Goal: Task Accomplishment & Management: Manage account settings

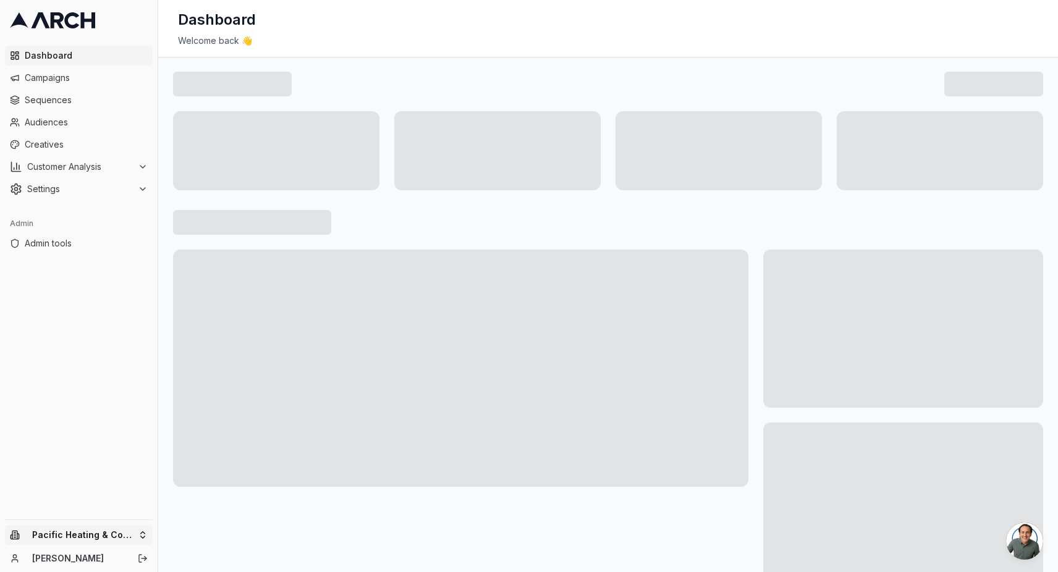
click at [107, 528] on html "Dashboard Campaigns Sequences Audiences Creatives Customer Analysis Settings Ad…" at bounding box center [529, 286] width 1058 height 572
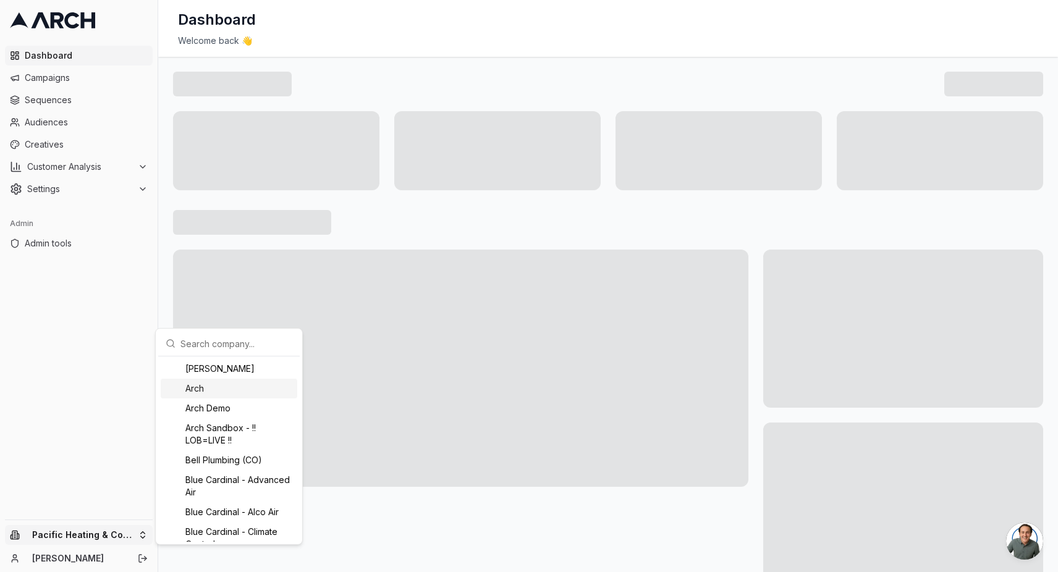
click at [288, 395] on div "Arch" at bounding box center [229, 389] width 137 height 20
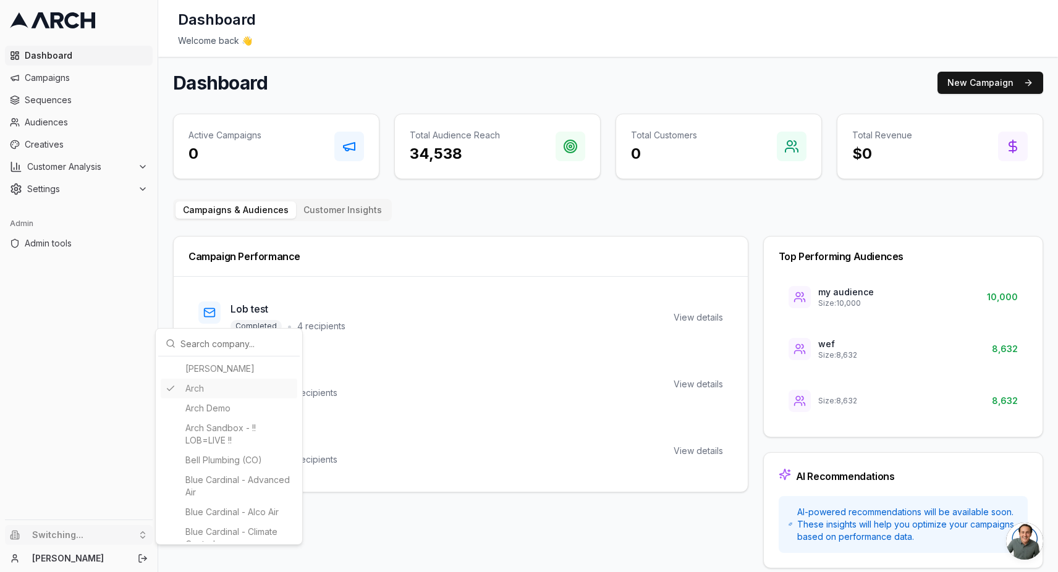
click at [449, 381] on html "Dashboard Campaigns Sequences Audiences Creatives Customer Analysis Settings Ad…" at bounding box center [529, 286] width 1058 height 572
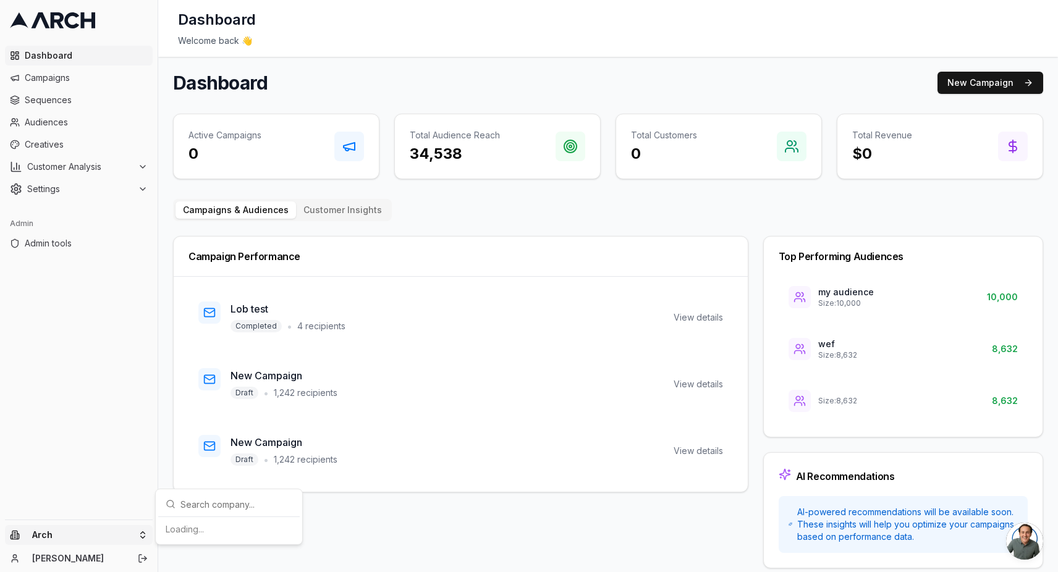
click at [101, 531] on html "Dashboard Campaigns Sequences Audiences Creatives Customer Analysis Settings Ad…" at bounding box center [529, 286] width 1058 height 572
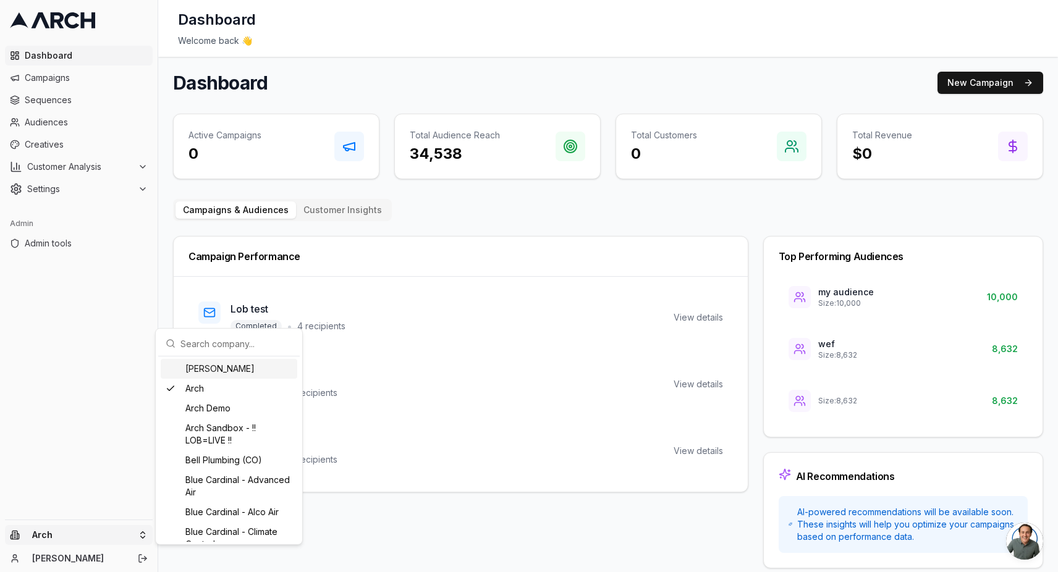
click at [219, 339] on input "text" at bounding box center [236, 343] width 112 height 25
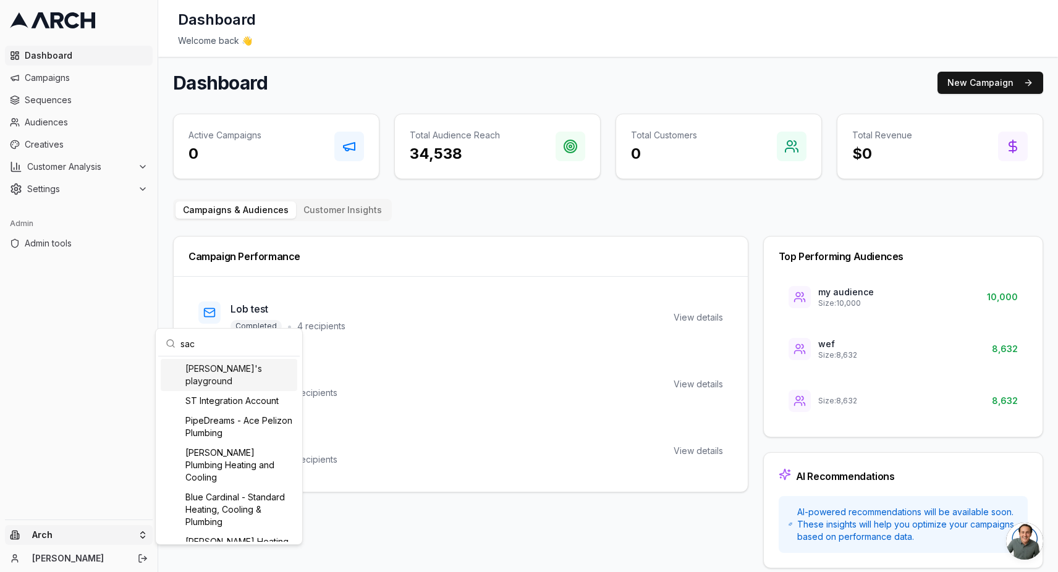
type input "sac"
click at [231, 374] on div "[PERSON_NAME]'s playground" at bounding box center [229, 375] width 137 height 32
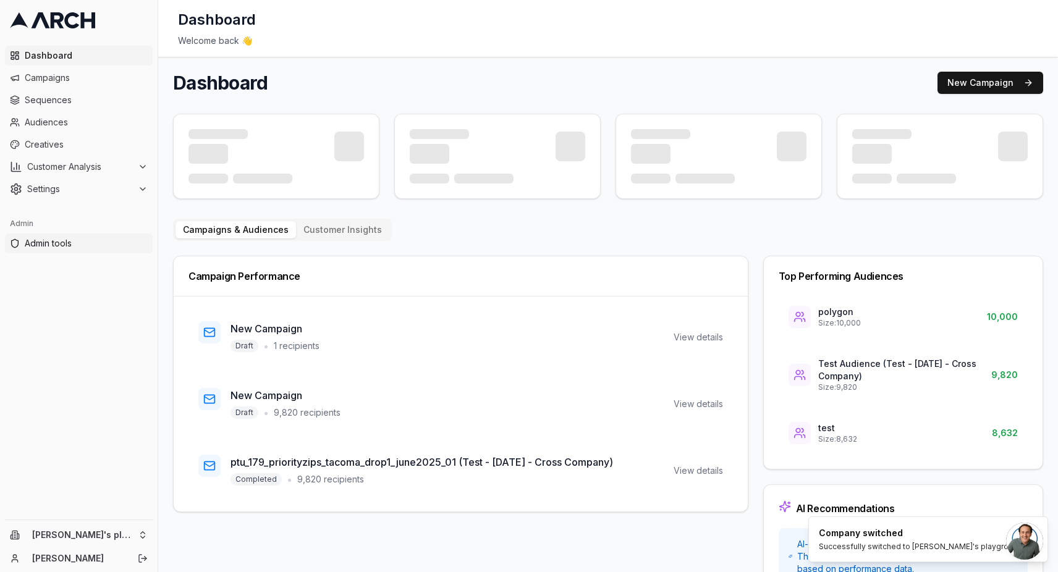
click at [82, 248] on span "Admin tools" at bounding box center [86, 243] width 123 height 12
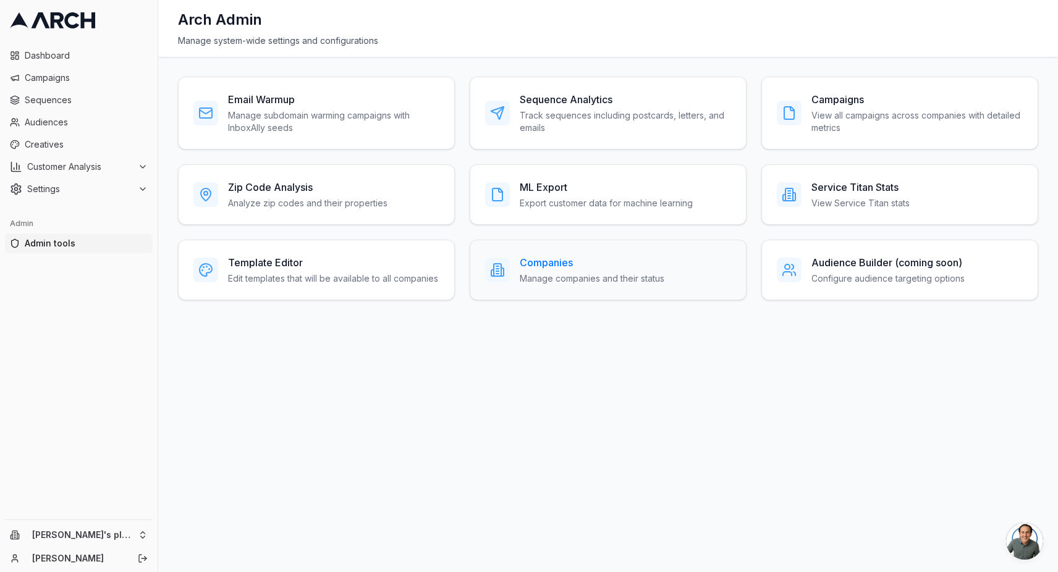
click at [541, 260] on h3 "Companies" at bounding box center [592, 262] width 145 height 15
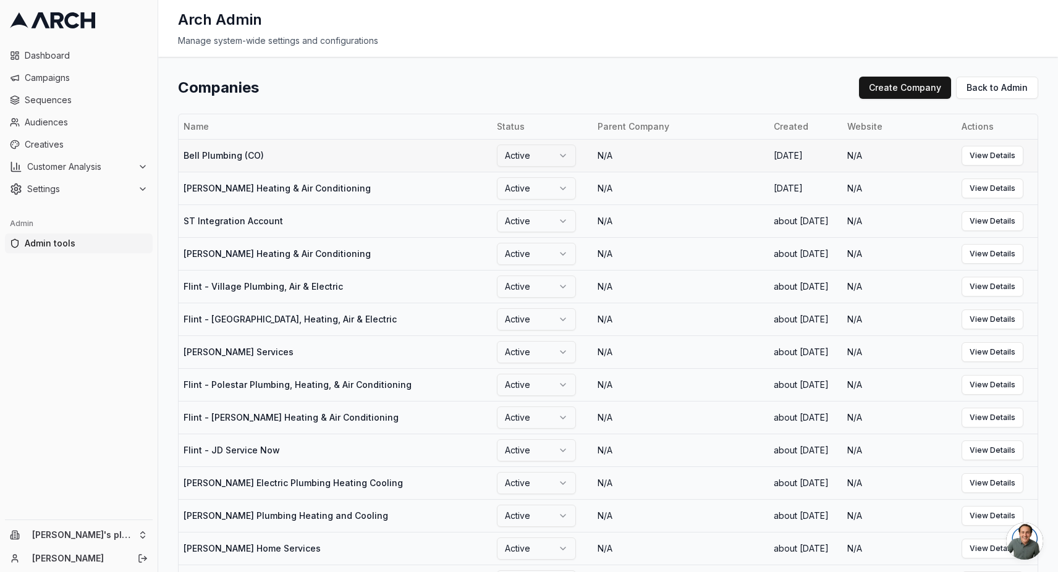
scroll to position [1371, 0]
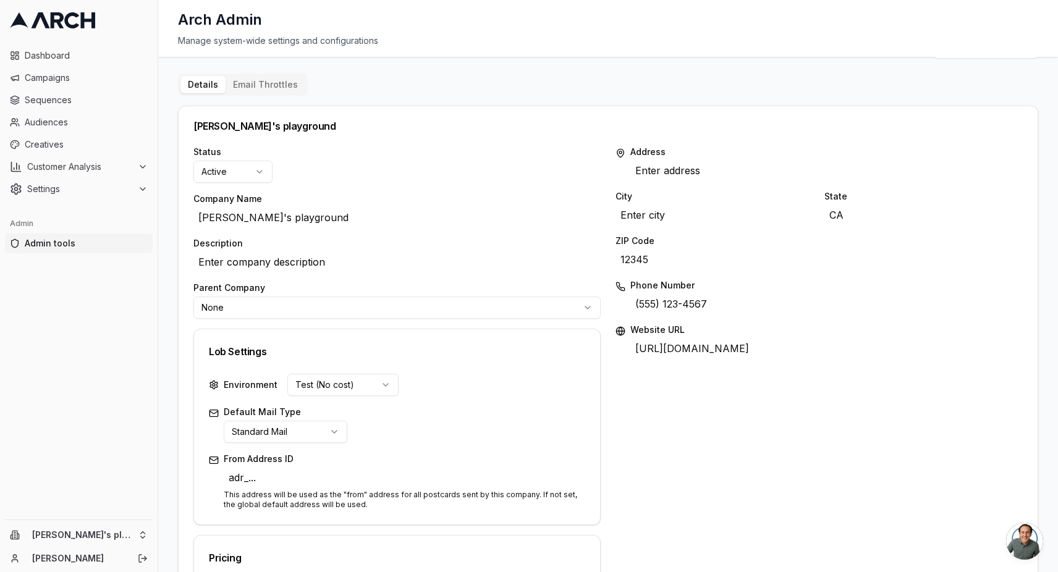
scroll to position [41, 0]
click at [494, 360] on div "Lob Settings" at bounding box center [397, 351] width 406 height 44
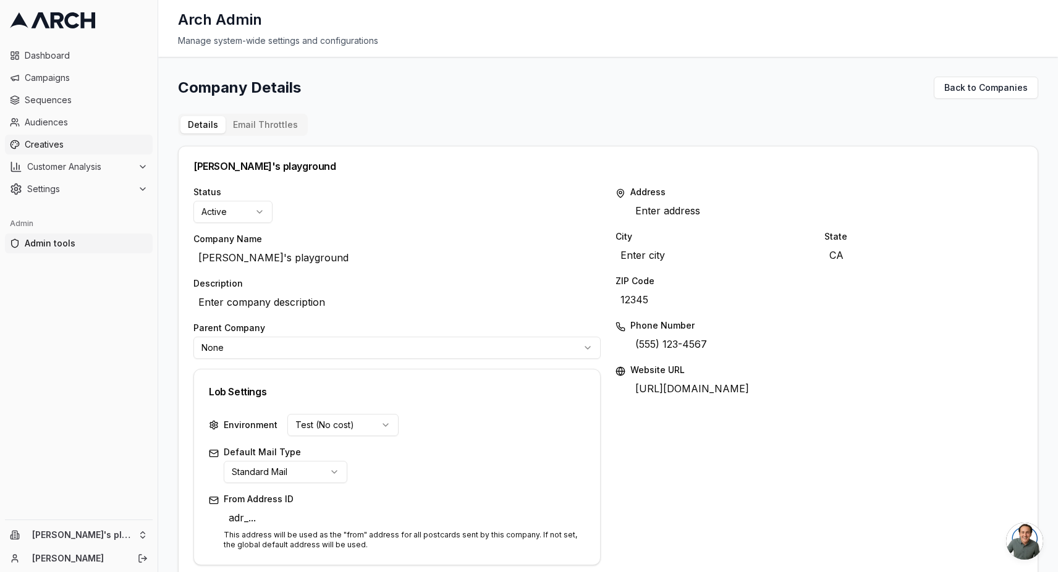
click at [88, 143] on span "Creatives" at bounding box center [86, 144] width 123 height 12
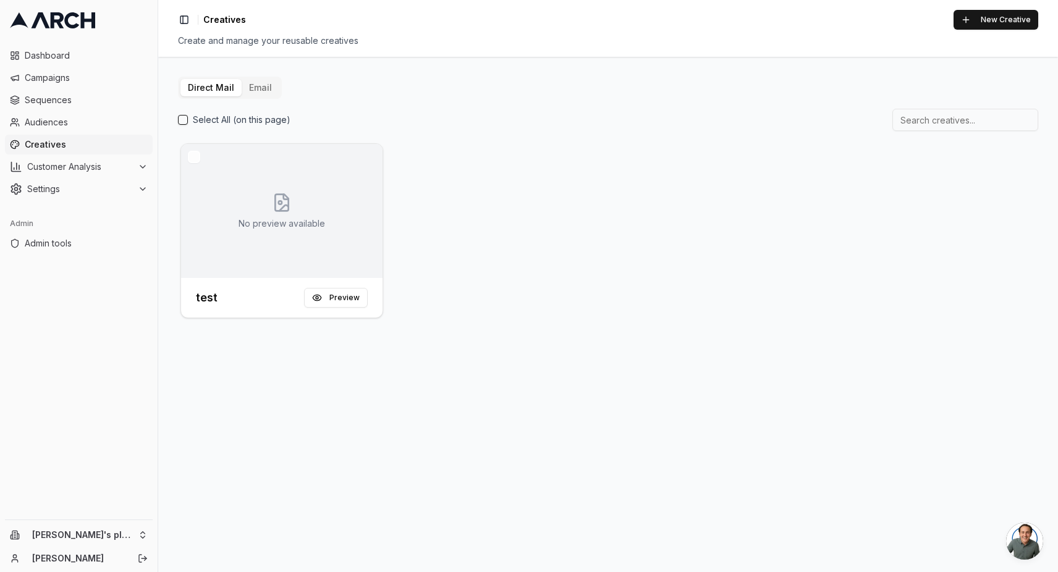
click at [214, 91] on button "Direct Mail" at bounding box center [210, 87] width 61 height 17
click at [999, 24] on button "New Creative" at bounding box center [995, 20] width 85 height 20
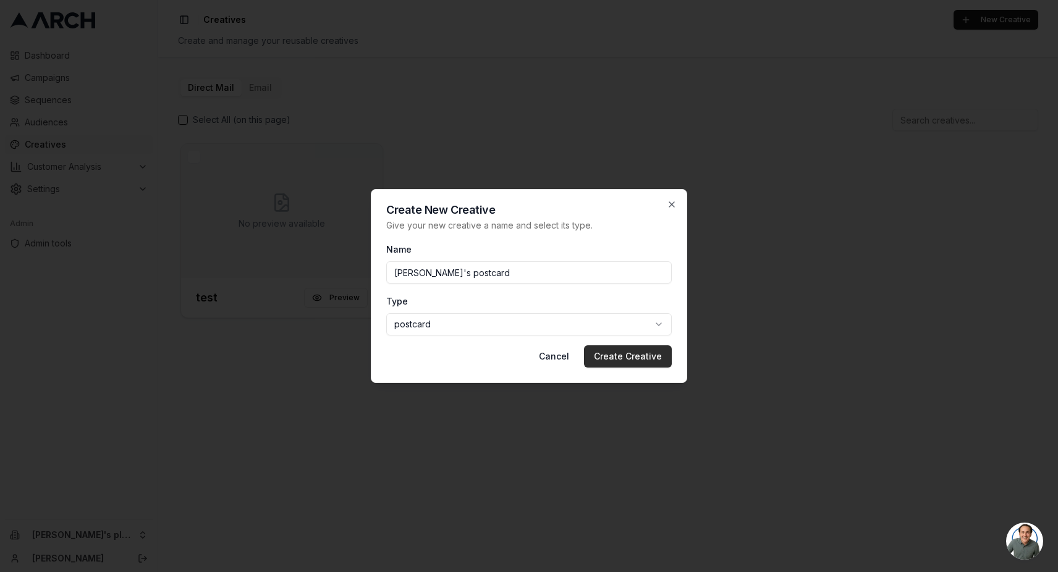
type input "Matt's postcard"
click at [613, 361] on button "Create Creative" at bounding box center [628, 356] width 88 height 22
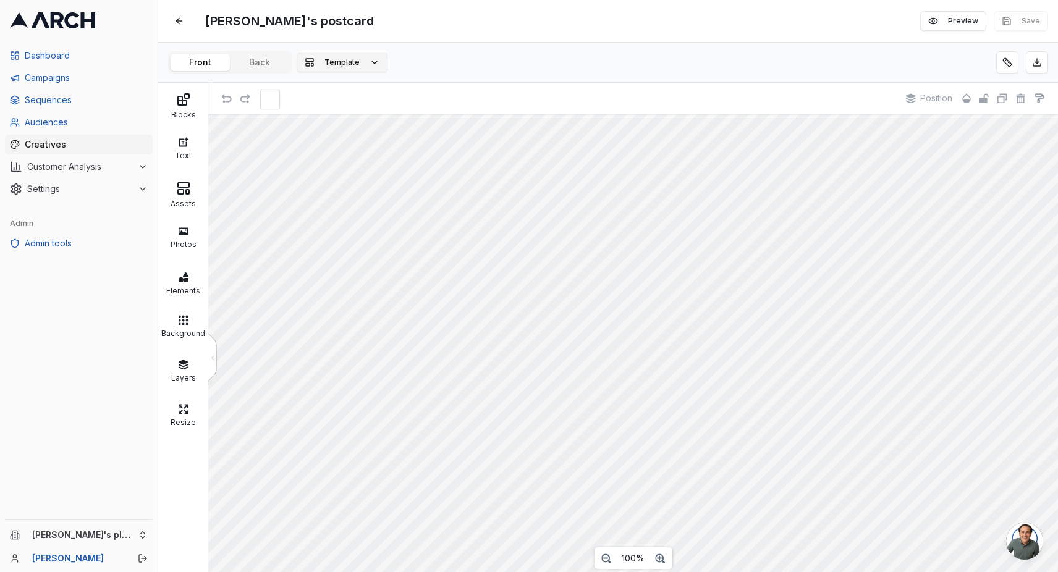
click at [365, 63] on button "Template" at bounding box center [342, 63] width 91 height 20
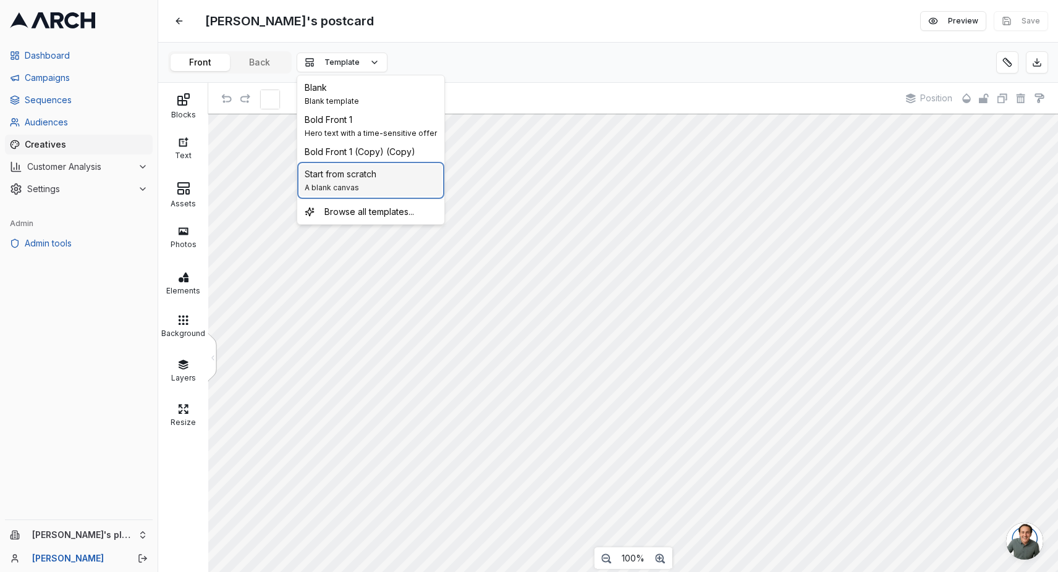
click at [367, 172] on span "Start from scratch" at bounding box center [341, 174] width 72 height 12
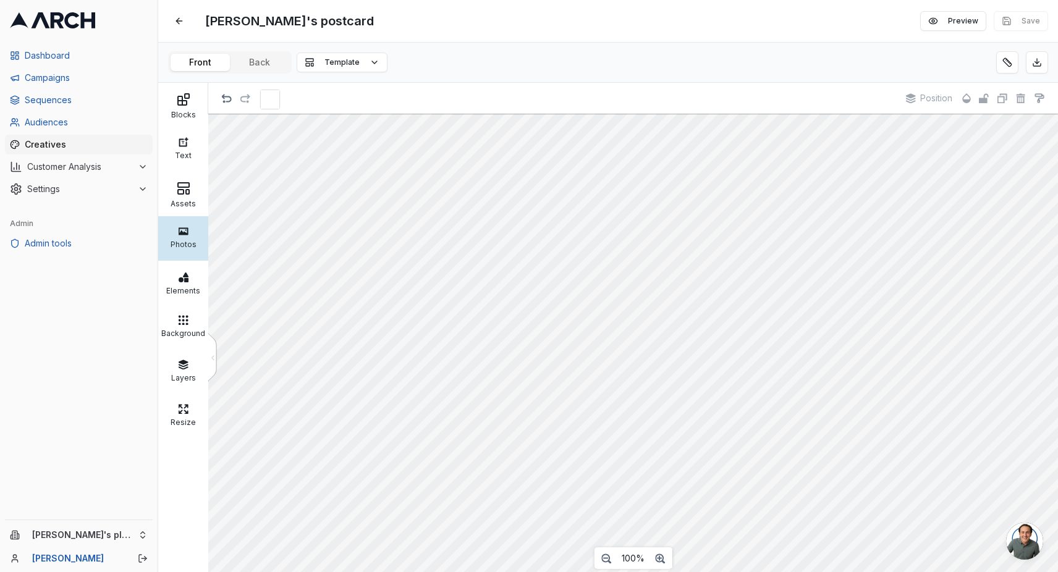
click at [191, 225] on div at bounding box center [183, 230] width 44 height 11
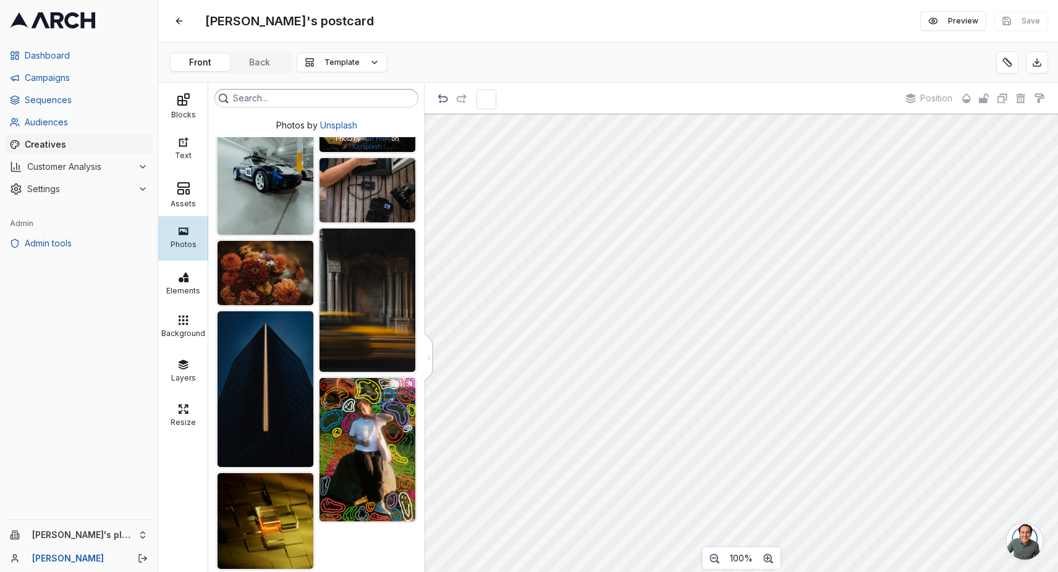
scroll to position [1804, 0]
click at [371, 153] on img at bounding box center [367, 93] width 96 height 120
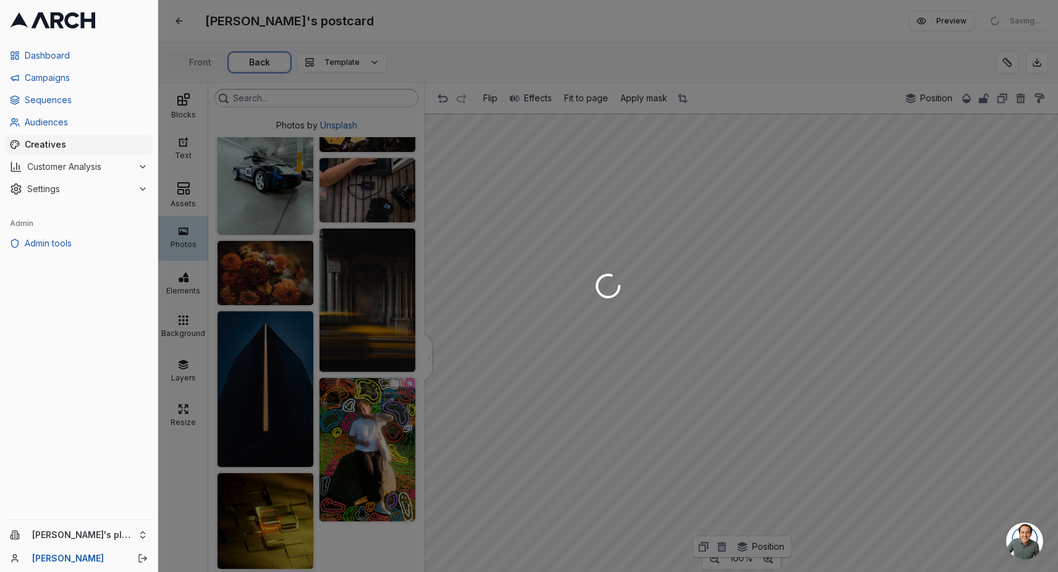
click at [260, 60] on div "Matt's postcard Edit Preview Saving... Front Back Template Blocks Text Assets P…" at bounding box center [607, 286] width 899 height 572
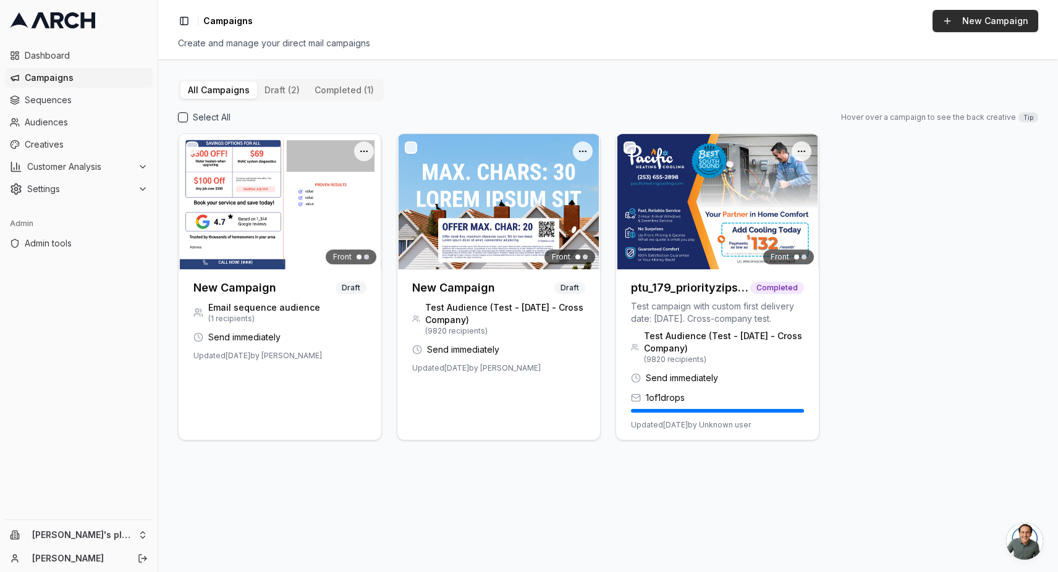
click at [987, 20] on button "New Campaign" at bounding box center [985, 21] width 106 height 22
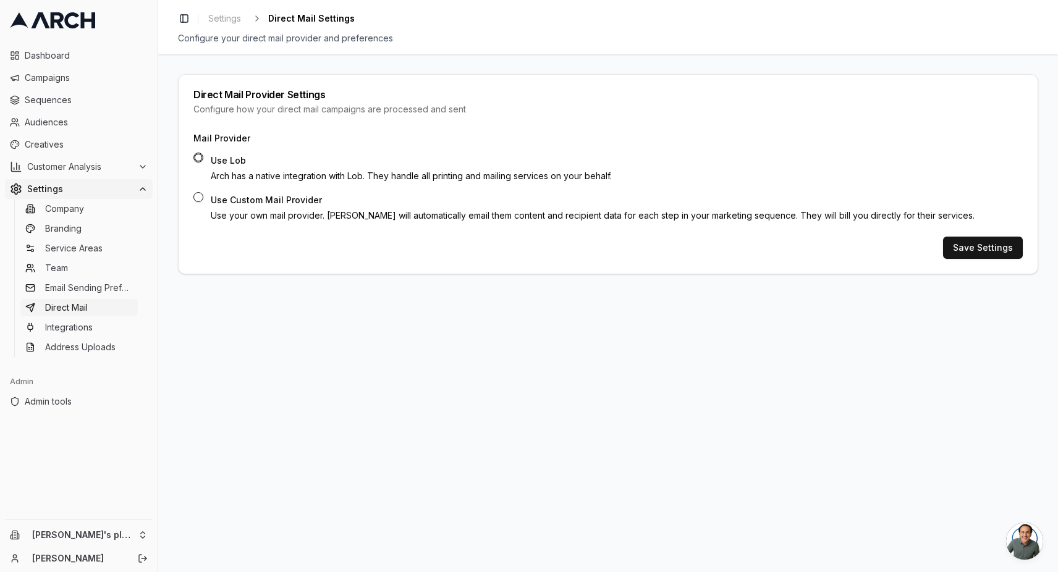
click at [196, 195] on button "Use Custom Mail Provider" at bounding box center [198, 197] width 10 height 10
radio input "false"
radio input "true"
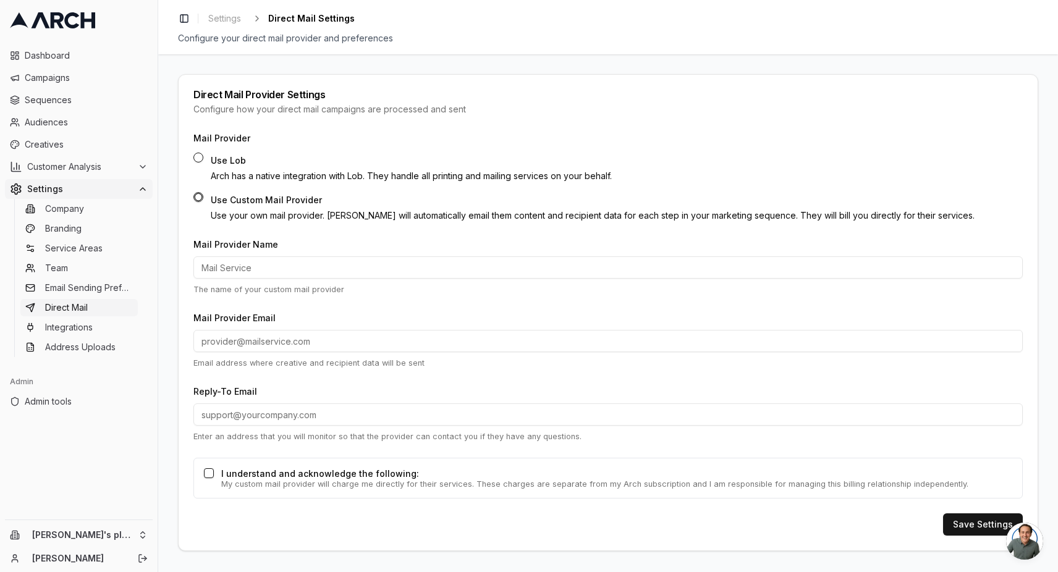
click at [277, 260] on input "Mail Provider Name" at bounding box center [607, 267] width 829 height 22
type input "[PERSON_NAME]'s mailer"
click at [255, 337] on input "Mail Provider Email" at bounding box center [607, 341] width 829 height 22
type input "[PERSON_NAME][EMAIL_ADDRESS][DOMAIN_NAME]"
click at [242, 421] on input "Reply-To Email" at bounding box center [607, 414] width 829 height 22
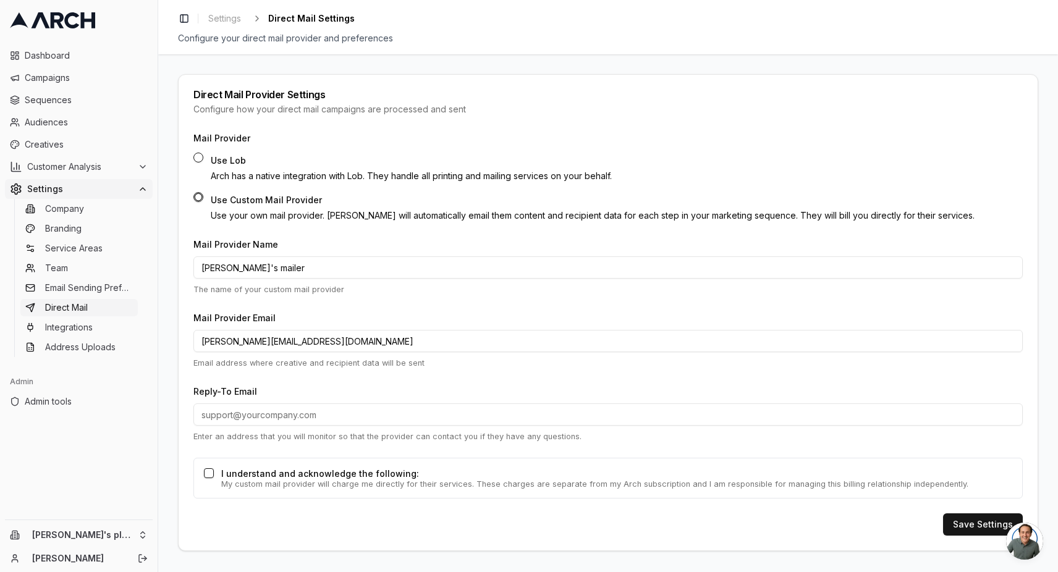
type input "[EMAIL_ADDRESS][DOMAIN_NAME]"
click at [204, 476] on button "I understand and acknowledge the following:" at bounding box center [209, 473] width 10 height 10
checkbox input "true"
click at [948, 531] on button "Save Settings" at bounding box center [983, 524] width 80 height 22
click at [966, 520] on ol "Direct mail settings updated successfully" at bounding box center [927, 545] width 259 height 53
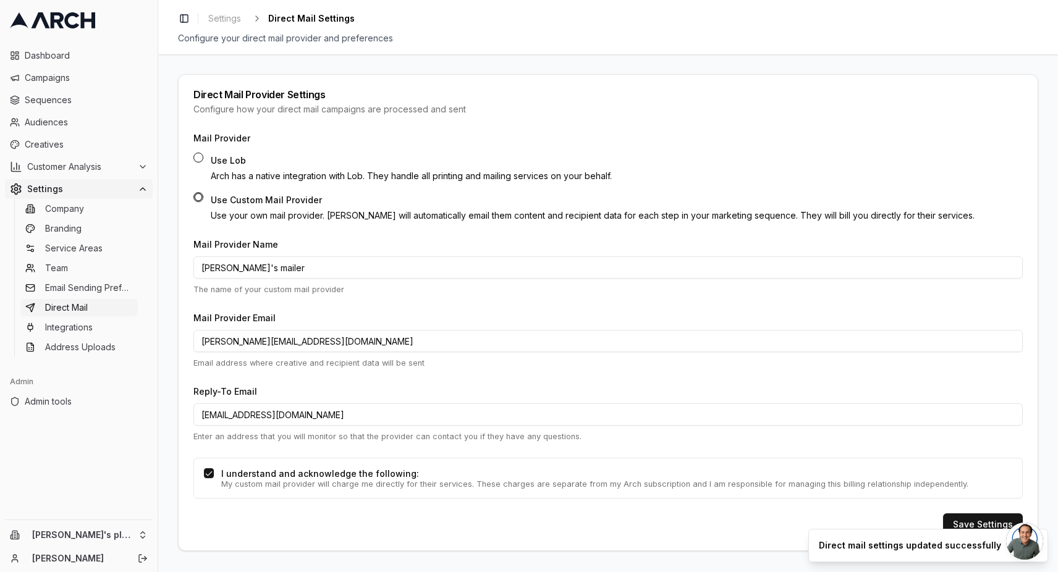
click at [963, 523] on ol "Direct mail settings updated successfully" at bounding box center [927, 545] width 259 height 53
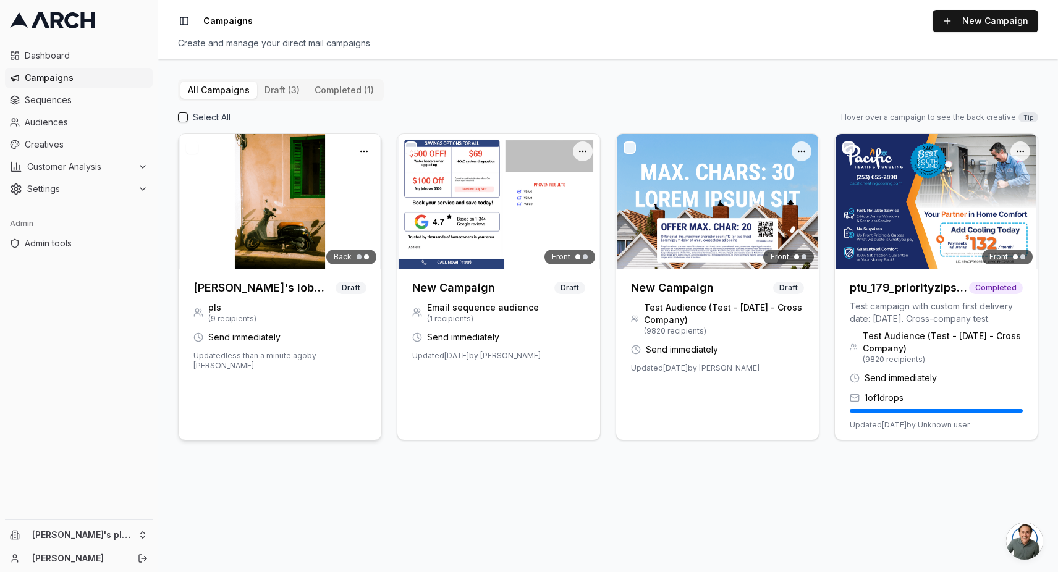
click at [353, 180] on img at bounding box center [280, 201] width 203 height 135
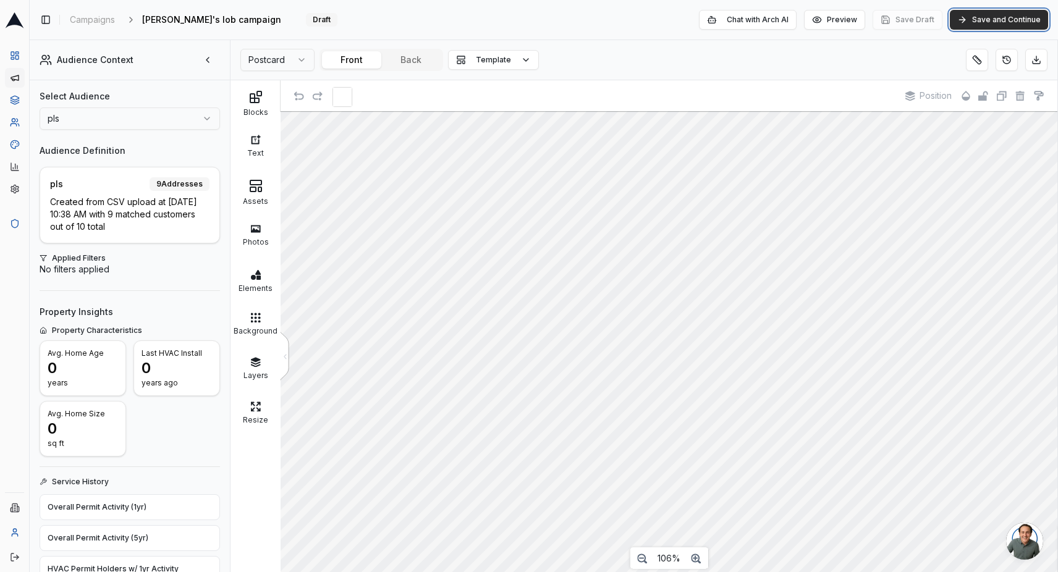
click at [1003, 22] on button "Save and Continue" at bounding box center [998, 20] width 98 height 20
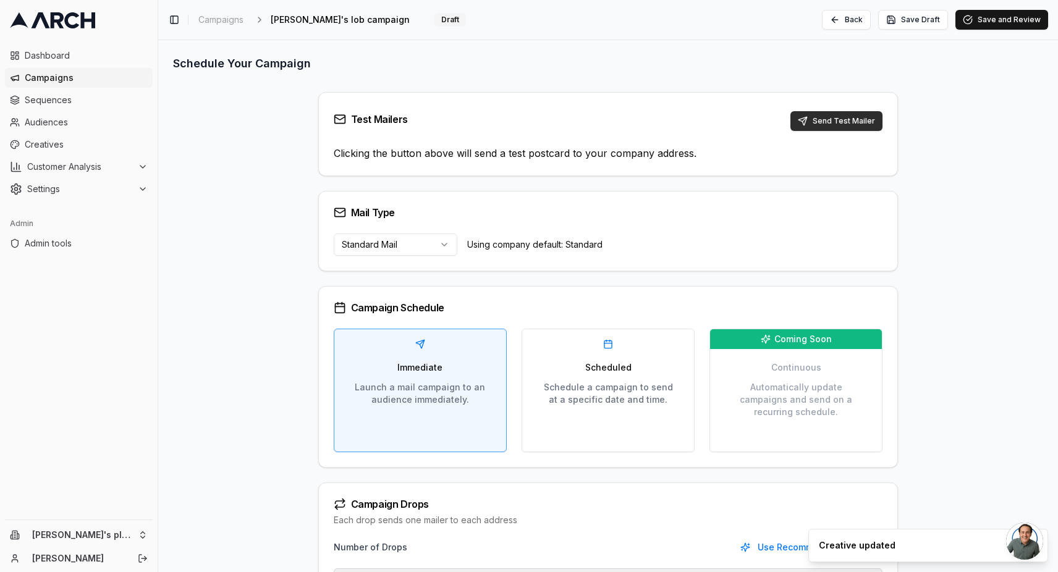
click at [828, 115] on button "Send Test Mailer" at bounding box center [836, 121] width 92 height 20
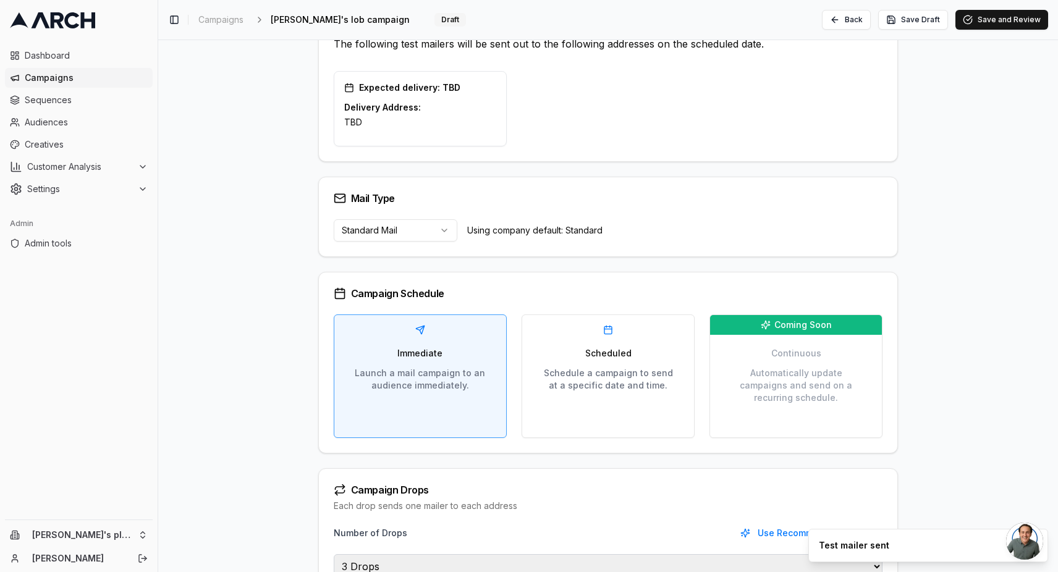
scroll to position [207, 0]
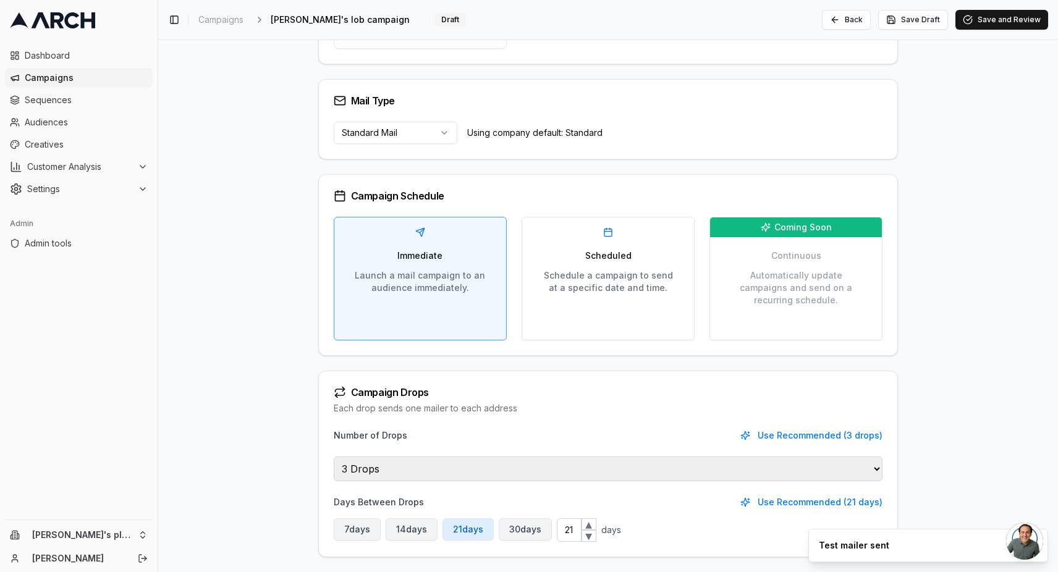
click at [404, 471] on select "1 Drop 2 Drops 3 Drops 4 Drops 5 Drops Infinite Drops" at bounding box center [608, 469] width 549 height 25
select select "1"
click at [334, 481] on select "1 Drop 2 Drops 3 Drops 4 Drops 5 Drops Infinite Drops" at bounding box center [608, 469] width 549 height 25
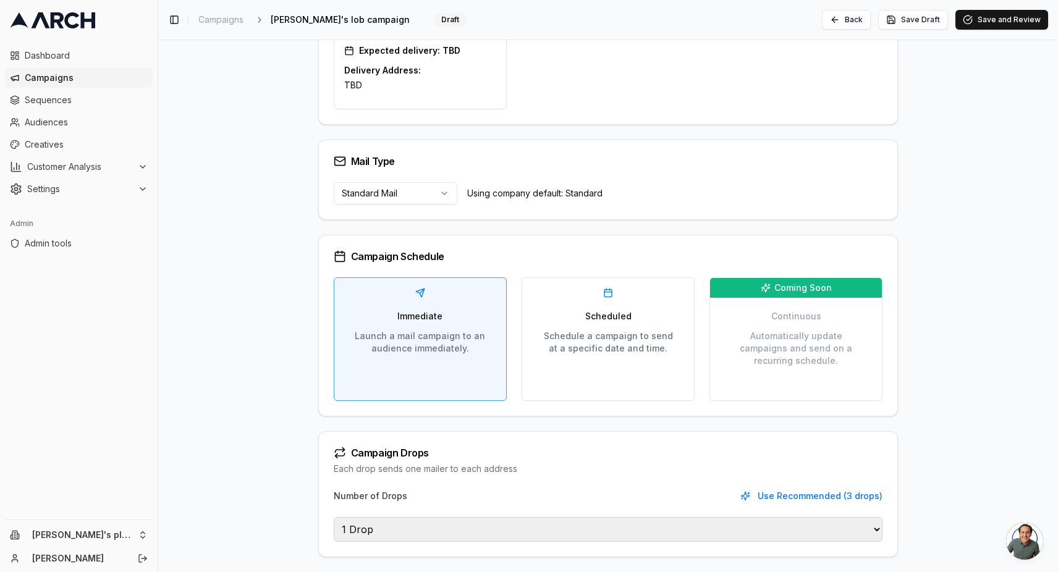
scroll to position [0, 0]
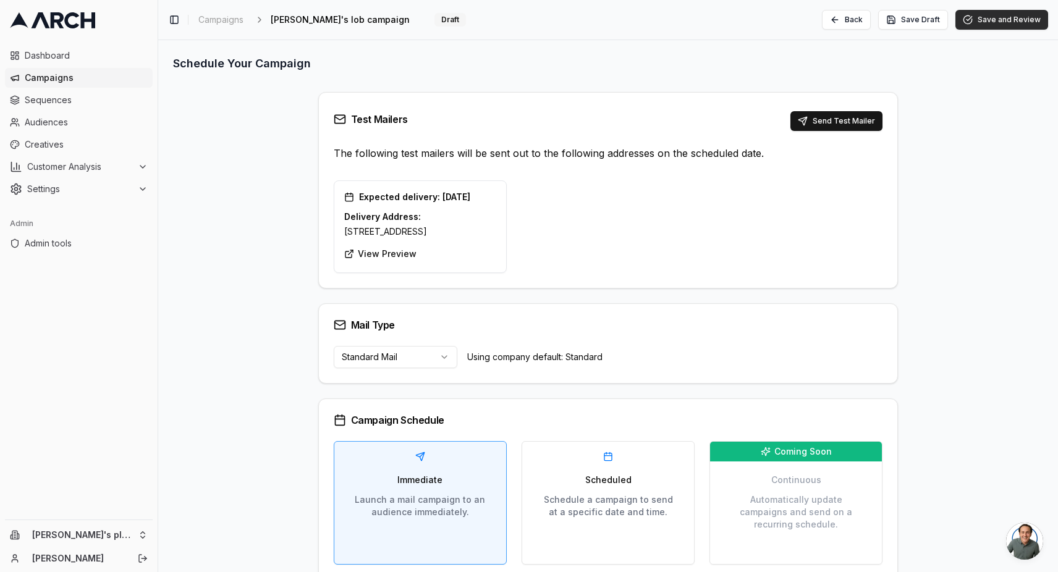
click at [996, 22] on button "Save and Review" at bounding box center [1001, 20] width 93 height 20
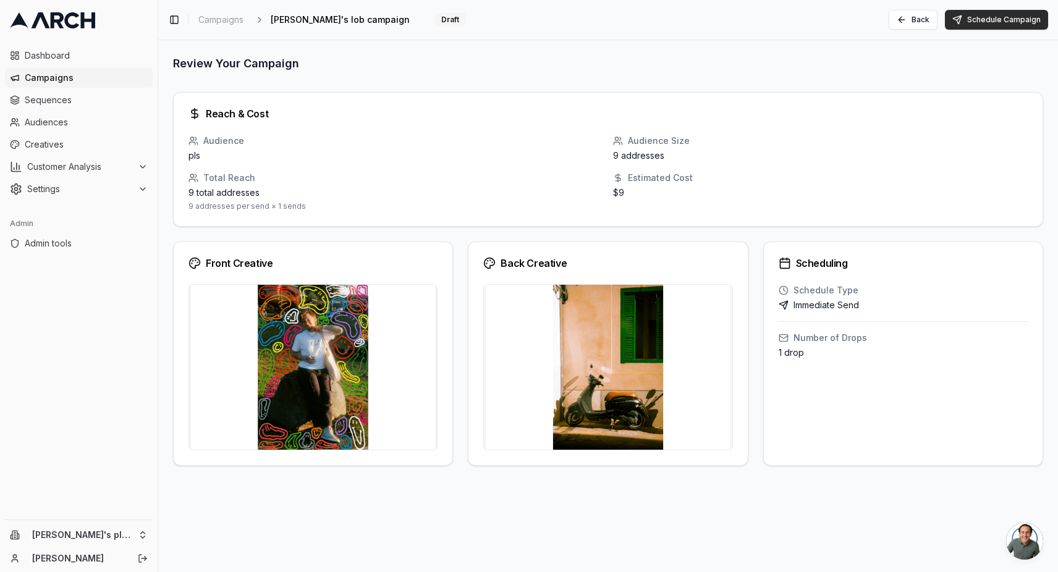
click at [990, 17] on button "Schedule Campaign" at bounding box center [996, 20] width 103 height 20
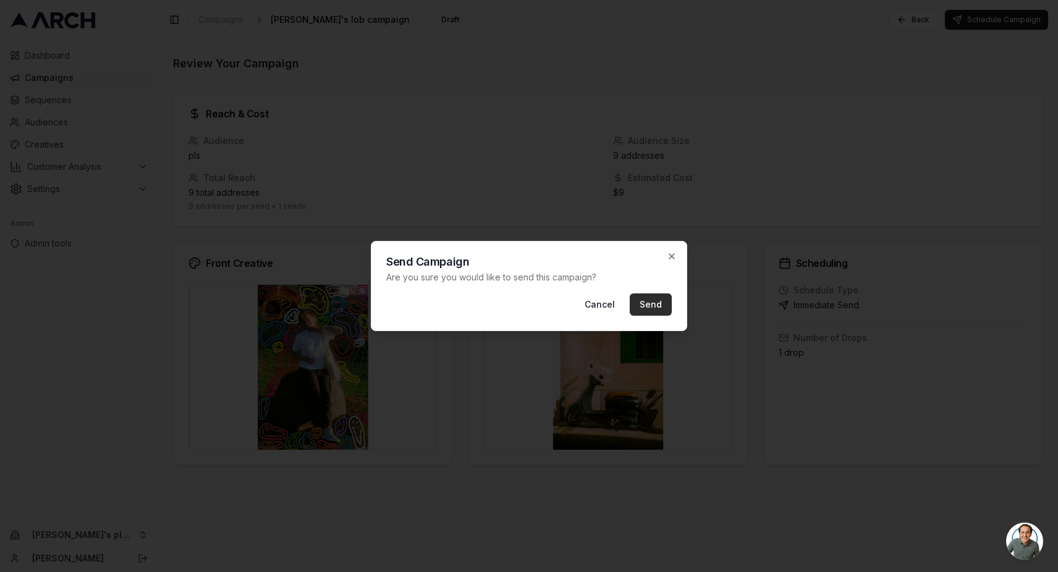
click at [646, 304] on button "Send" at bounding box center [650, 304] width 42 height 22
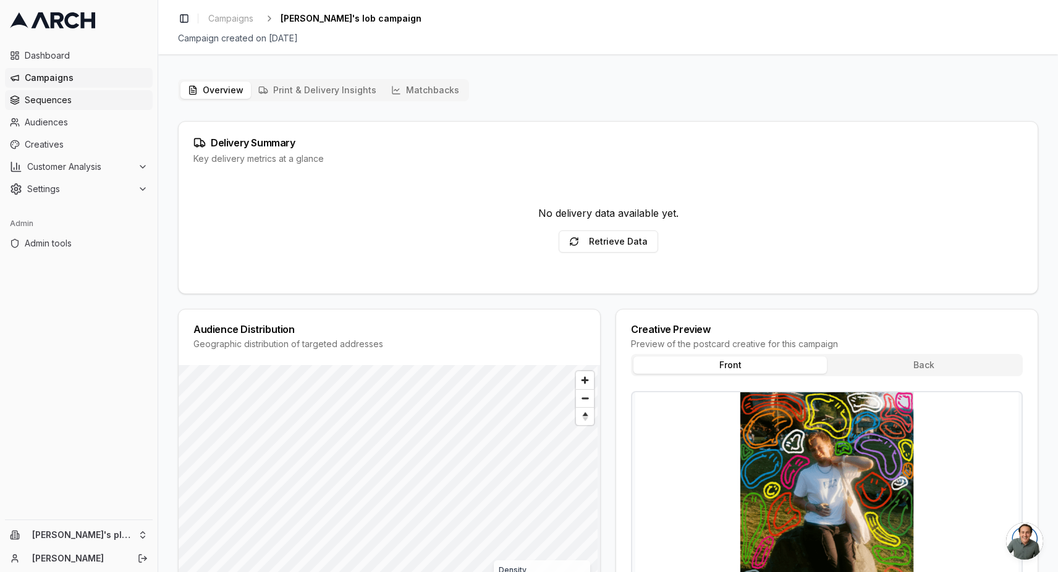
click at [59, 100] on span "Sequences" at bounding box center [86, 100] width 123 height 12
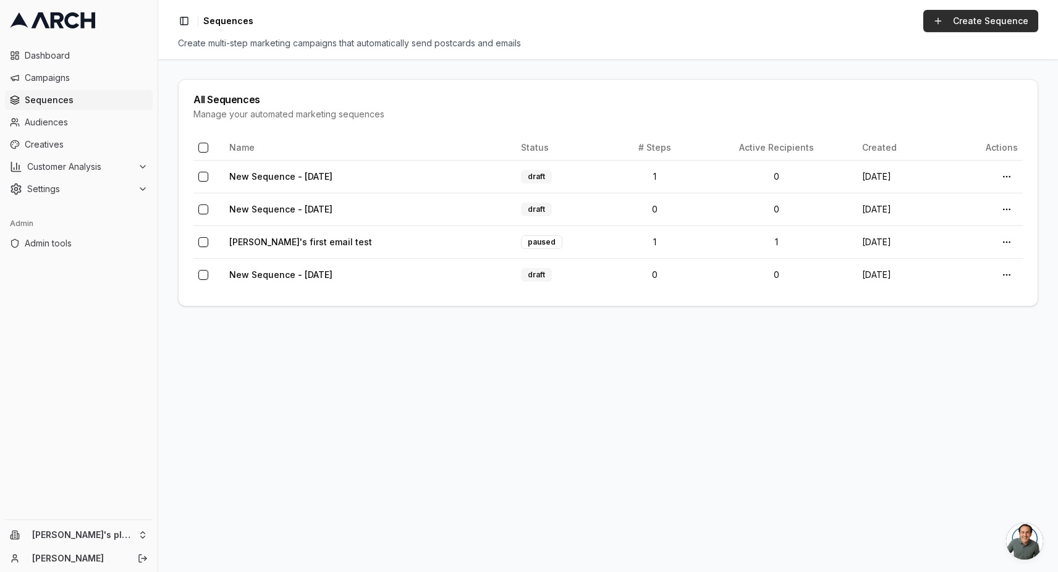
click at [953, 23] on link "Create Sequence" at bounding box center [980, 21] width 115 height 22
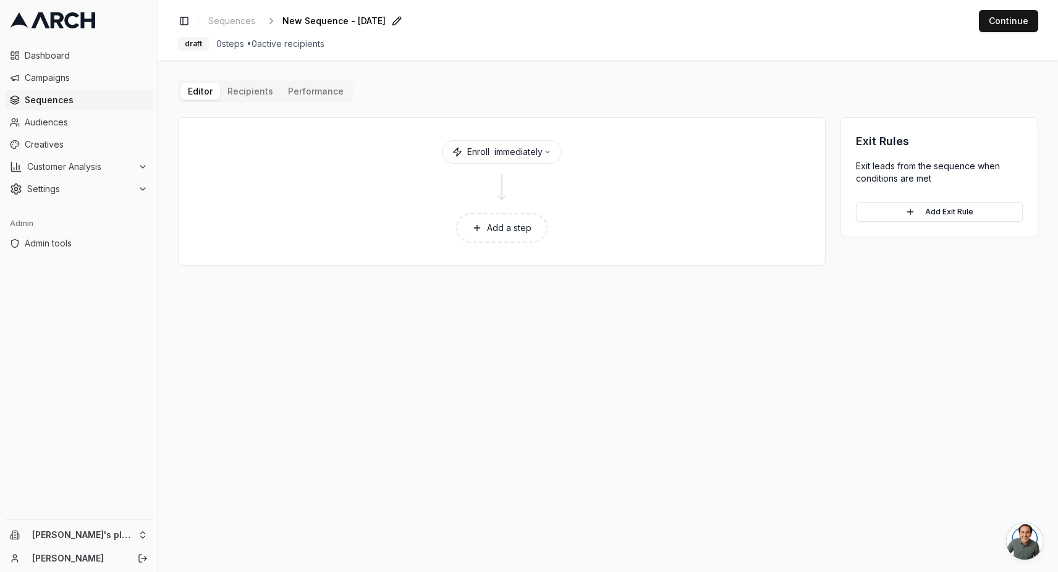
click at [329, 12] on div "New Sequence - [DATE] Edit" at bounding box center [343, 20] width 123 height 17
click at [325, 20] on span "New Sequence - [DATE]" at bounding box center [333, 21] width 103 height 12
type input "[PERSON_NAME]'s lob test"
click at [506, 226] on button "Add a step" at bounding box center [501, 228] width 91 height 30
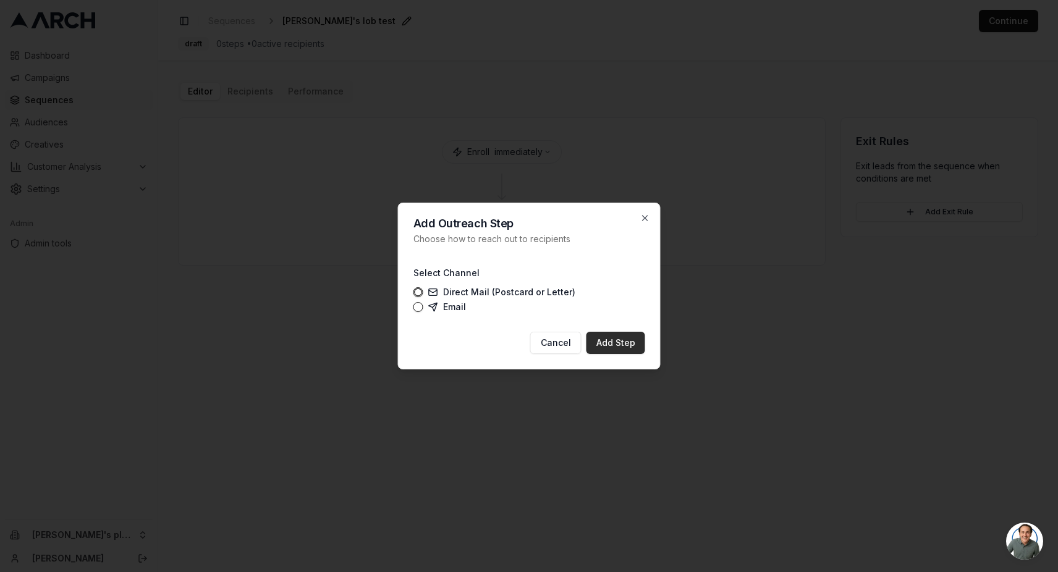
click at [614, 341] on button "Add Step" at bounding box center [615, 343] width 59 height 22
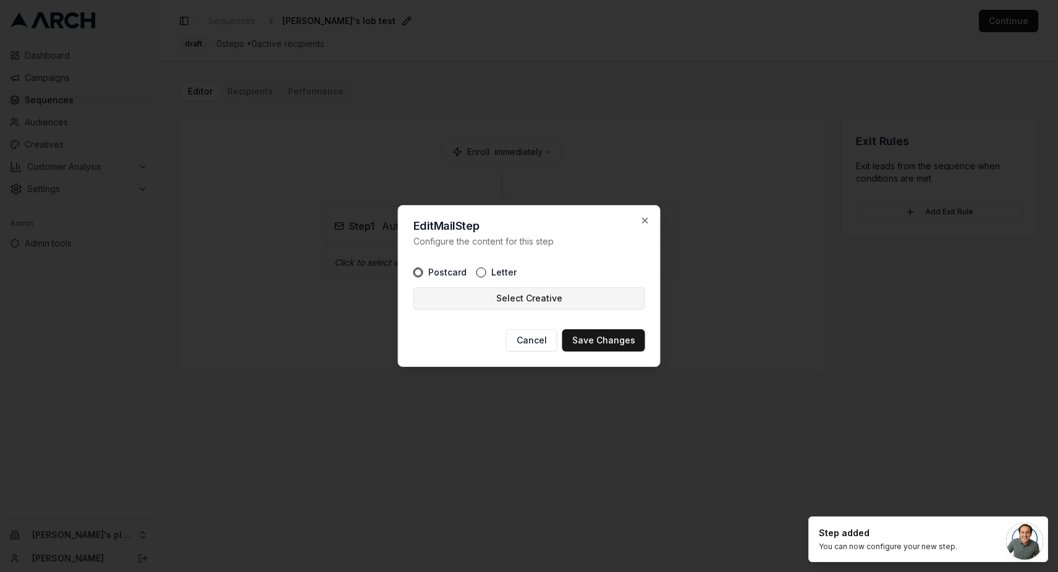
click at [508, 293] on button "Select Creative" at bounding box center [529, 298] width 232 height 22
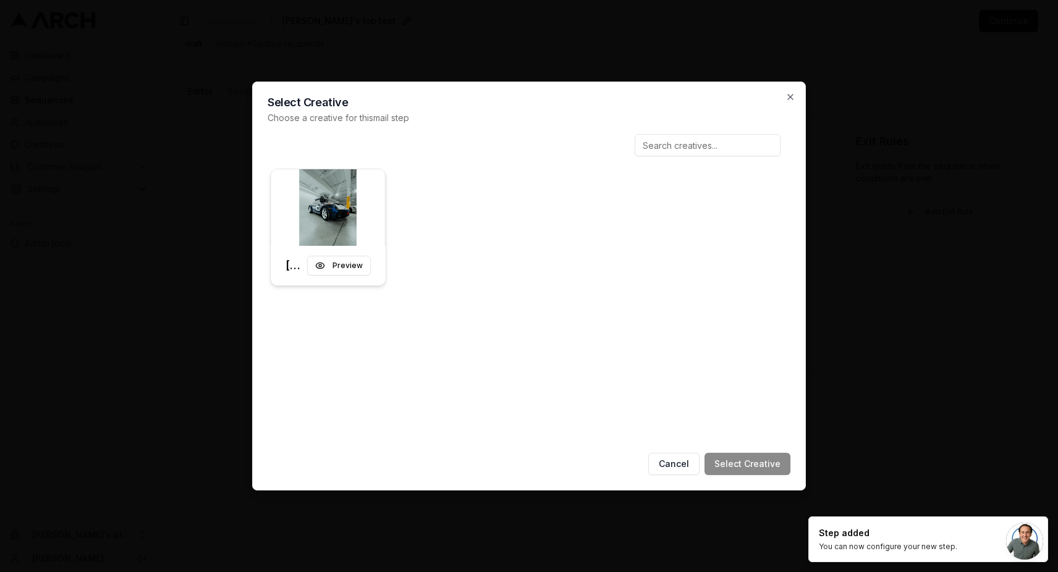
click at [376, 223] on img at bounding box center [328, 207] width 115 height 77
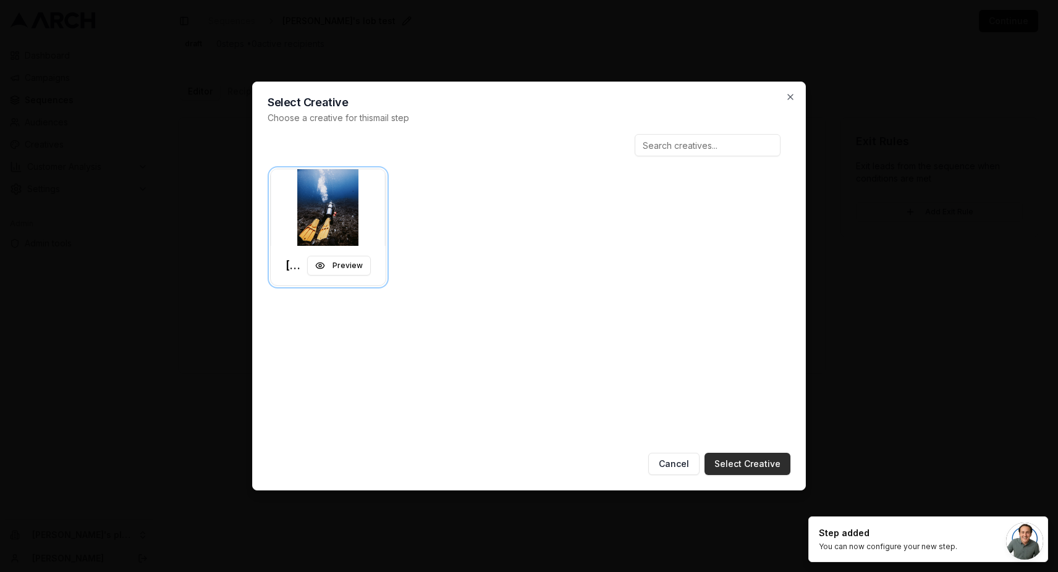
click at [746, 457] on button "Select Creative" at bounding box center [747, 464] width 86 height 22
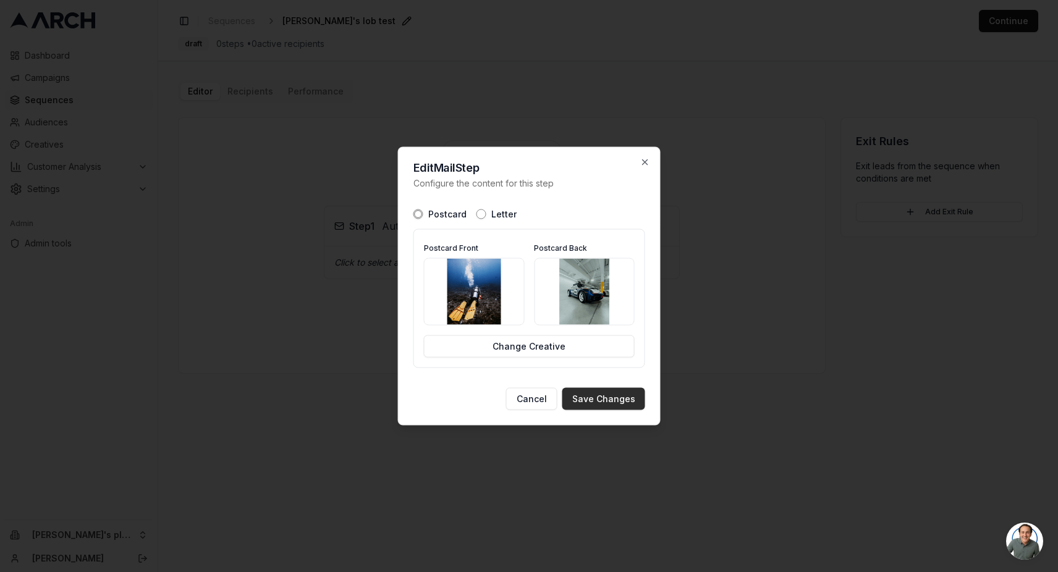
click at [595, 398] on button "Save Changes" at bounding box center [603, 399] width 83 height 22
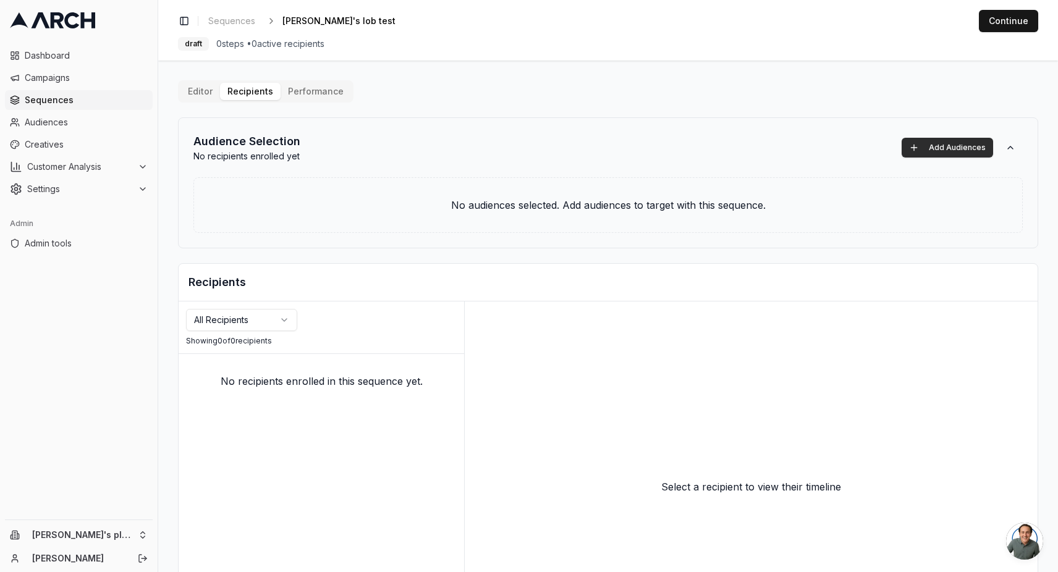
click at [948, 154] on button "Add Audiences" at bounding box center [946, 148] width 91 height 20
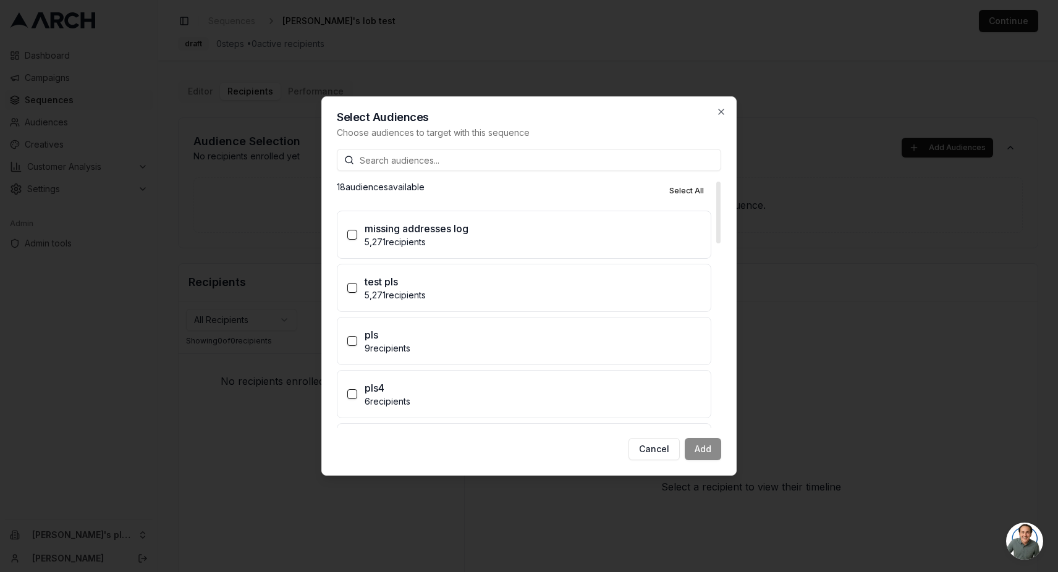
click at [385, 337] on div "pls" at bounding box center [532, 334] width 336 height 15
click at [357, 337] on button "pls 9 recipients" at bounding box center [352, 341] width 10 height 10
click at [702, 451] on button "Add (1)" at bounding box center [698, 449] width 46 height 22
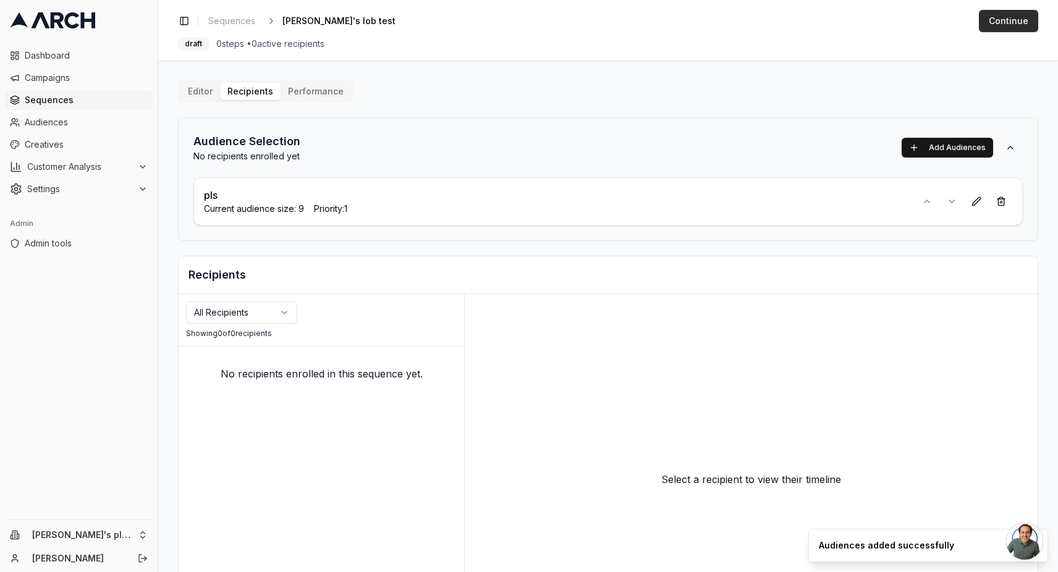
click at [996, 17] on button "Continue" at bounding box center [1007, 21] width 59 height 22
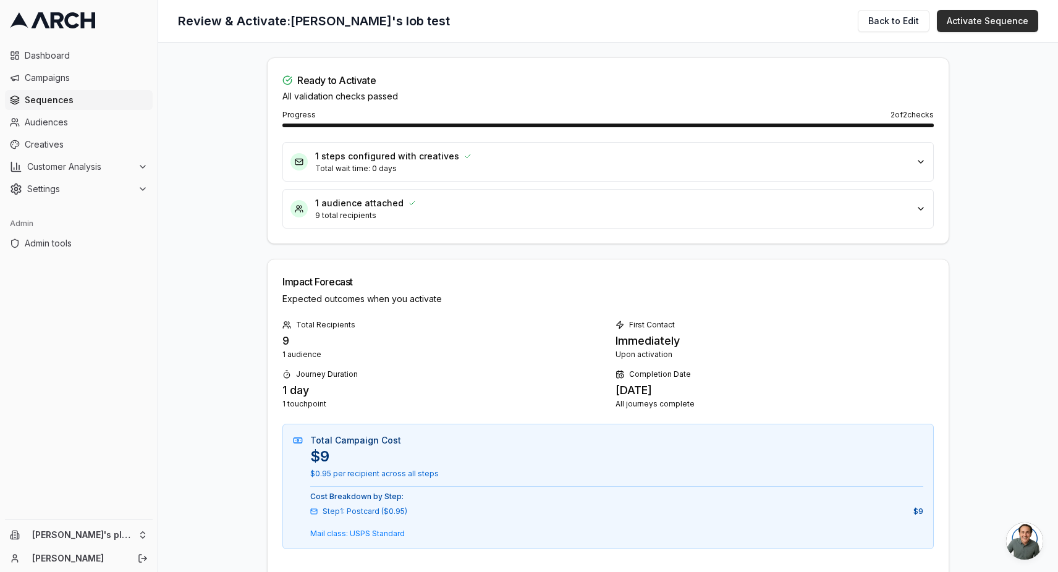
click at [997, 21] on button "Activate Sequence" at bounding box center [986, 21] width 101 height 22
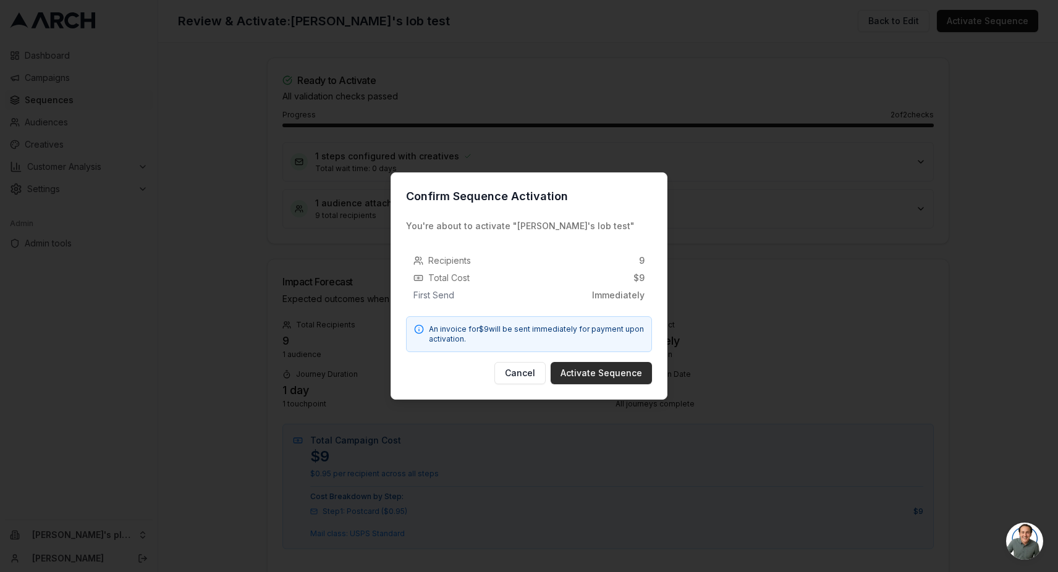
click at [602, 371] on button "Activate Sequence" at bounding box center [600, 373] width 101 height 22
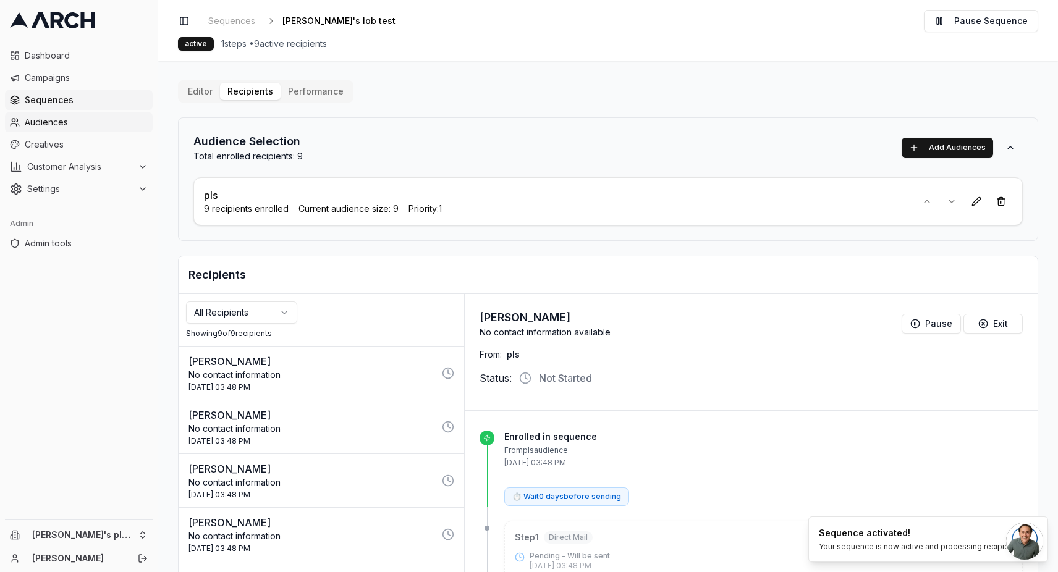
click at [85, 128] on link "Audiences" at bounding box center [79, 122] width 148 height 20
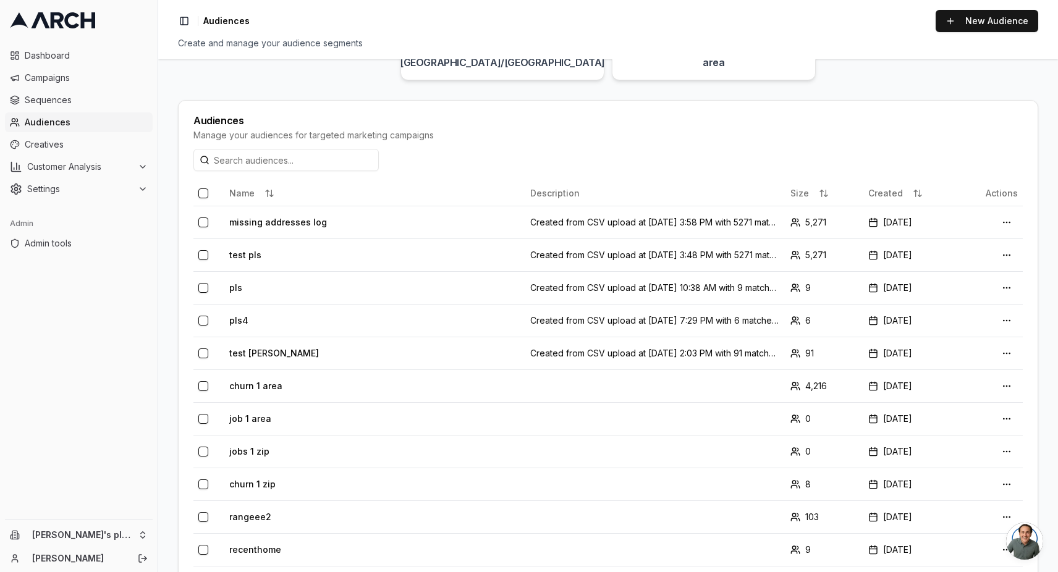
scroll to position [509, 0]
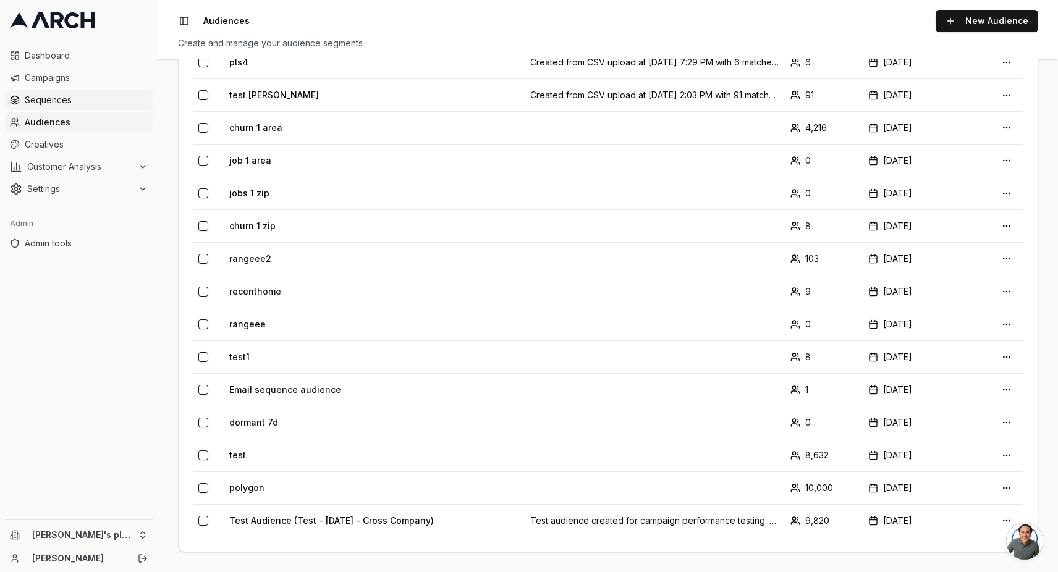
click at [46, 98] on span "Sequences" at bounding box center [86, 100] width 123 height 12
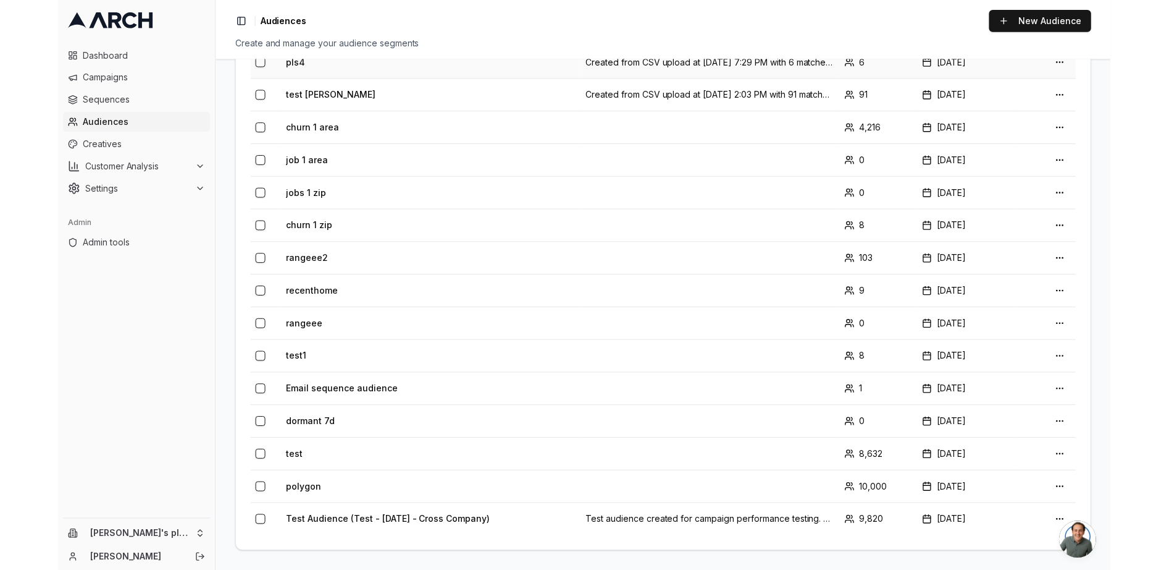
scroll to position [0, 0]
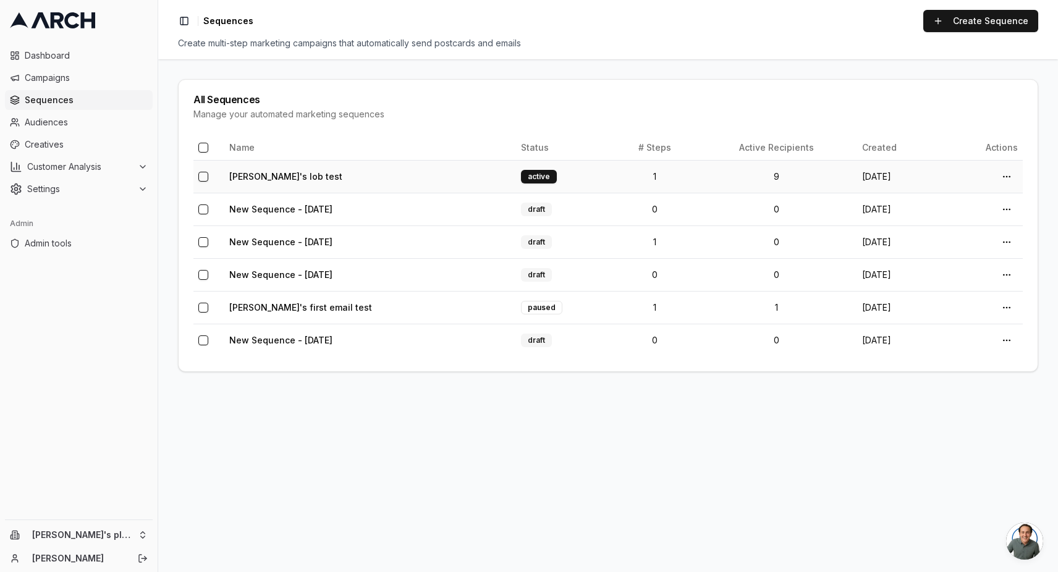
click at [560, 175] on td "active" at bounding box center [565, 176] width 98 height 33
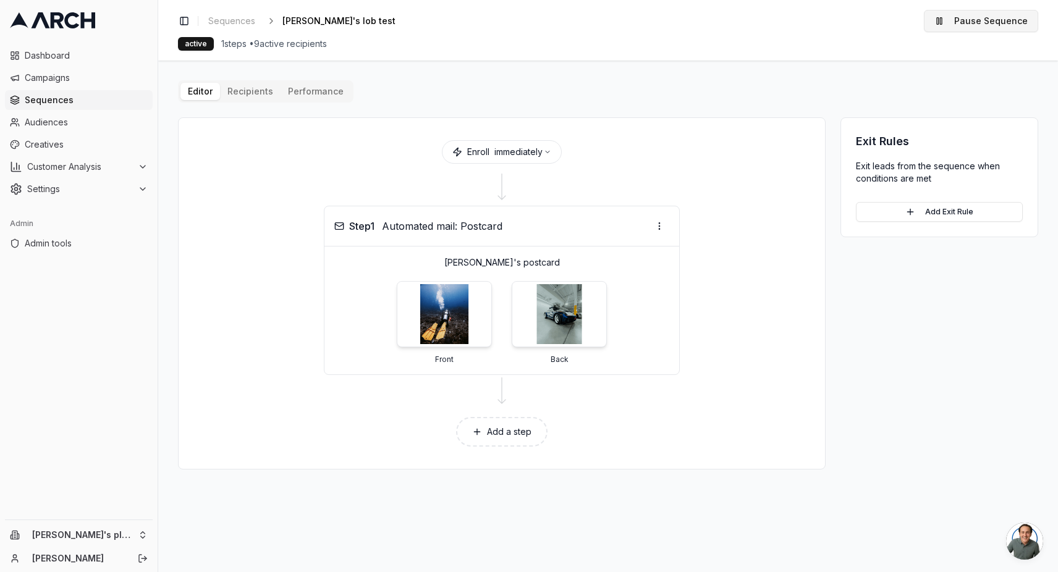
click at [977, 18] on button "Pause Sequence" at bounding box center [981, 21] width 114 height 22
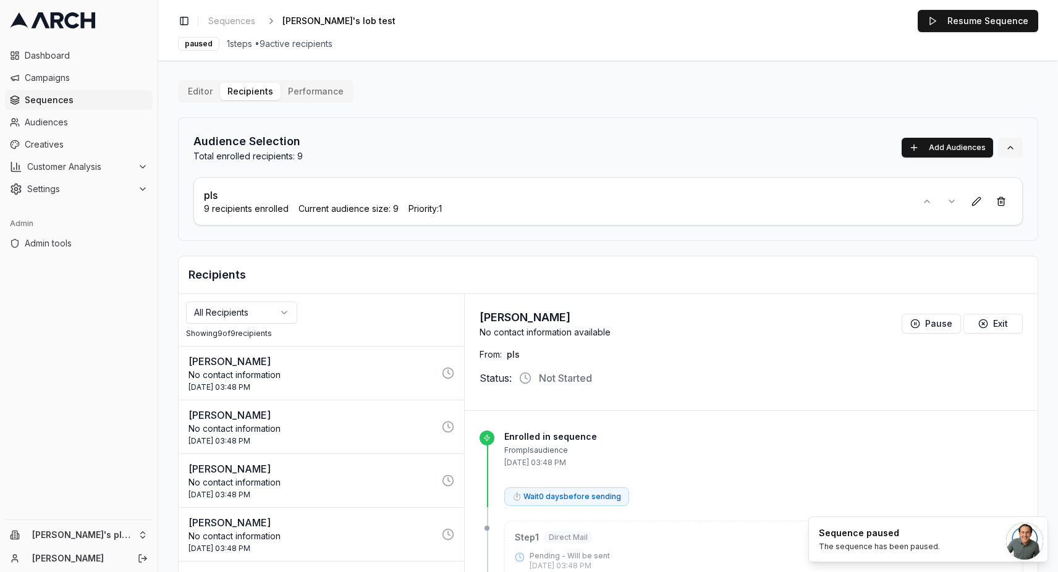
click at [1004, 149] on button at bounding box center [1010, 148] width 25 height 20
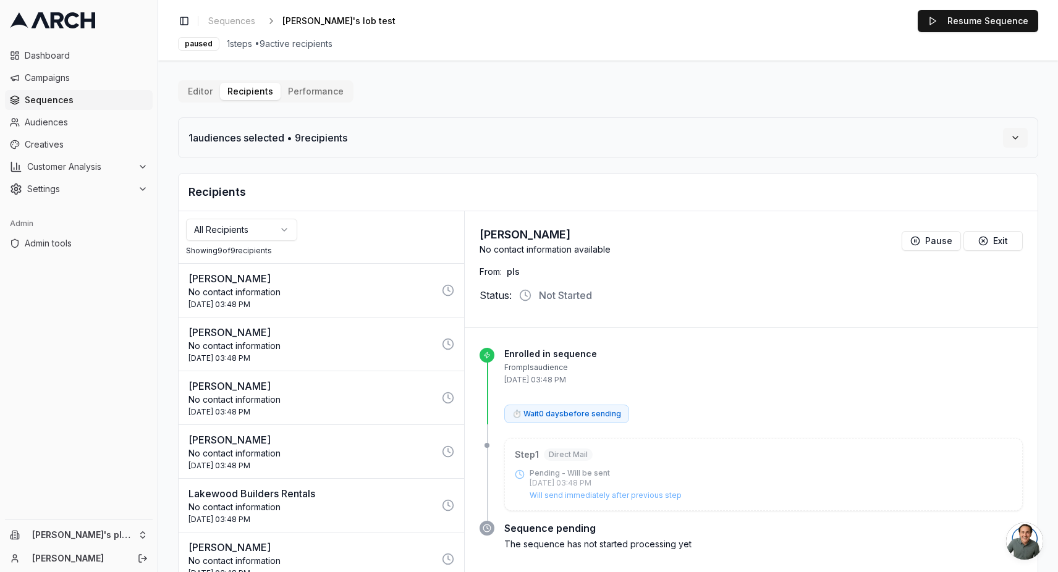
click at [1010, 141] on button at bounding box center [1015, 138] width 25 height 20
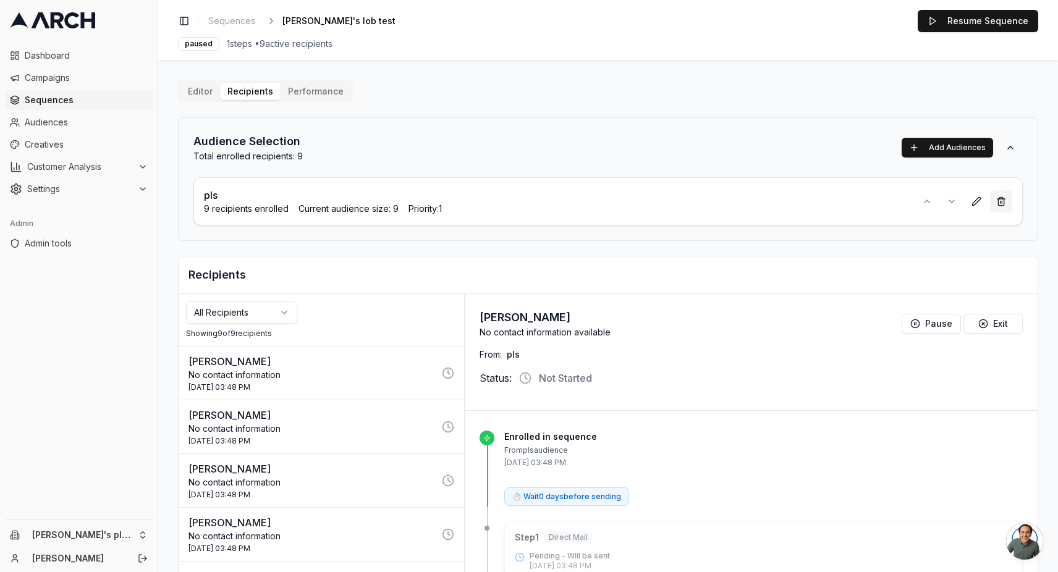
click at [996, 208] on button at bounding box center [1001, 201] width 22 height 22
click at [241, 14] on link "Sequences" at bounding box center [231, 20] width 57 height 17
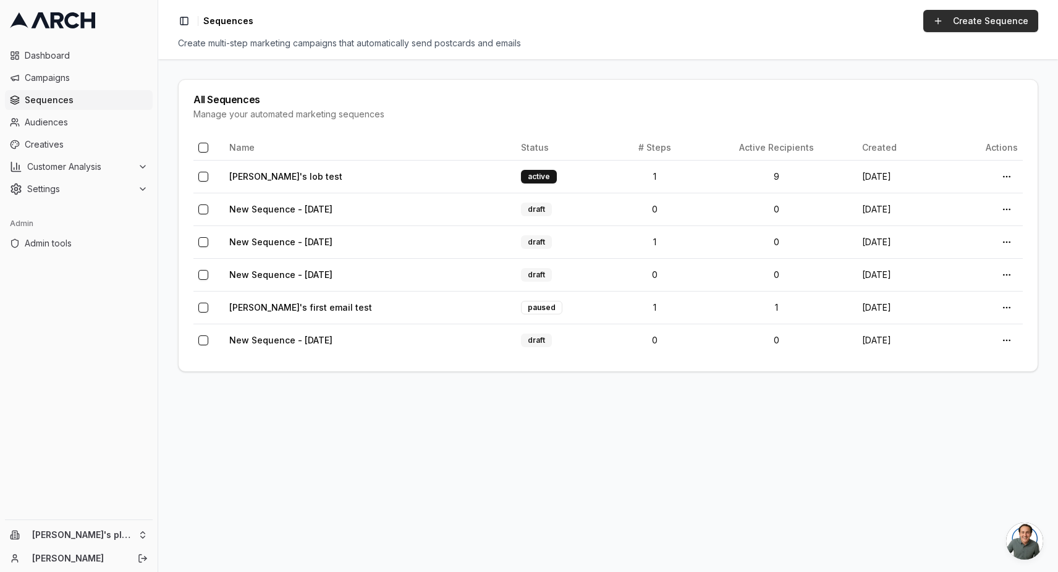
click at [983, 20] on link "Create Sequence" at bounding box center [980, 21] width 115 height 22
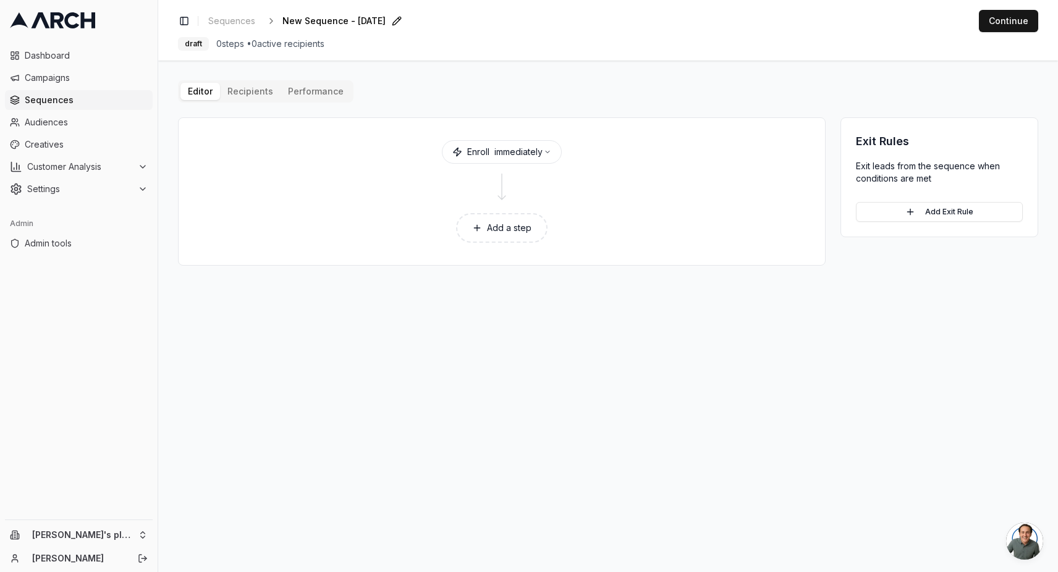
click at [317, 22] on span "New Sequence - [DATE]" at bounding box center [333, 21] width 103 height 12
type input "[PERSON_NAME]'s lob test working audience"
click at [513, 250] on div "Add a step" at bounding box center [501, 228] width 616 height 44
click at [504, 237] on button "Add a step" at bounding box center [501, 228] width 91 height 30
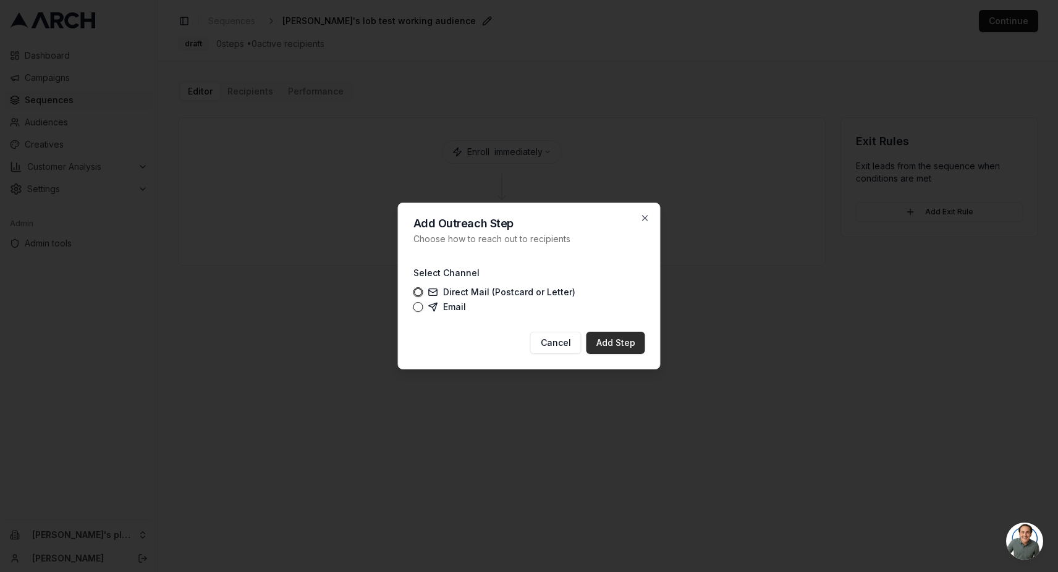
click at [613, 346] on button "Add Step" at bounding box center [615, 343] width 59 height 22
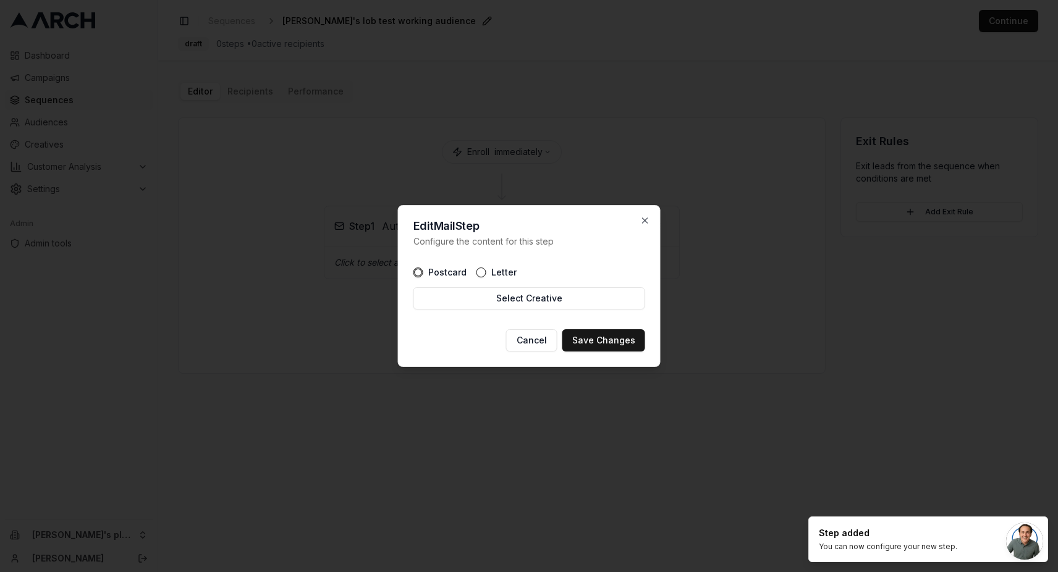
click at [482, 276] on button "Letter" at bounding box center [481, 272] width 10 height 10
click at [490, 297] on button "Select Creative" at bounding box center [529, 298] width 232 height 22
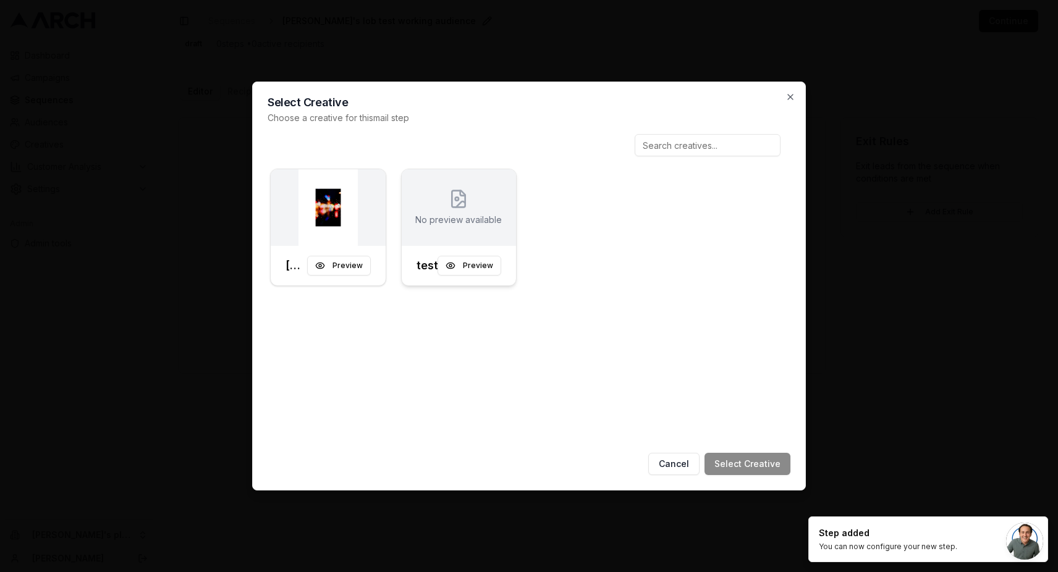
click at [468, 209] on div "No preview available" at bounding box center [458, 207] width 86 height 37
click at [367, 229] on img at bounding box center [328, 207] width 115 height 77
click at [726, 460] on button "Select Creative" at bounding box center [747, 464] width 86 height 22
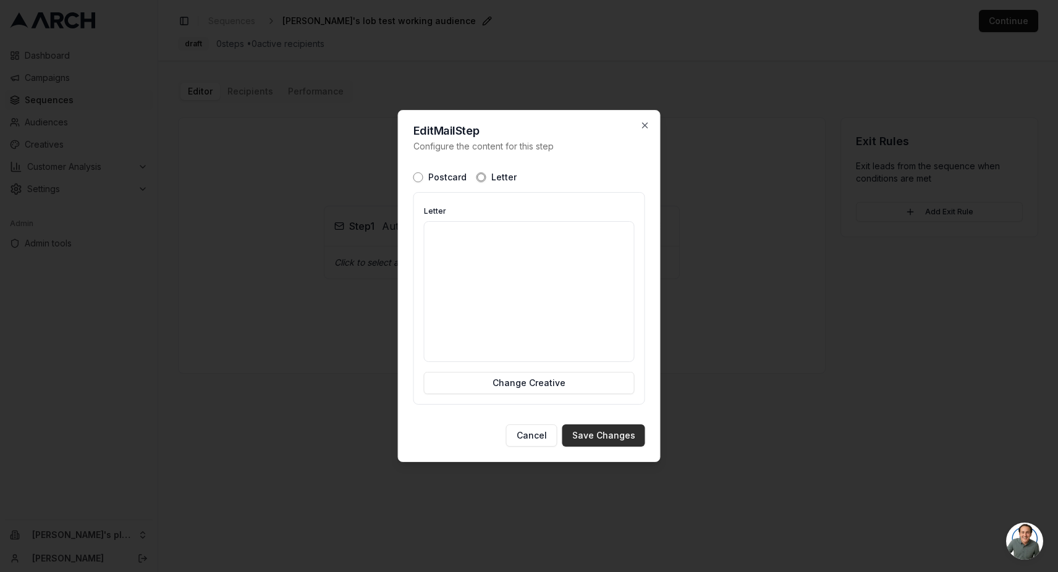
click at [596, 436] on button "Save Changes" at bounding box center [603, 435] width 83 height 22
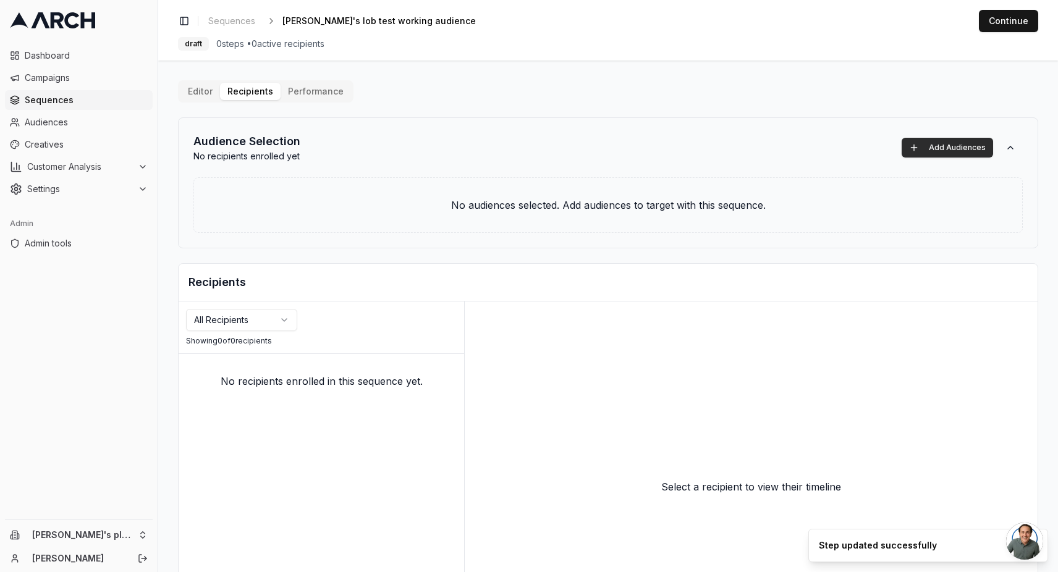
click at [927, 151] on button "Add Audiences" at bounding box center [946, 148] width 91 height 20
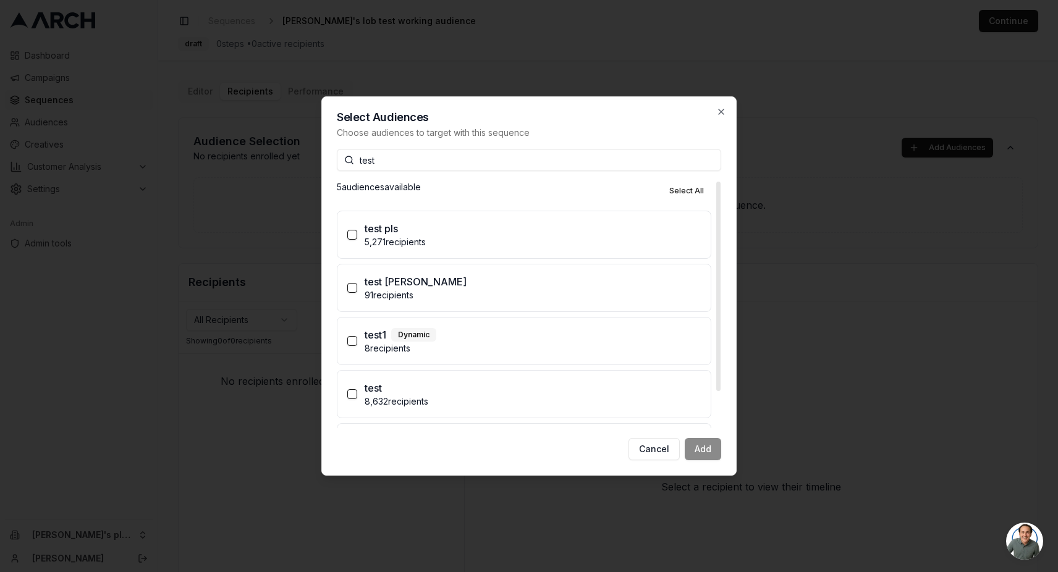
type input "test"
click at [352, 397] on button "test 8,632 recipients" at bounding box center [352, 394] width 10 height 10
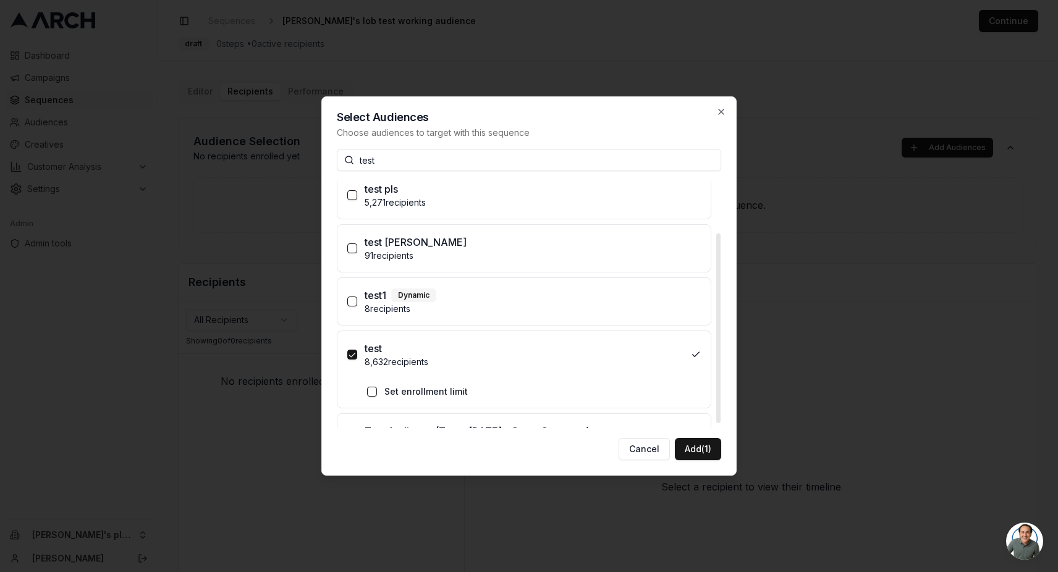
scroll to position [73, 0]
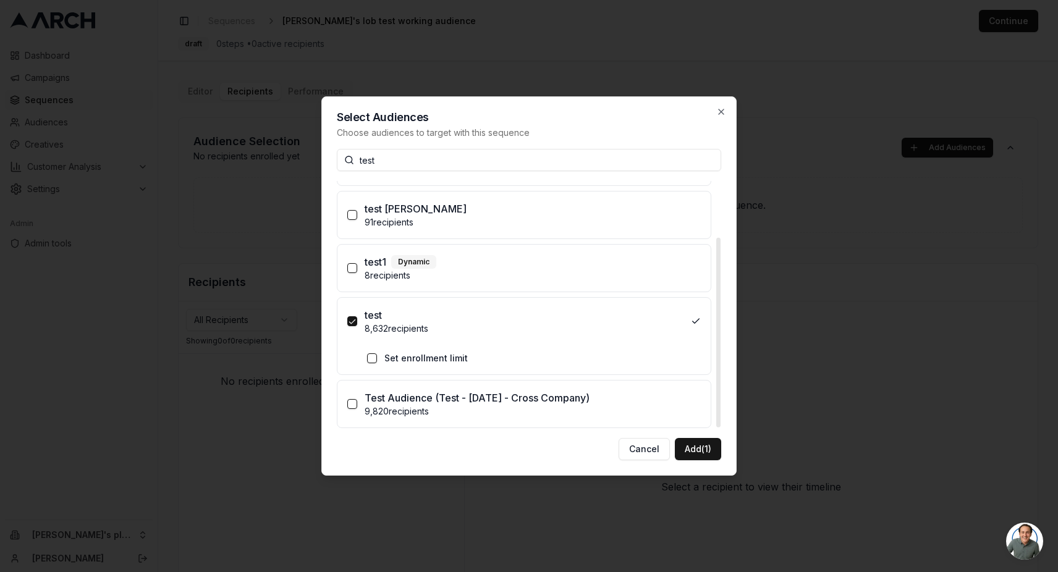
click at [368, 361] on button "Set enrollment limit" at bounding box center [372, 358] width 10 height 10
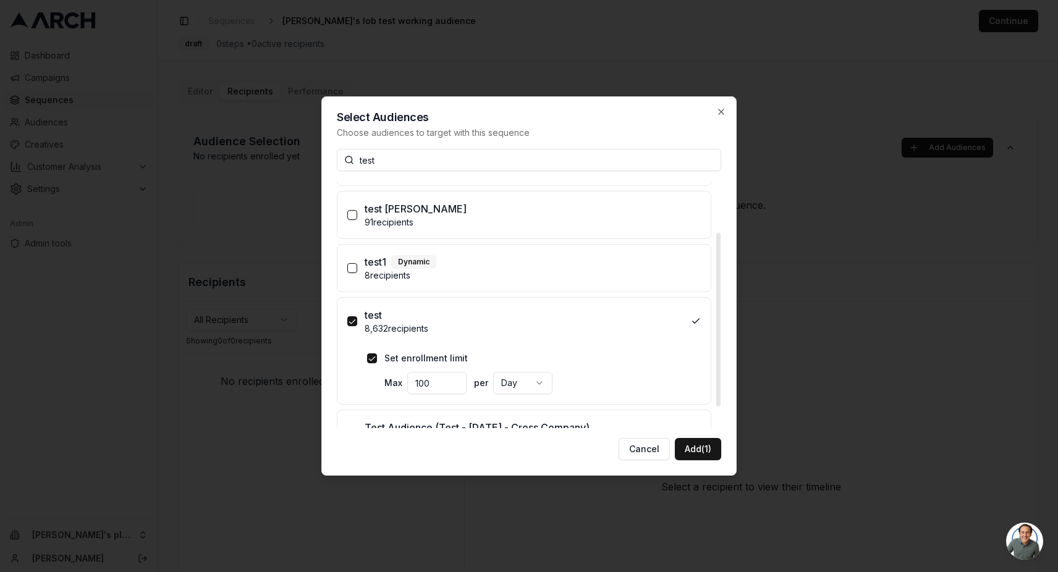
scroll to position [103, 0]
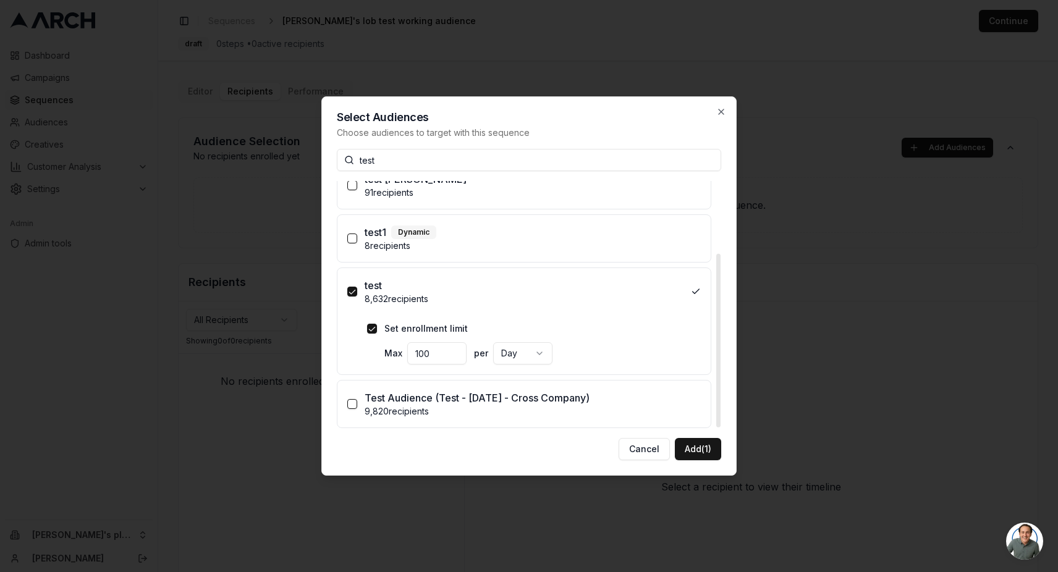
drag, startPoint x: 434, startPoint y: 355, endPoint x: 390, endPoint y: 355, distance: 43.2
click at [390, 355] on div "Max 100" at bounding box center [425, 353] width 82 height 22
type input "7"
click at [694, 453] on button "Add (1)" at bounding box center [698, 449] width 46 height 22
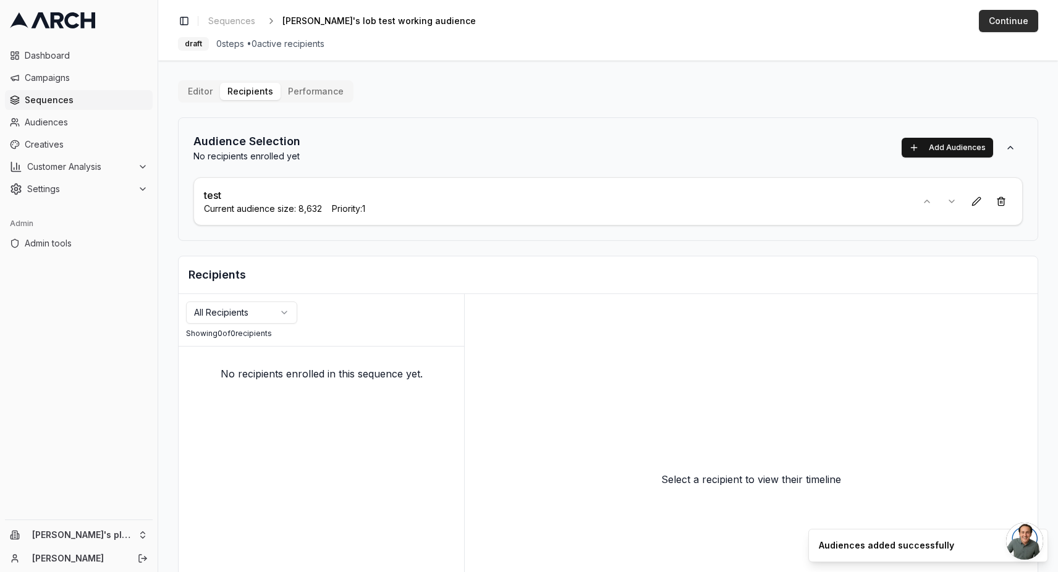
click at [996, 18] on button "Continue" at bounding box center [1007, 21] width 59 height 22
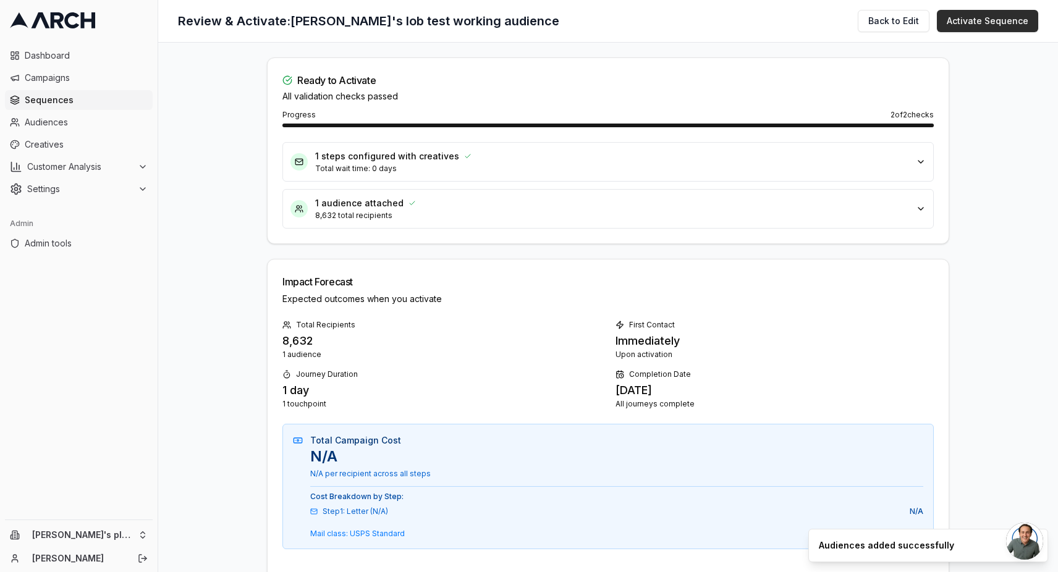
click at [991, 23] on button "Activate Sequence" at bounding box center [986, 21] width 101 height 22
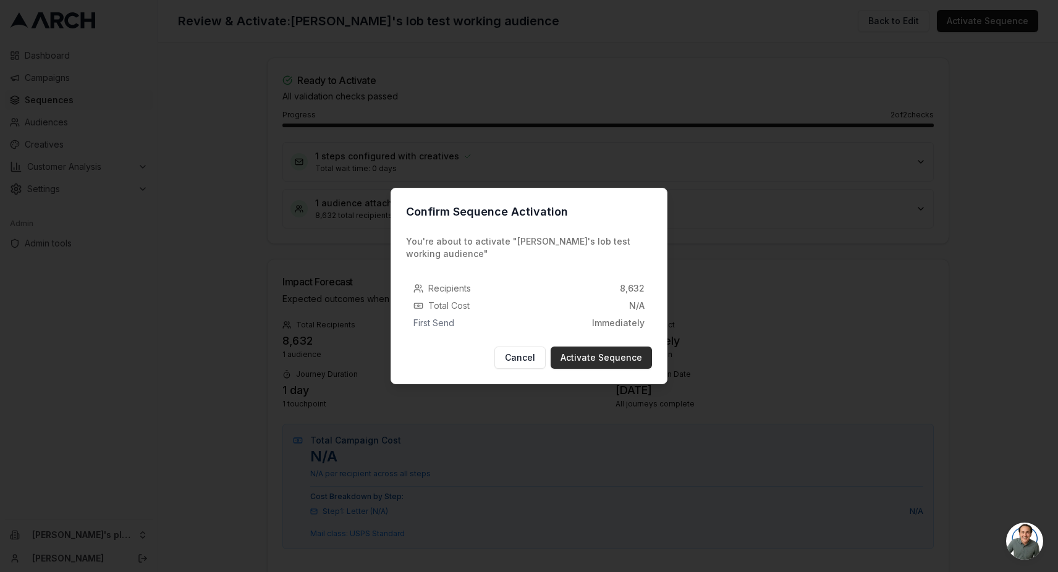
click at [635, 350] on button "Activate Sequence" at bounding box center [600, 358] width 101 height 22
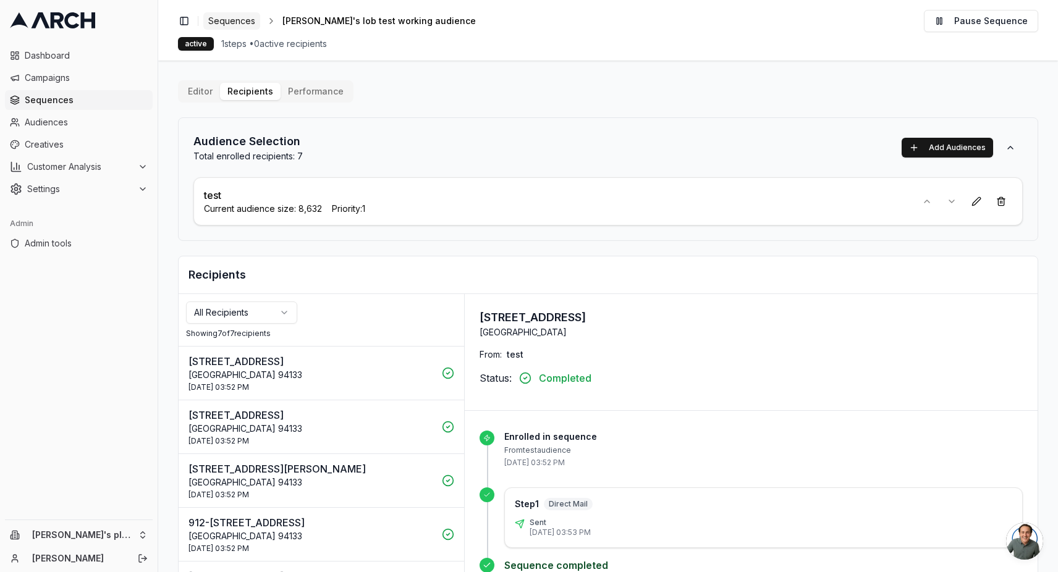
click at [239, 17] on span "Sequences" at bounding box center [231, 21] width 47 height 12
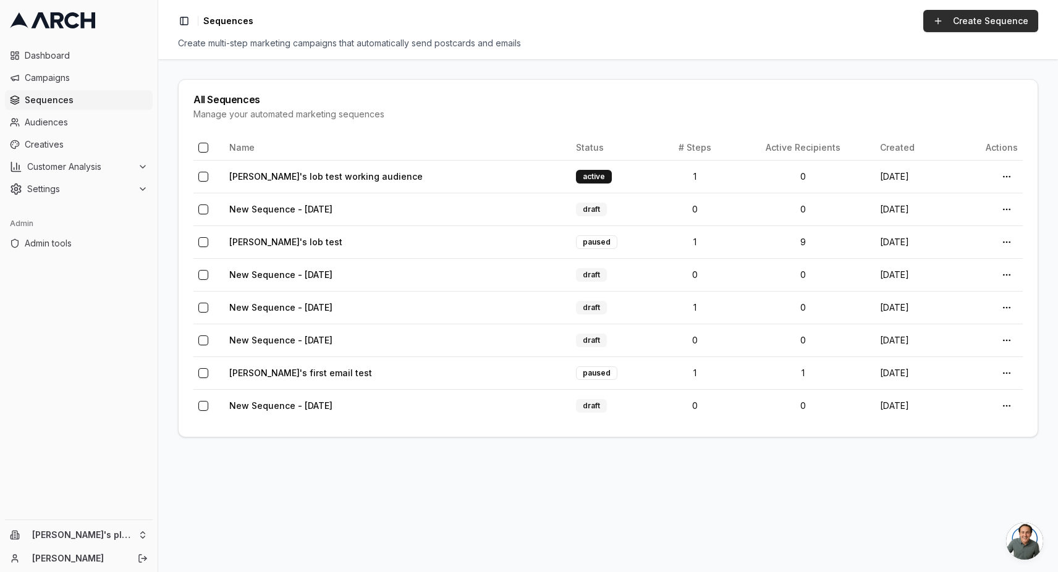
click at [977, 18] on link "Create Sequence" at bounding box center [980, 21] width 115 height 22
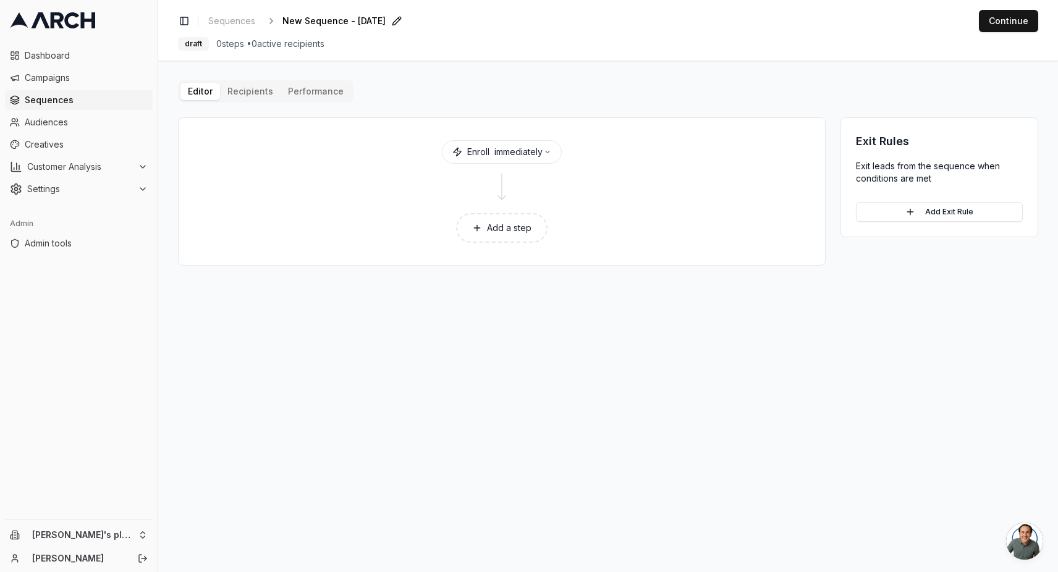
click at [300, 12] on div "New Sequence - Oct 2, 2025 Edit" at bounding box center [343, 20] width 123 height 17
click at [303, 19] on span "New Sequence - [DATE]" at bounding box center [333, 21] width 103 height 12
type input "[PERSON_NAME]'s custom mail sequence"
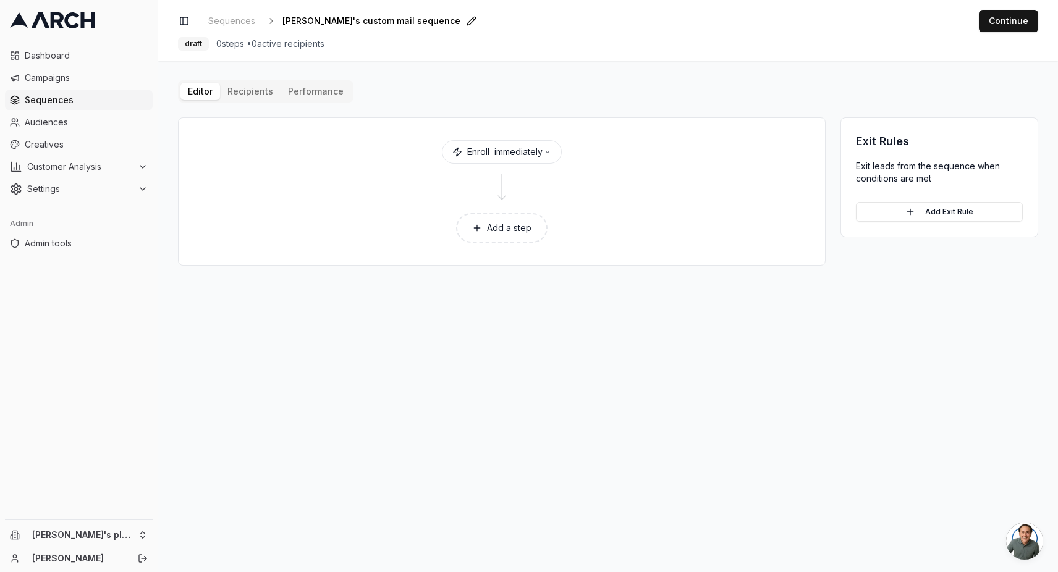
click at [510, 225] on button "Add a step" at bounding box center [501, 228] width 91 height 30
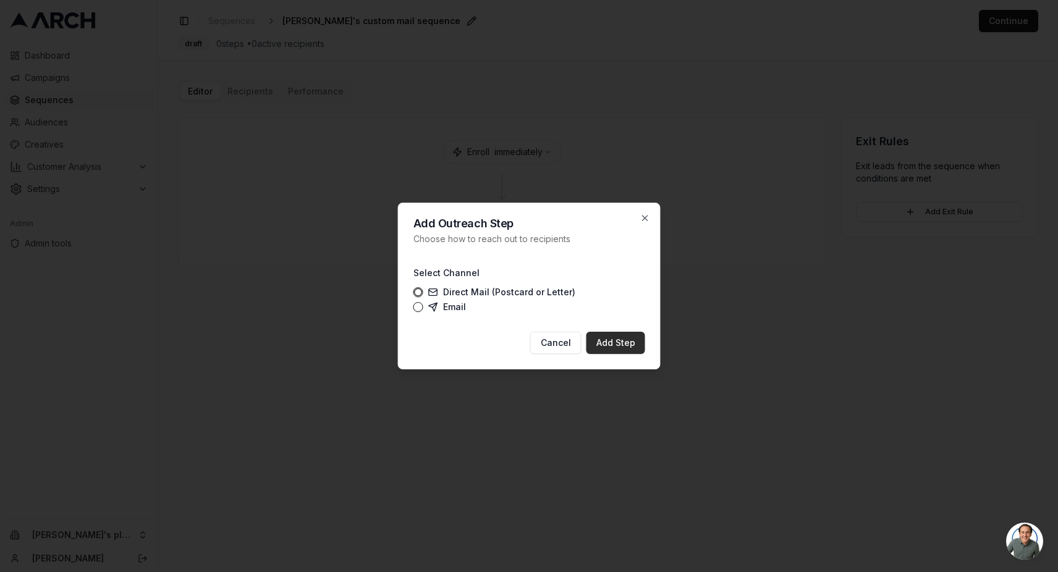
click at [635, 347] on button "Add Step" at bounding box center [615, 343] width 59 height 22
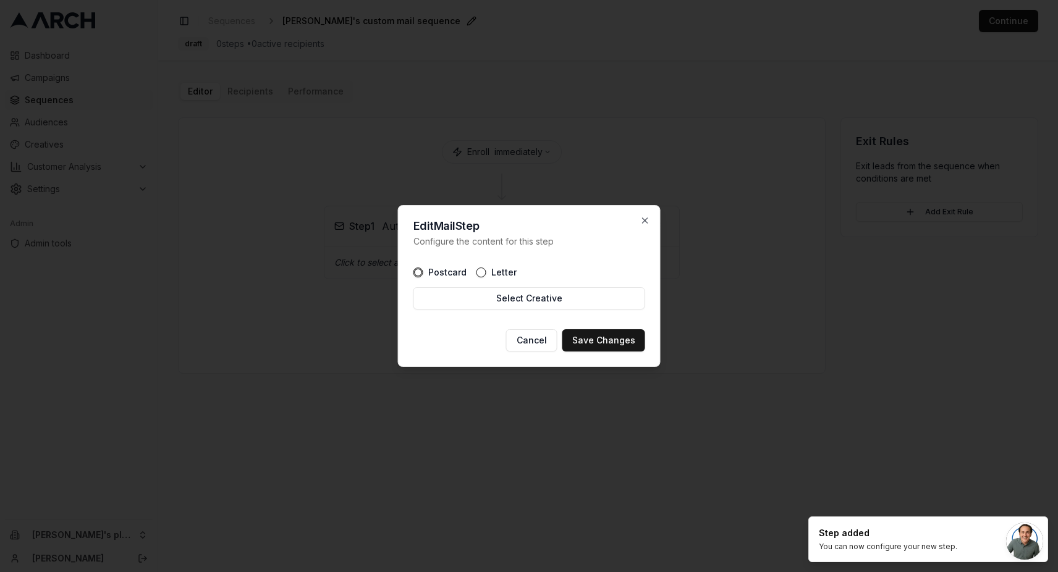
click at [415, 272] on icon "button" at bounding box center [418, 272] width 9 height 9
click at [504, 305] on button "Select Creative" at bounding box center [529, 298] width 232 height 22
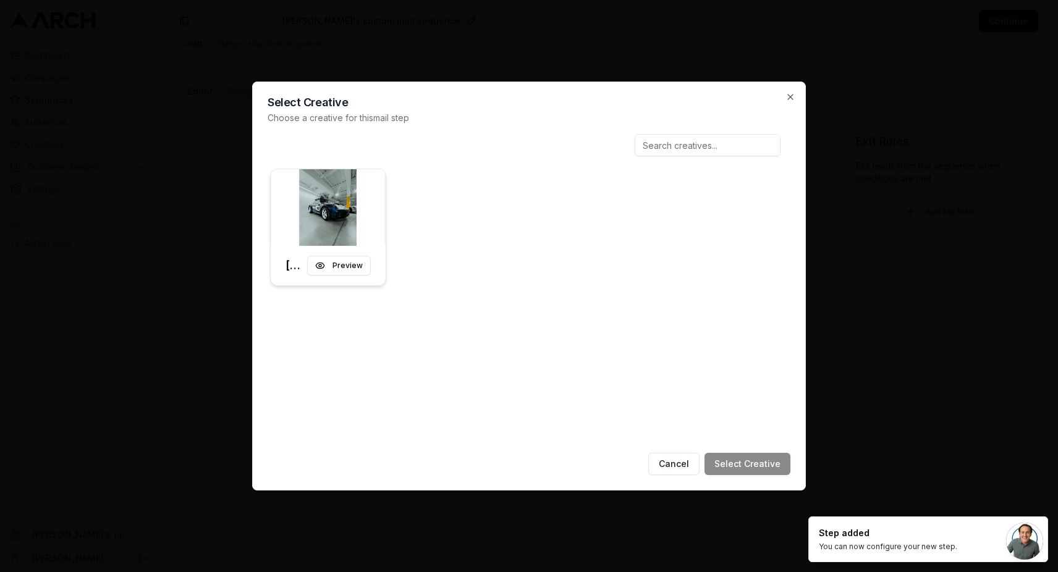
click at [379, 232] on img at bounding box center [328, 207] width 115 height 77
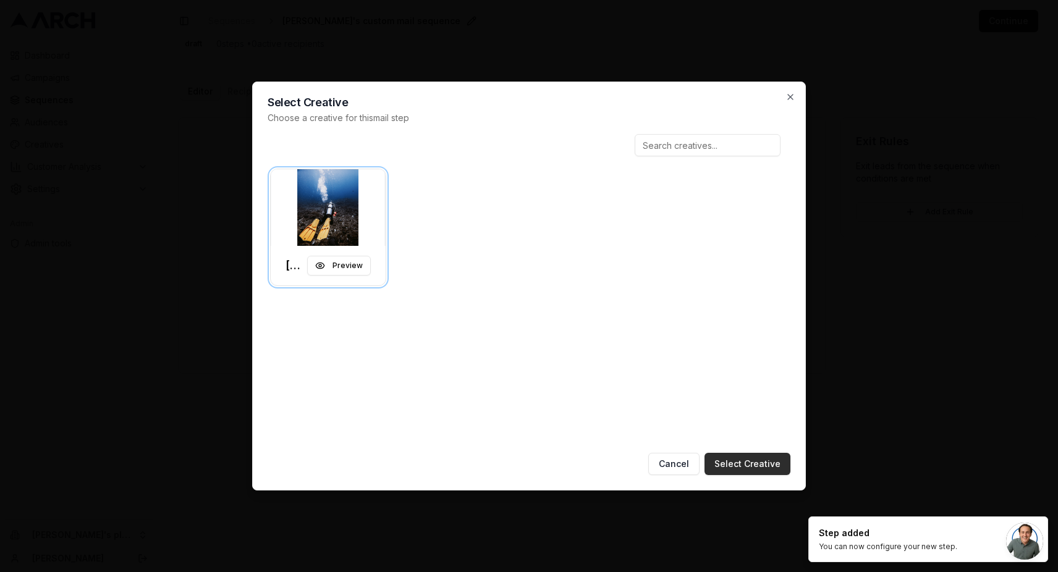
click at [728, 456] on button "Select Creative" at bounding box center [747, 464] width 86 height 22
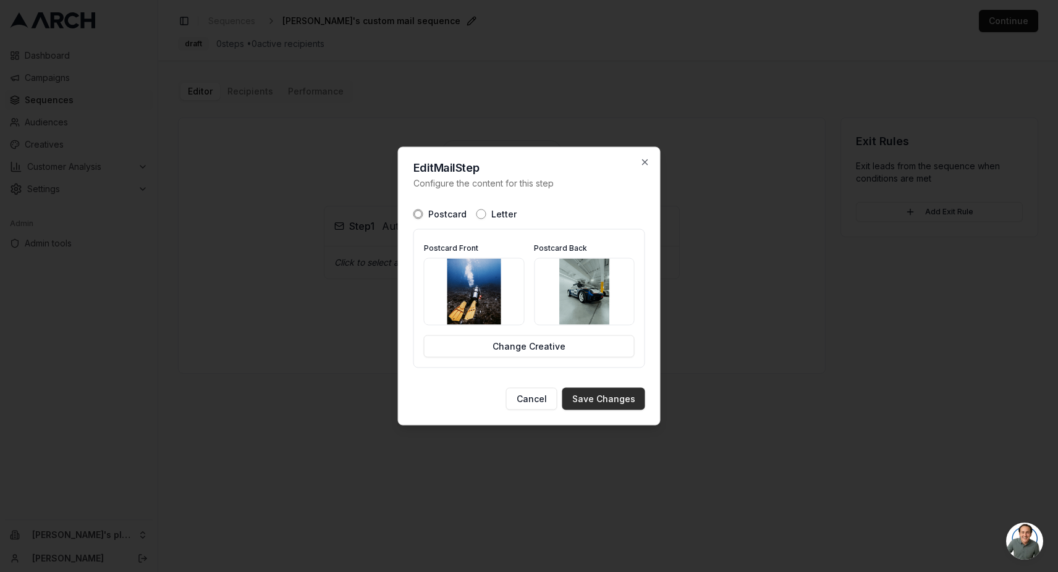
click at [594, 400] on button "Save Changes" at bounding box center [603, 399] width 83 height 22
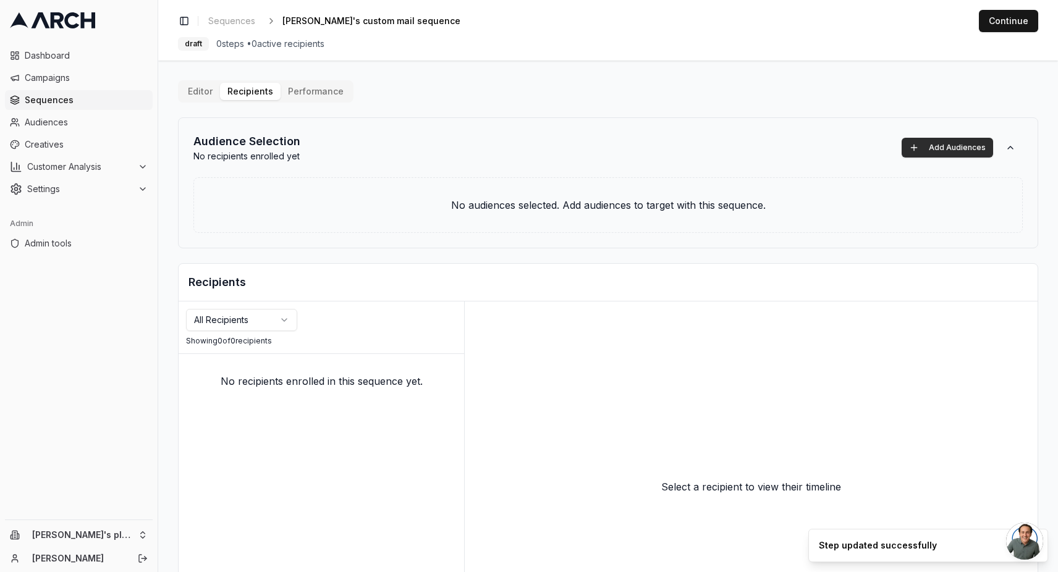
click at [938, 143] on button "Add Audiences" at bounding box center [946, 148] width 91 height 20
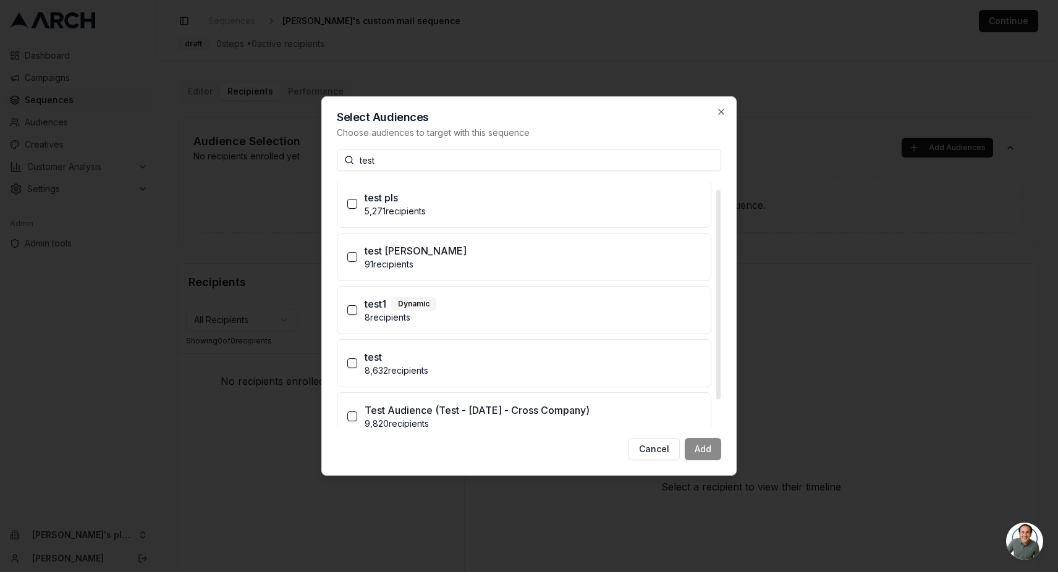
scroll to position [43, 0]
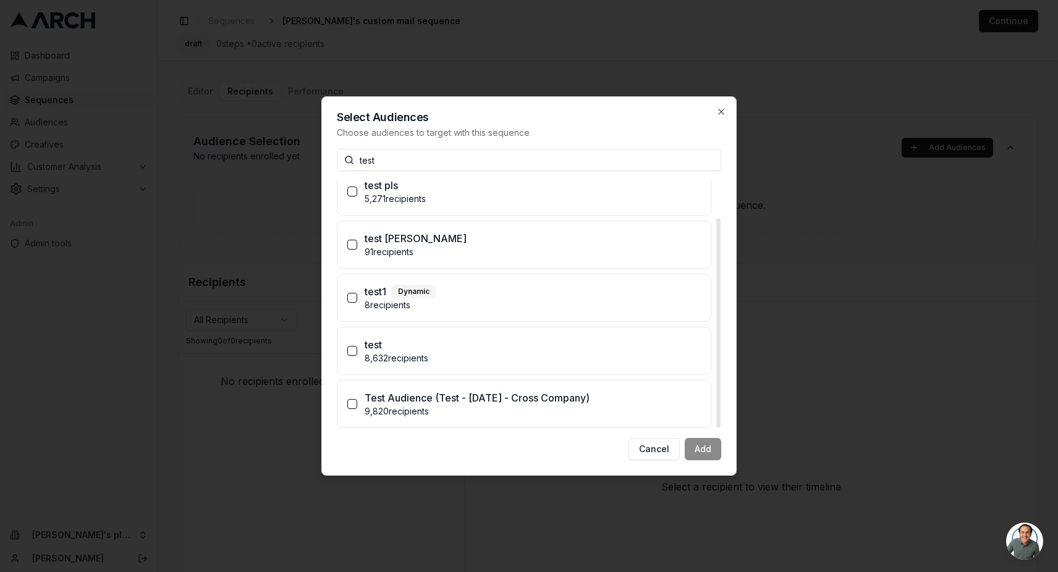
type input "test"
click at [355, 348] on button "test 8,632 recipients" at bounding box center [352, 351] width 10 height 10
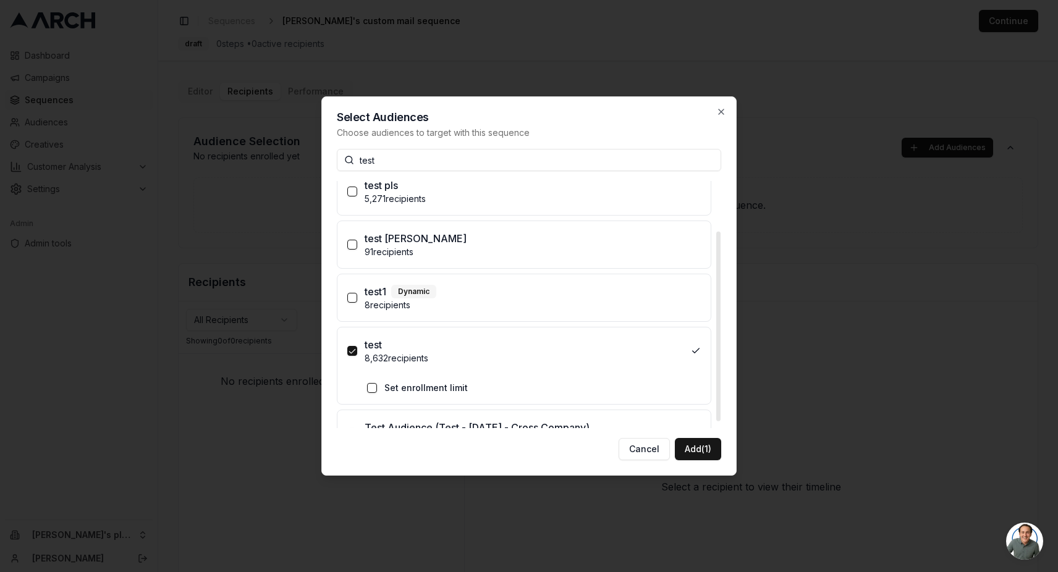
scroll to position [73, 0]
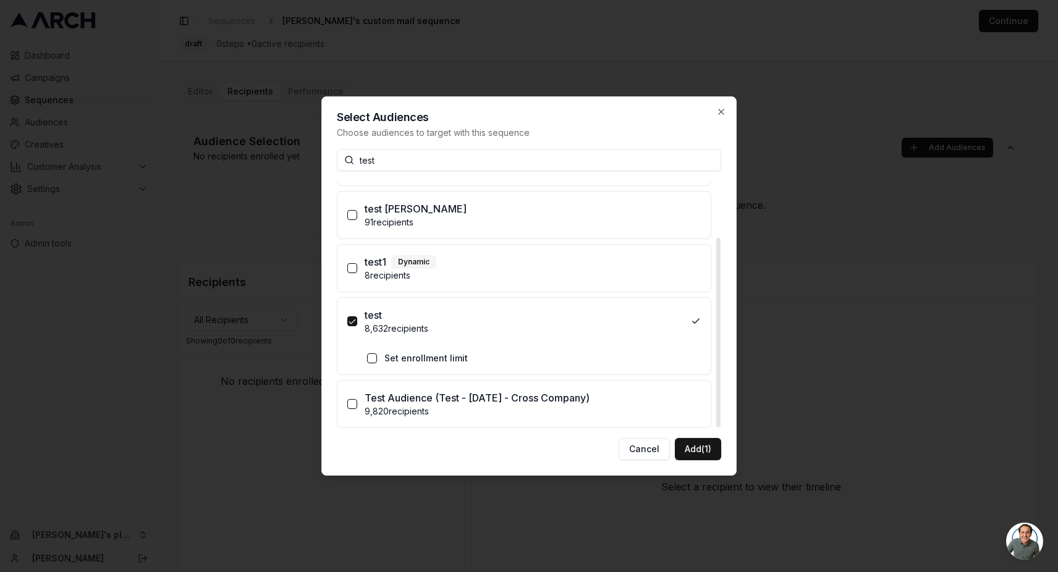
click at [371, 360] on button "Set enrollment limit" at bounding box center [372, 358] width 10 height 10
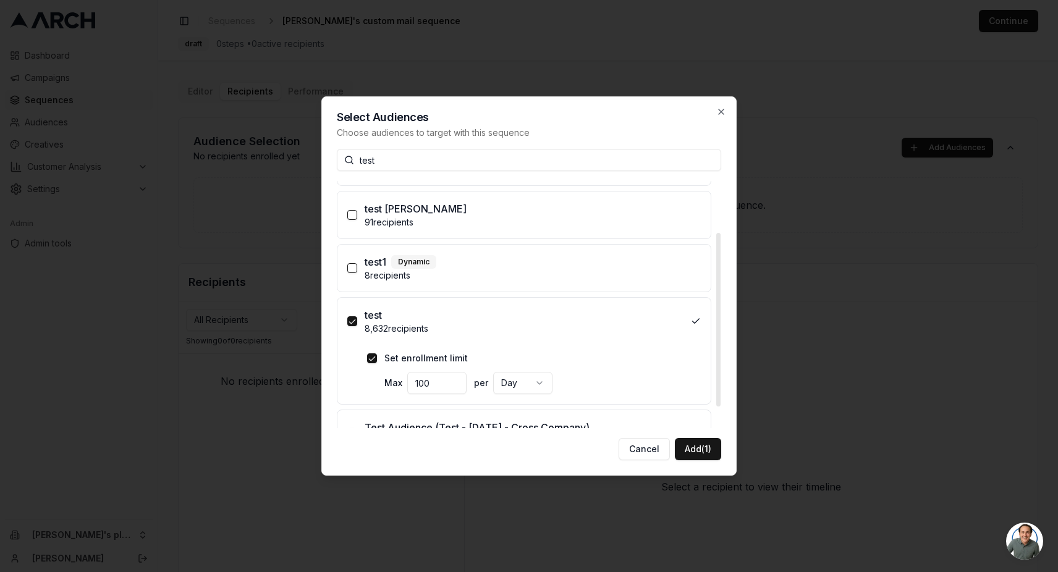
scroll to position [103, 0]
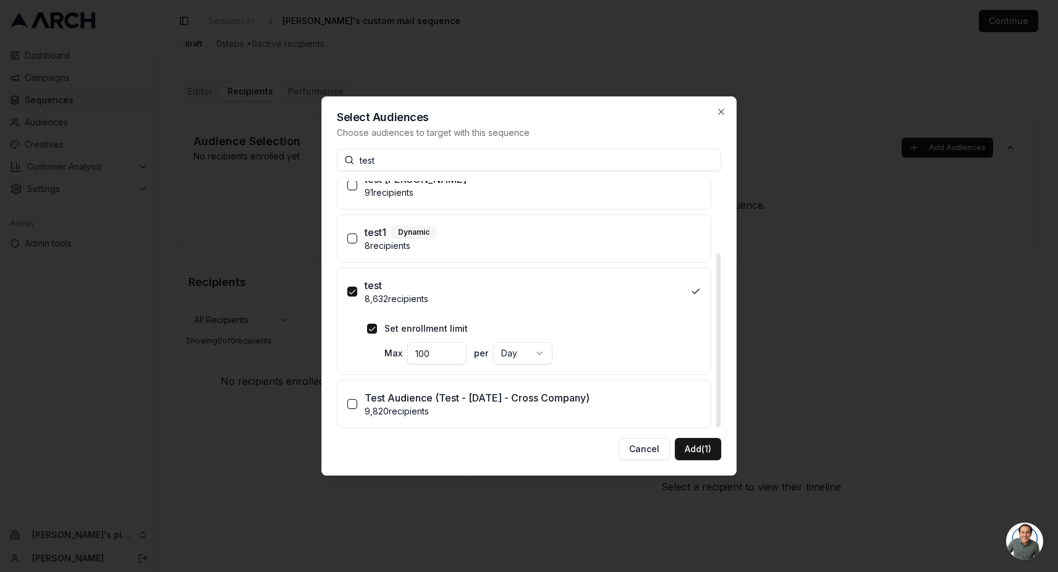
drag, startPoint x: 430, startPoint y: 355, endPoint x: 389, endPoint y: 352, distance: 41.5
click at [389, 352] on div "Max 100" at bounding box center [425, 353] width 82 height 22
drag, startPoint x: 426, startPoint y: 358, endPoint x: 393, endPoint y: 356, distance: 32.8
click at [393, 356] on div "Max 7" at bounding box center [425, 353] width 82 height 22
type input "7"
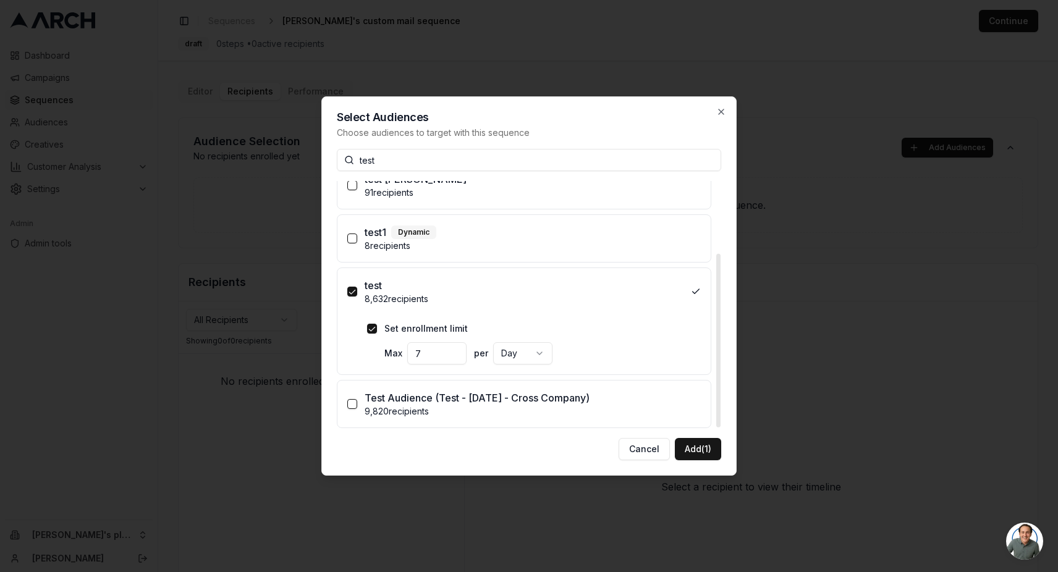
click at [369, 326] on button "Set enrollment limit" at bounding box center [372, 329] width 10 height 10
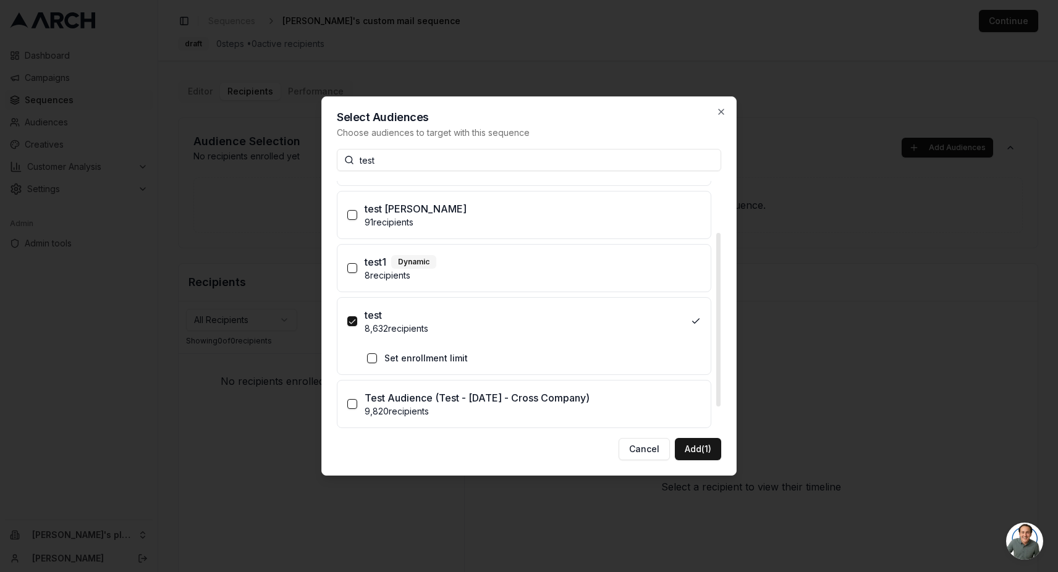
scroll to position [73, 0]
click at [691, 452] on button "Add (1)" at bounding box center [698, 449] width 46 height 22
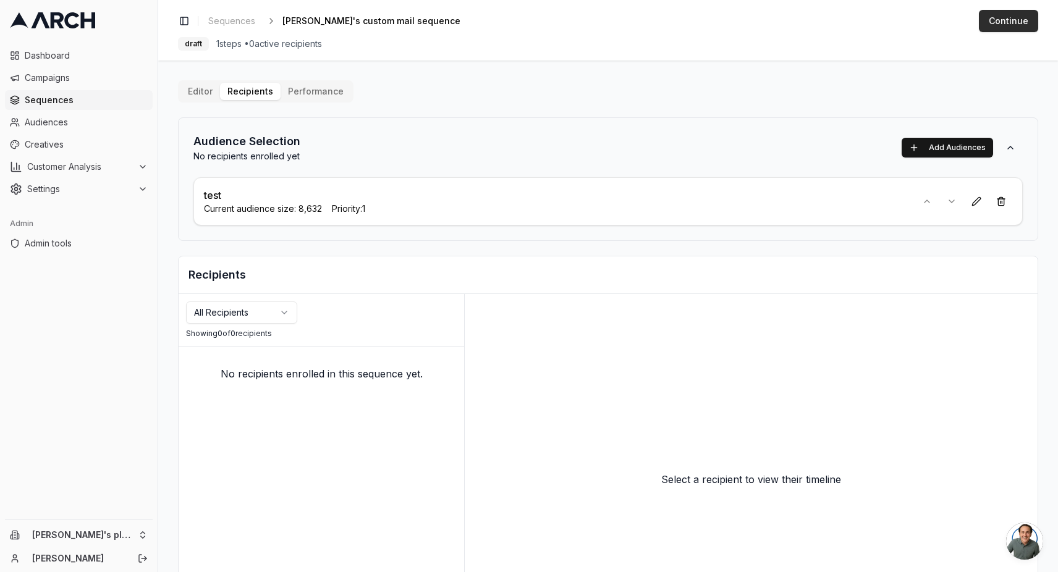
click at [1008, 21] on button "Continue" at bounding box center [1007, 21] width 59 height 22
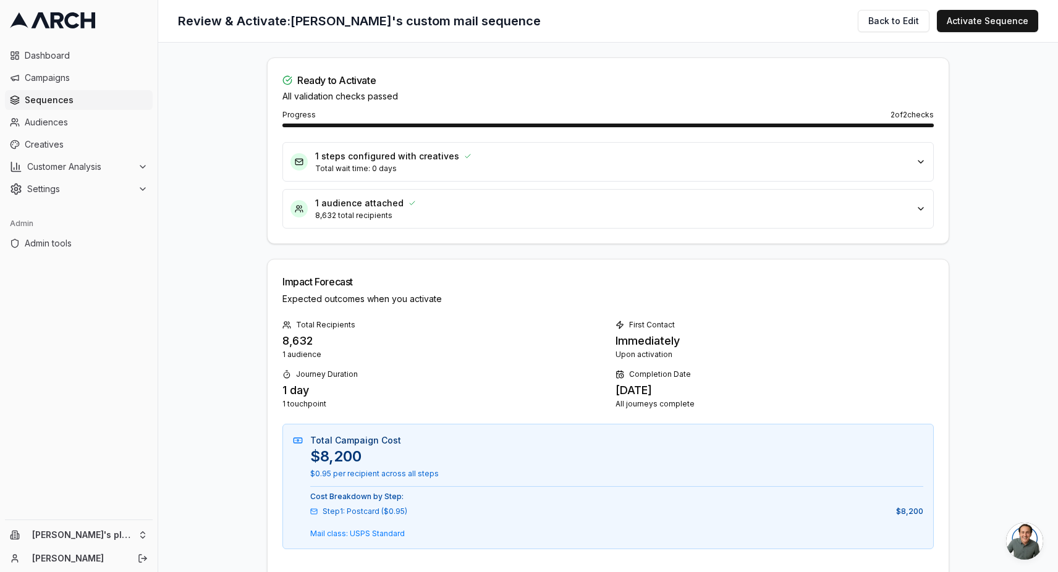
click at [1008, 21] on button "Activate Sequence" at bounding box center [986, 21] width 101 height 22
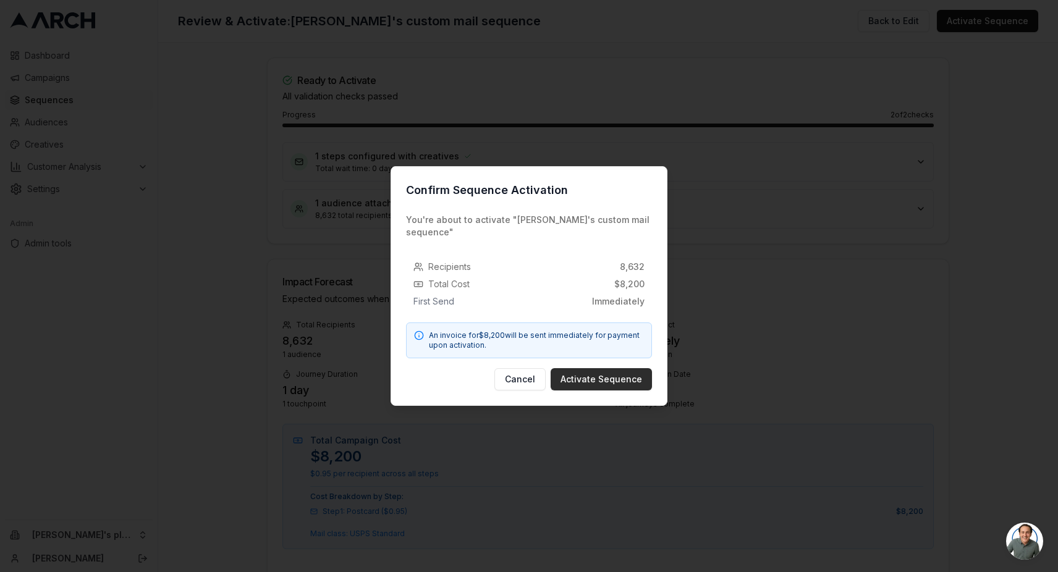
click at [599, 368] on button "Activate Sequence" at bounding box center [600, 379] width 101 height 22
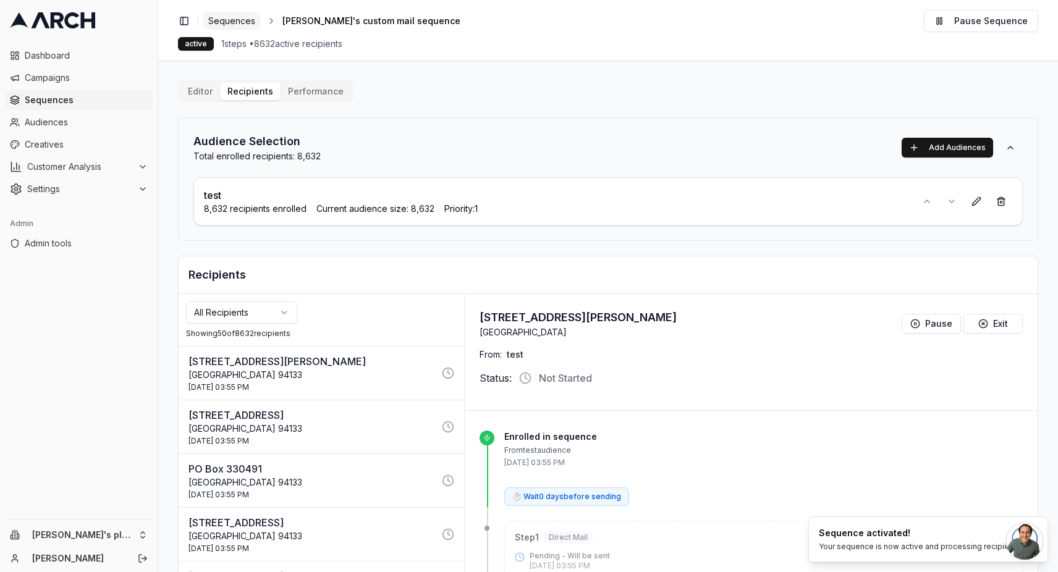
click at [245, 19] on span "Sequences" at bounding box center [231, 21] width 47 height 12
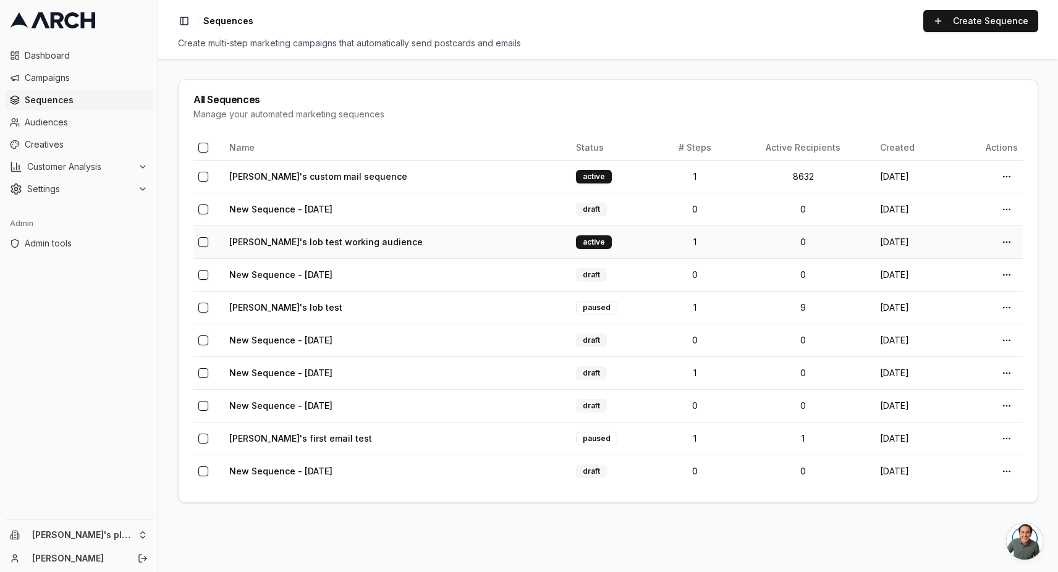
click at [936, 238] on td "10/2/2025" at bounding box center [913, 241] width 76 height 33
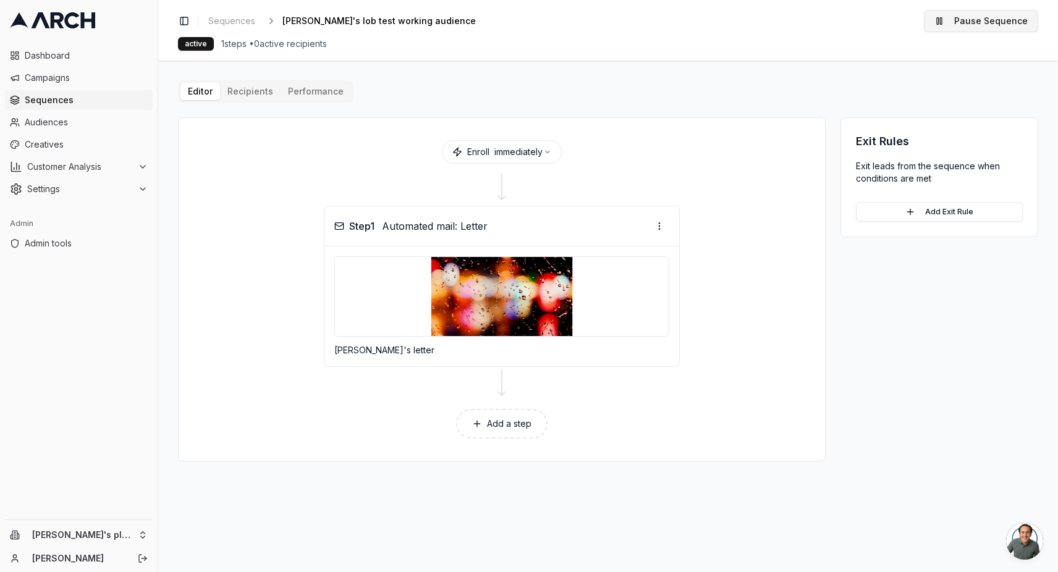
click at [976, 23] on button "Pause Sequence" at bounding box center [981, 21] width 114 height 22
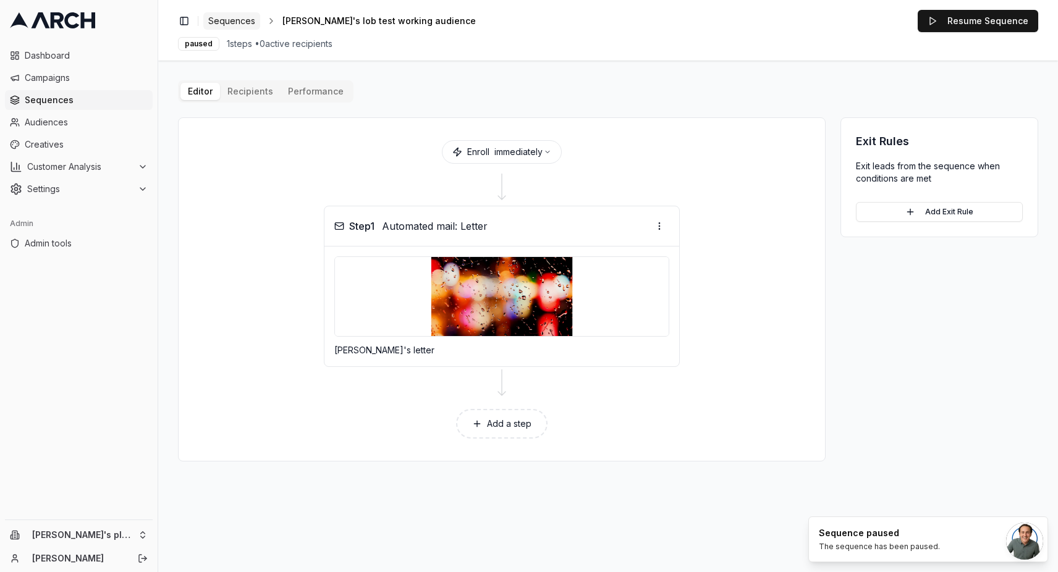
click at [228, 19] on span "Sequences" at bounding box center [231, 21] width 47 height 12
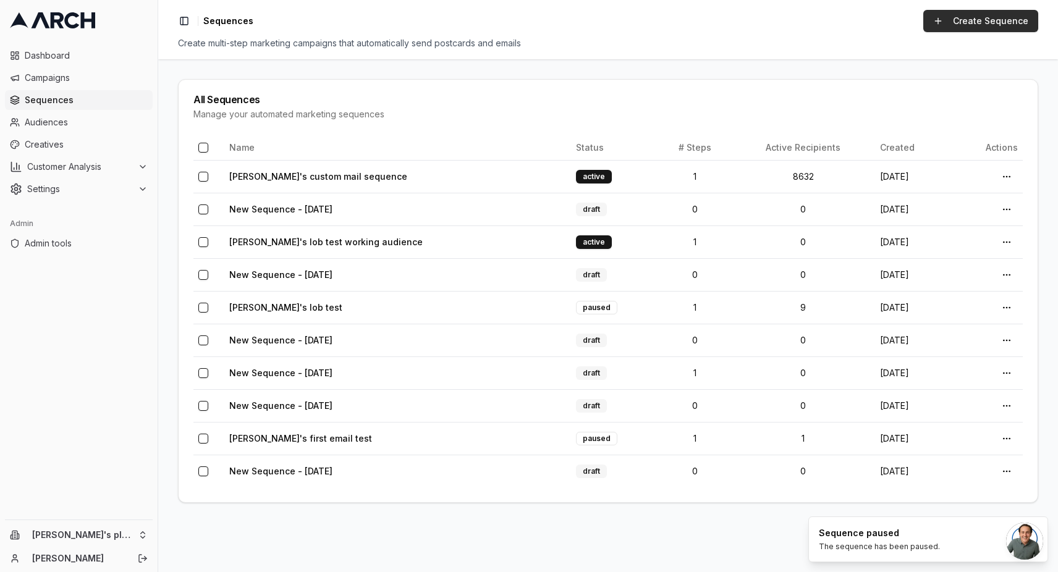
click at [977, 27] on link "Create Sequence" at bounding box center [980, 21] width 115 height 22
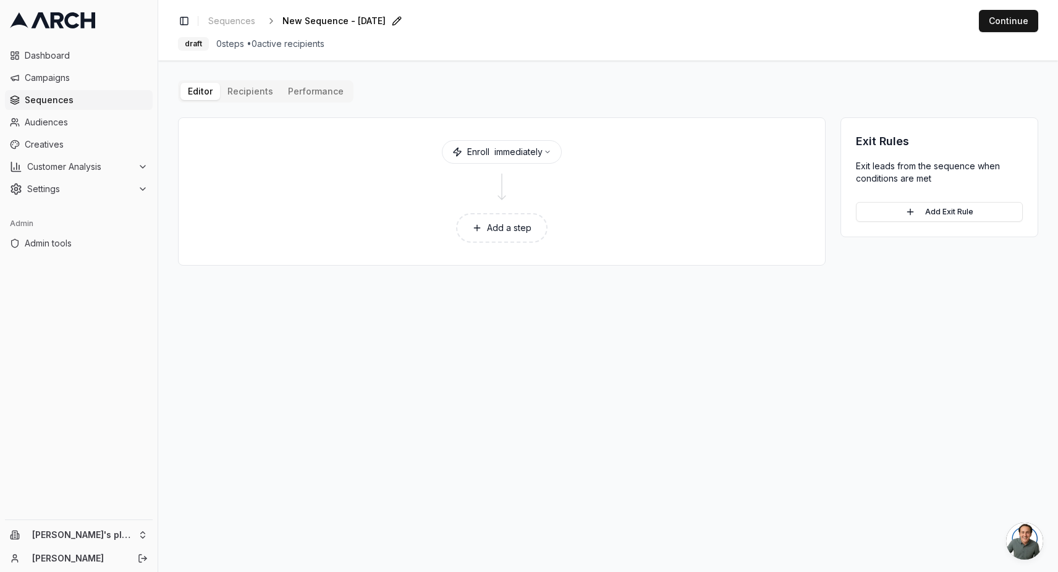
click at [326, 19] on span "New Sequence - Oct 2, 2025" at bounding box center [333, 21] width 103 height 12
type input "Custom mail small audience"
click at [507, 221] on button "Add a step" at bounding box center [501, 228] width 91 height 30
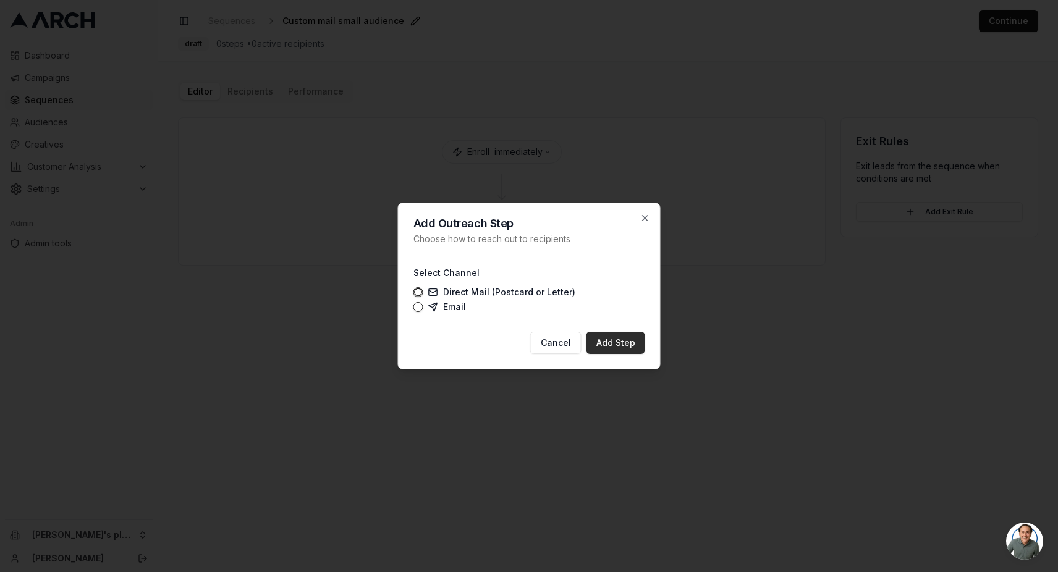
click at [620, 347] on button "Add Step" at bounding box center [615, 343] width 59 height 22
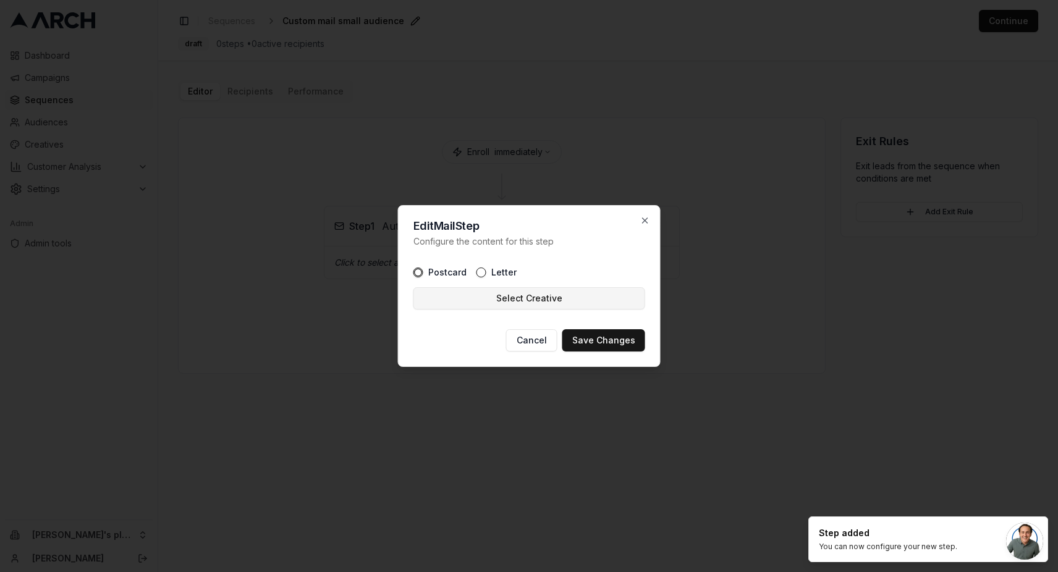
click at [468, 293] on button "Select Creative" at bounding box center [529, 298] width 232 height 22
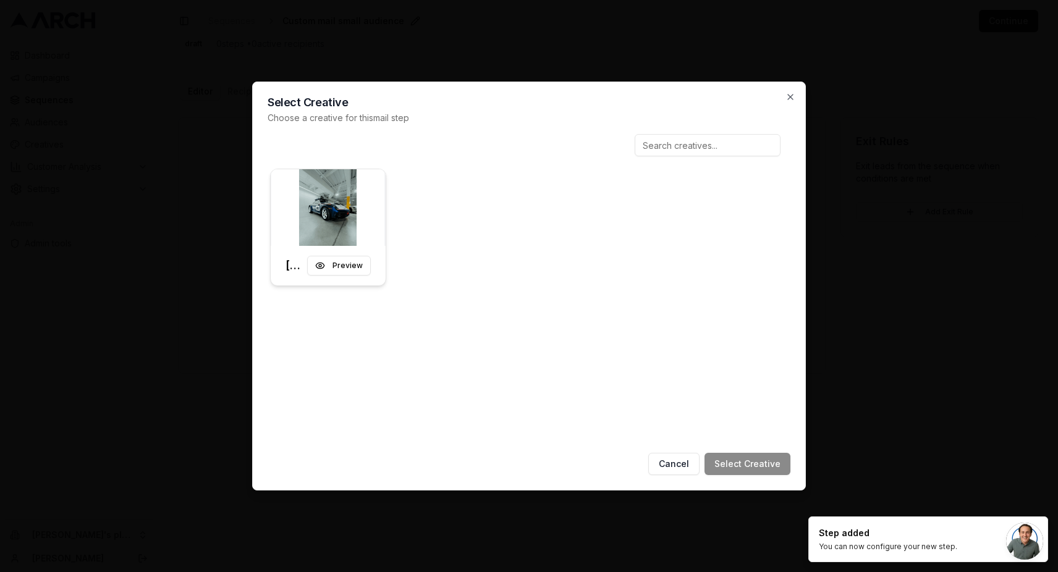
click at [373, 230] on div at bounding box center [328, 207] width 115 height 77
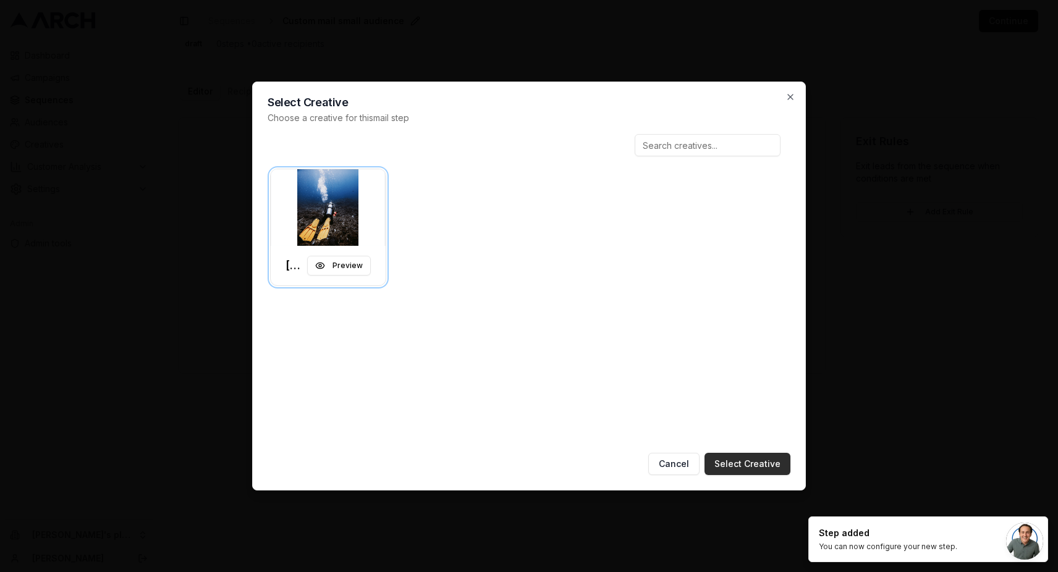
click at [753, 454] on button "Select Creative" at bounding box center [747, 464] width 86 height 22
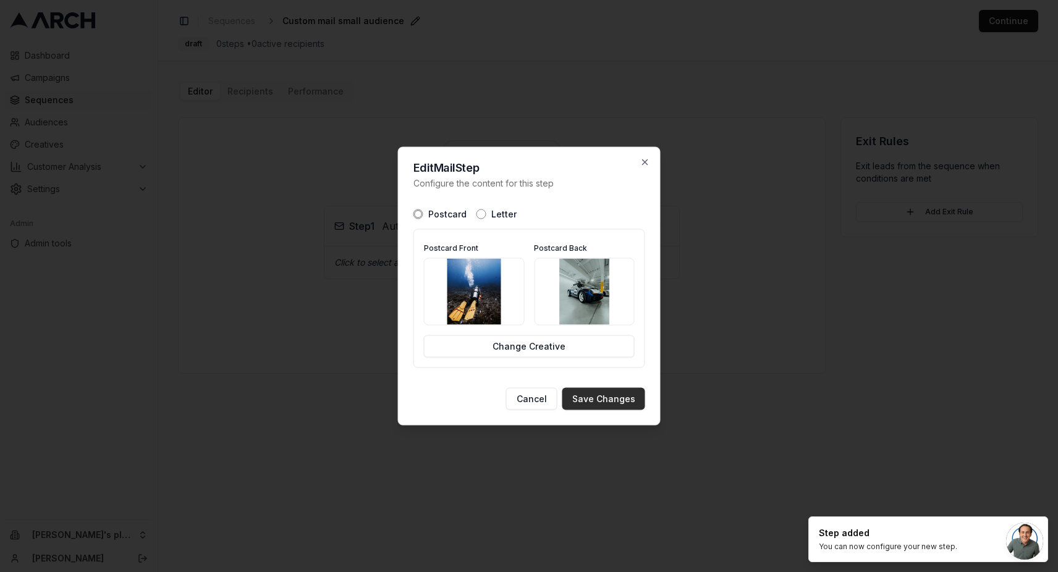
click at [595, 399] on button "Save Changes" at bounding box center [603, 399] width 83 height 22
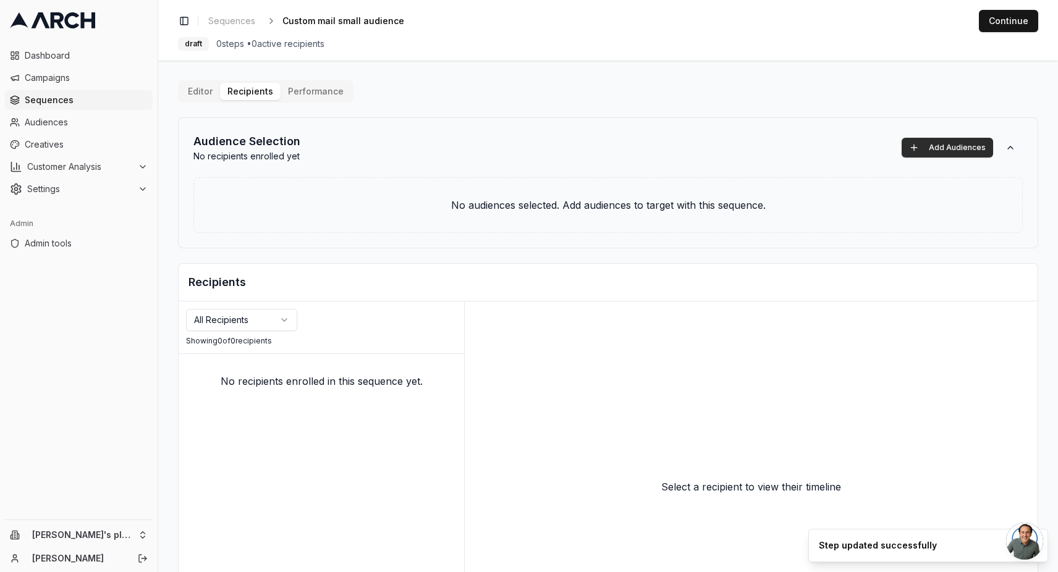
click at [926, 146] on button "Add Audiences" at bounding box center [946, 148] width 91 height 20
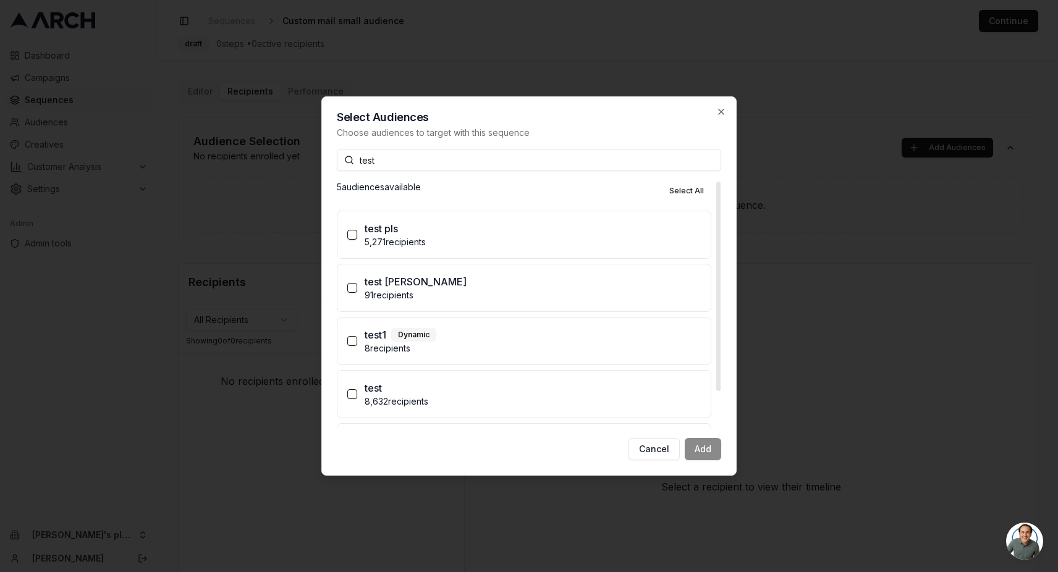
type input "test"
click at [353, 396] on button "test 8,632 recipients" at bounding box center [352, 394] width 10 height 10
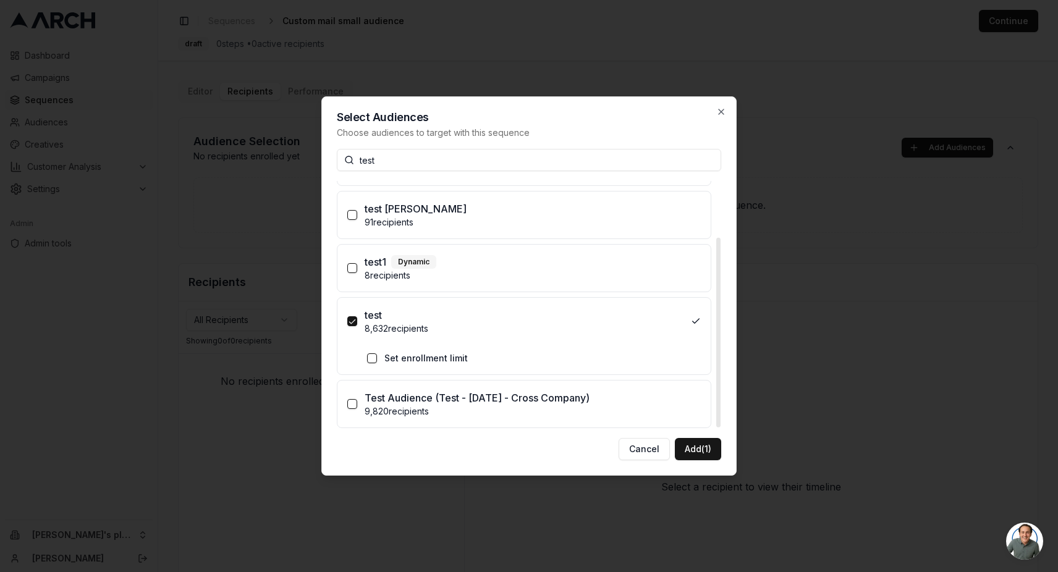
click at [372, 359] on button "Set enrollment limit" at bounding box center [372, 358] width 10 height 10
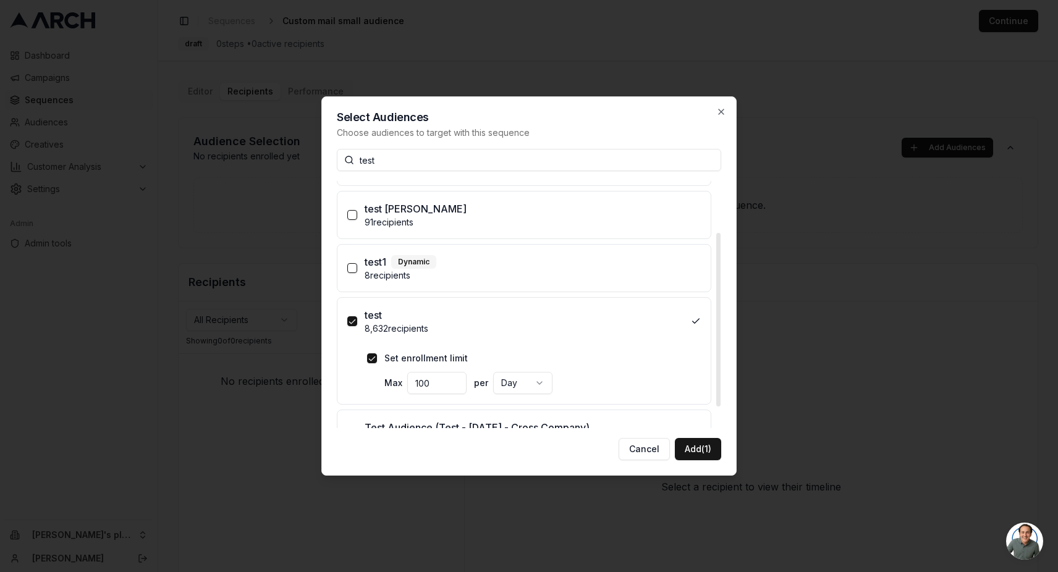
drag, startPoint x: 423, startPoint y: 386, endPoint x: 390, endPoint y: 385, distance: 32.7
click at [390, 386] on div "Max 100" at bounding box center [425, 383] width 82 height 22
type input "7"
click at [717, 441] on button "Add (1)" at bounding box center [698, 449] width 46 height 22
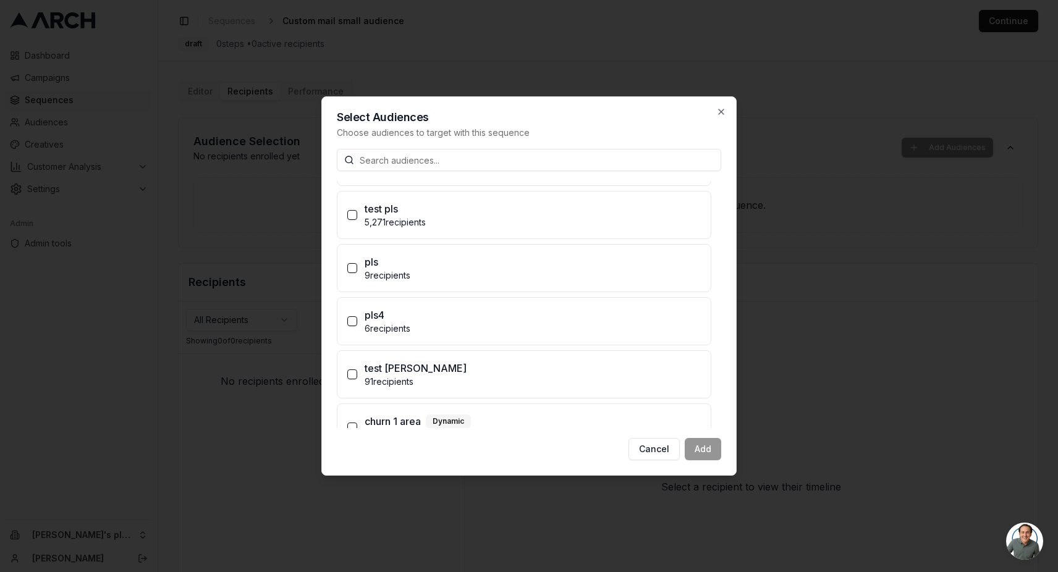
scroll to position [126, 0]
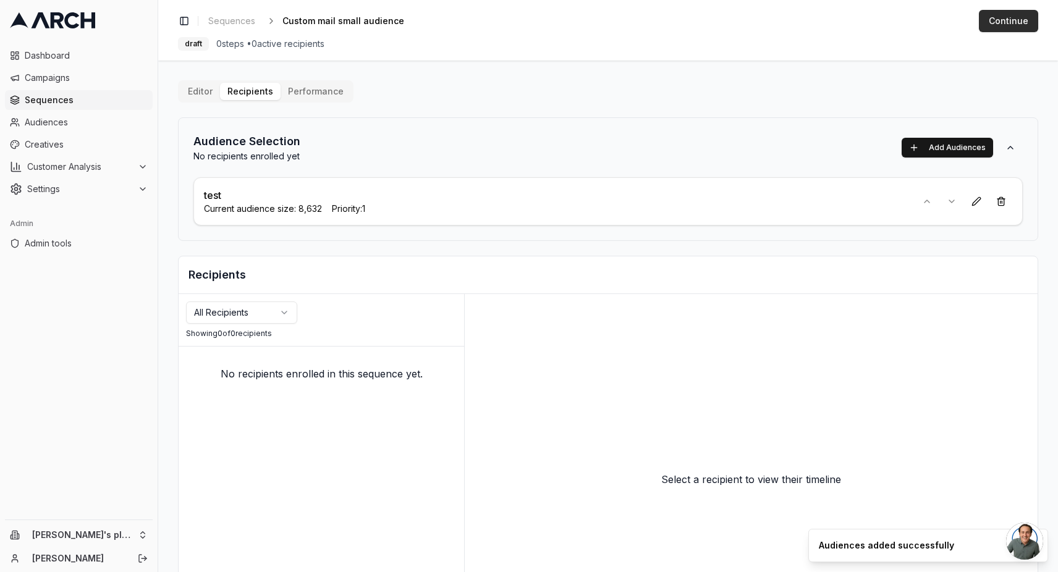
click at [1008, 23] on button "Continue" at bounding box center [1007, 21] width 59 height 22
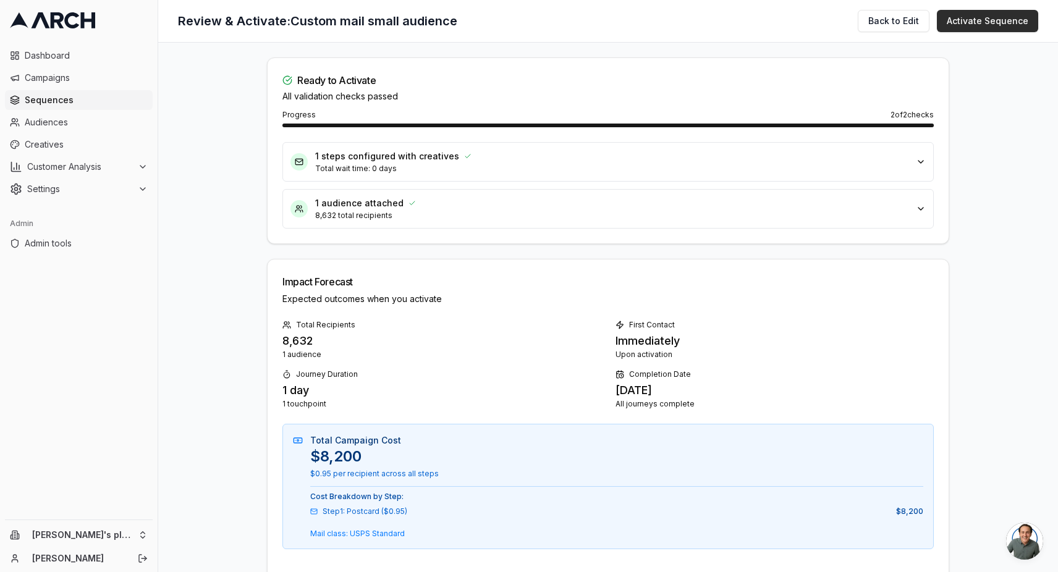
click at [986, 24] on button "Activate Sequence" at bounding box center [986, 21] width 101 height 22
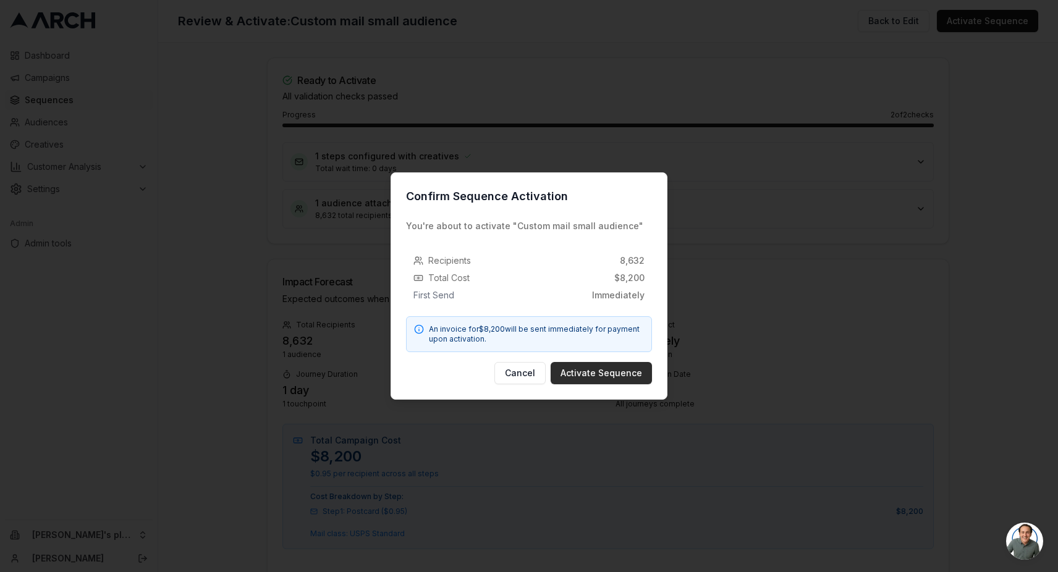
click at [620, 374] on button "Activate Sequence" at bounding box center [600, 373] width 101 height 22
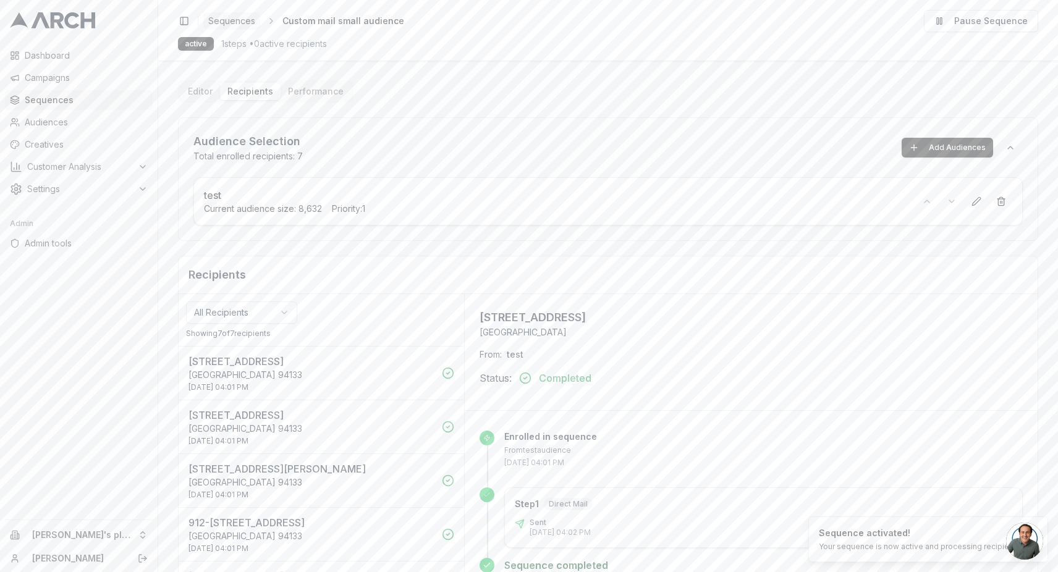
click at [245, 23] on span "Sequences" at bounding box center [231, 21] width 47 height 12
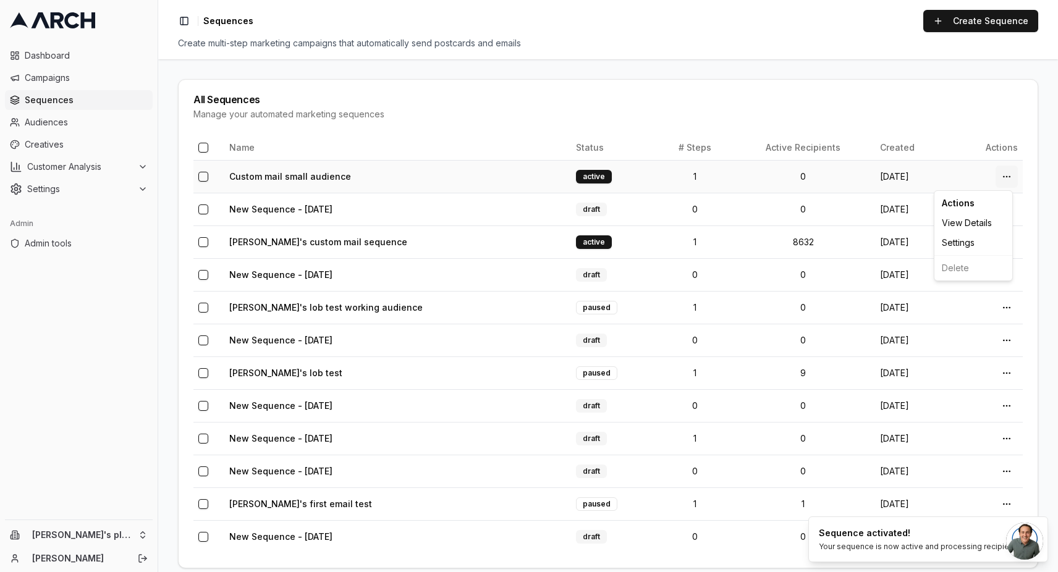
click at [1003, 173] on html "Dashboard Campaigns Sequences Audiences Creatives Customer Analysis Settings Ad…" at bounding box center [529, 286] width 1058 height 572
click at [771, 173] on html "Dashboard Campaigns Sequences Audiences Creatives Customer Analysis Settings Ad…" at bounding box center [529, 286] width 1058 height 572
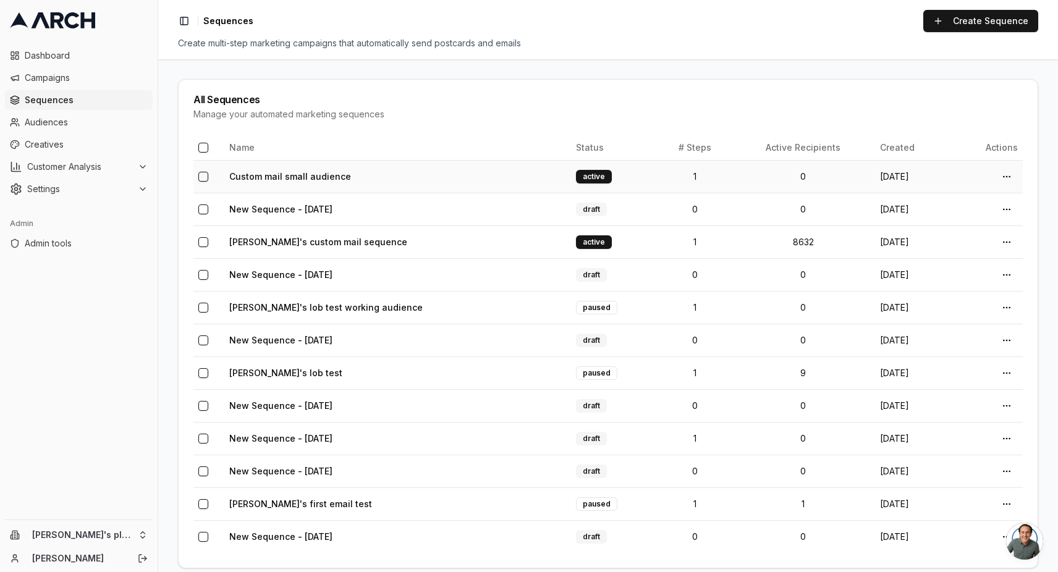
click at [731, 177] on td "0" at bounding box center [803, 176] width 145 height 33
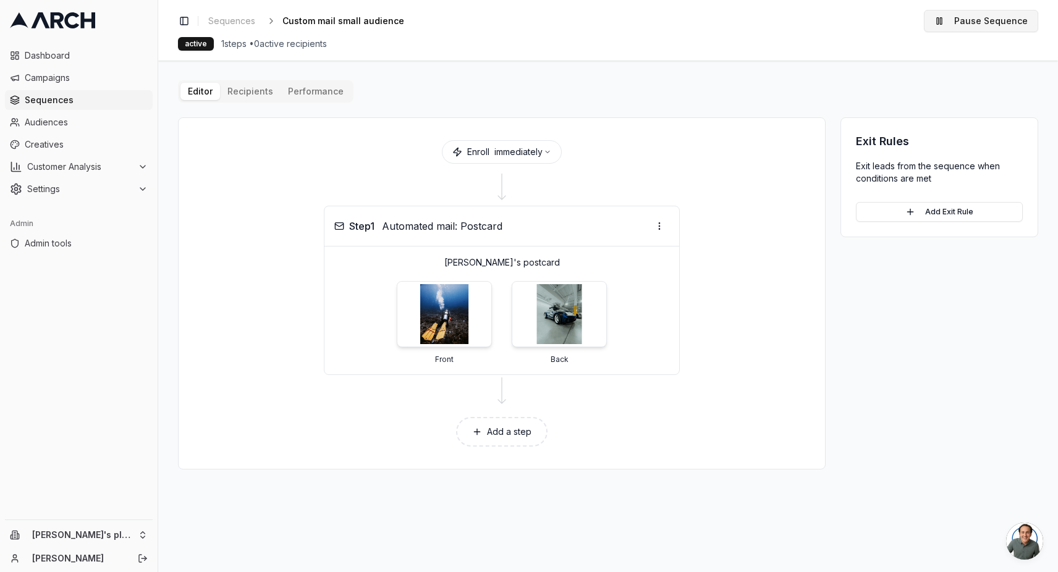
click at [966, 20] on button "Pause Sequence" at bounding box center [981, 21] width 114 height 22
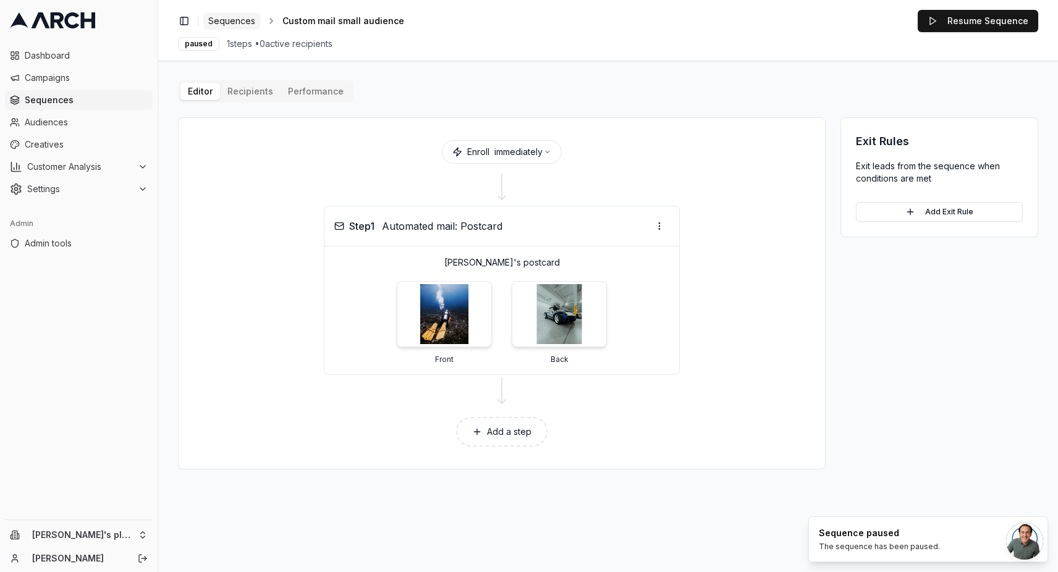
click at [234, 20] on span "Sequences" at bounding box center [231, 21] width 47 height 12
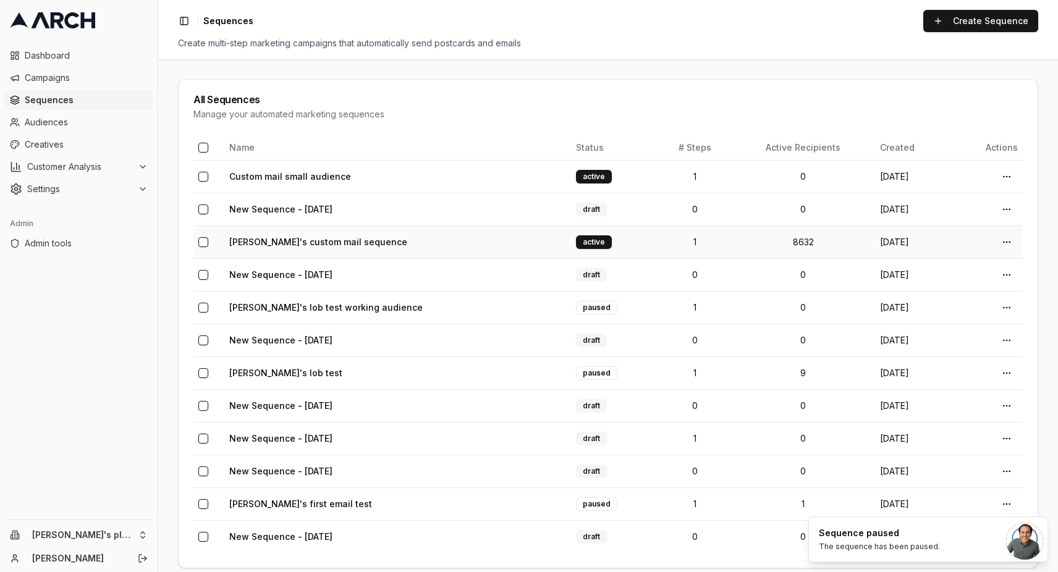
click at [801, 239] on td "8632" at bounding box center [803, 241] width 145 height 33
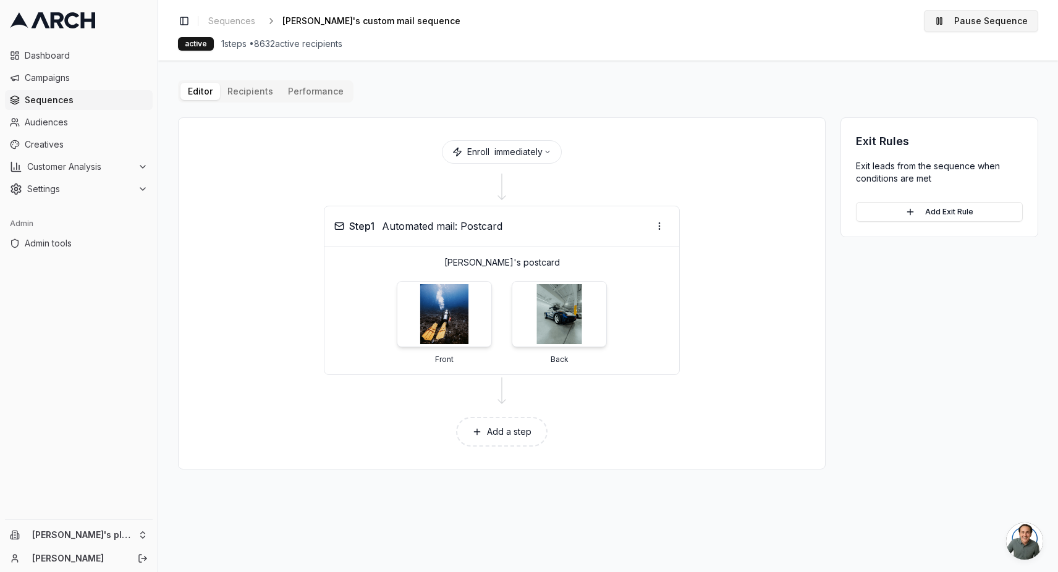
click at [957, 28] on button "Pause Sequence" at bounding box center [981, 21] width 114 height 22
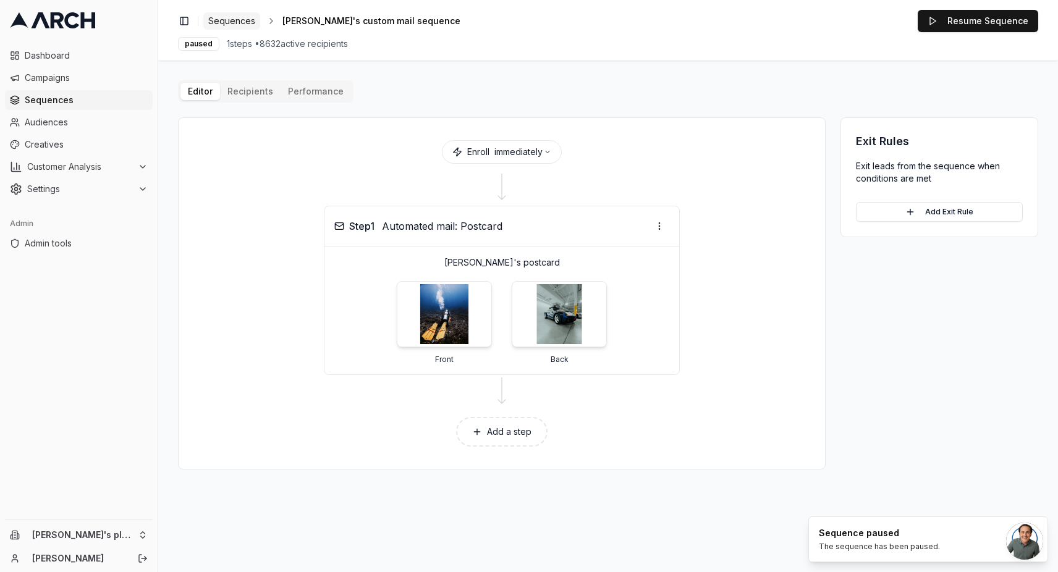
click at [234, 28] on link "Sequences" at bounding box center [231, 20] width 57 height 17
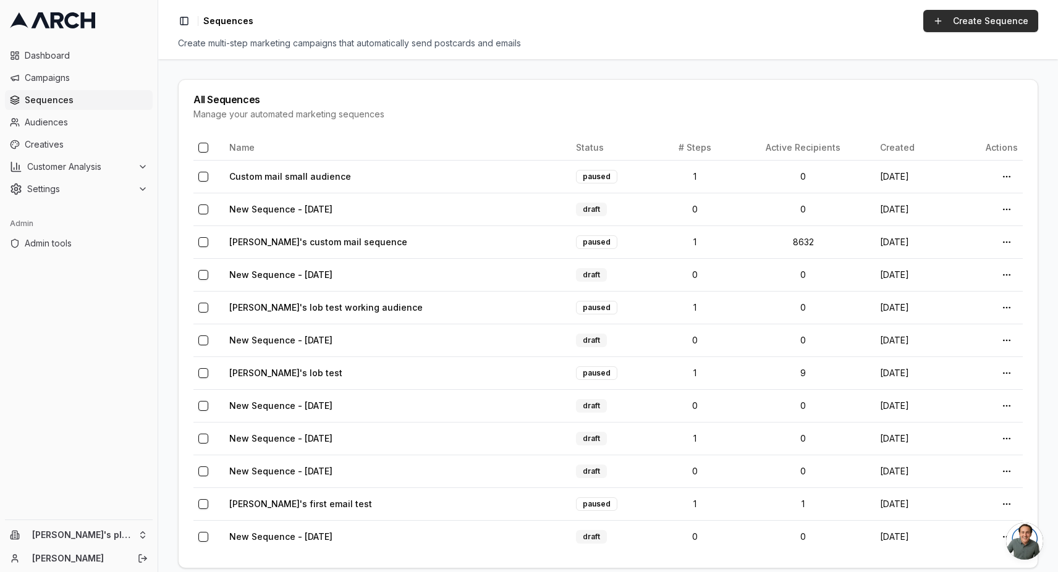
click at [956, 17] on link "Create Sequence" at bounding box center [980, 21] width 115 height 22
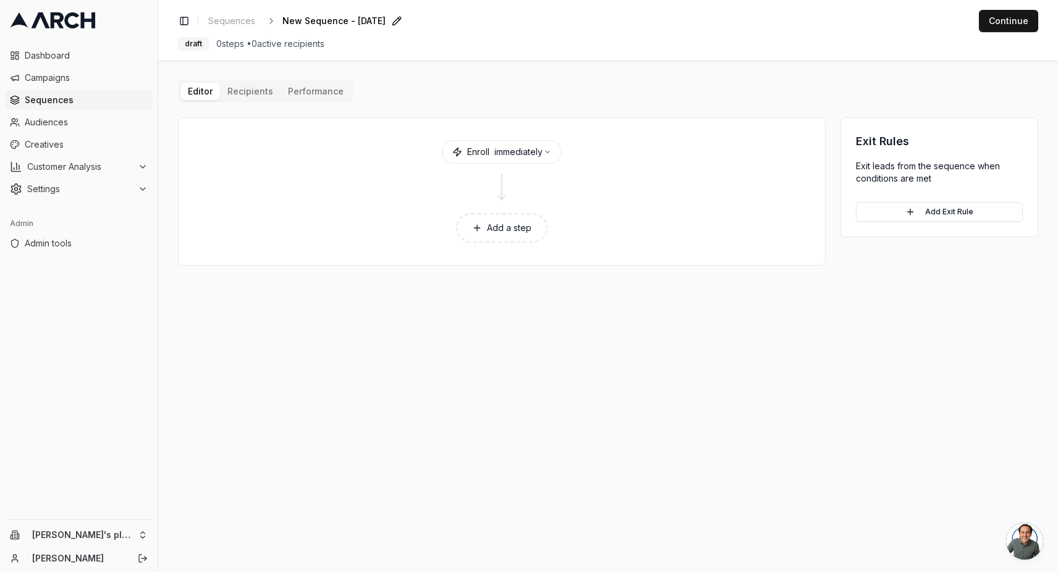
click at [329, 15] on span "New Sequence - Oct 2, 2025" at bounding box center [333, 21] width 103 height 12
type input "Large direct mail sequence"
click at [526, 234] on button "Add a step" at bounding box center [501, 228] width 91 height 30
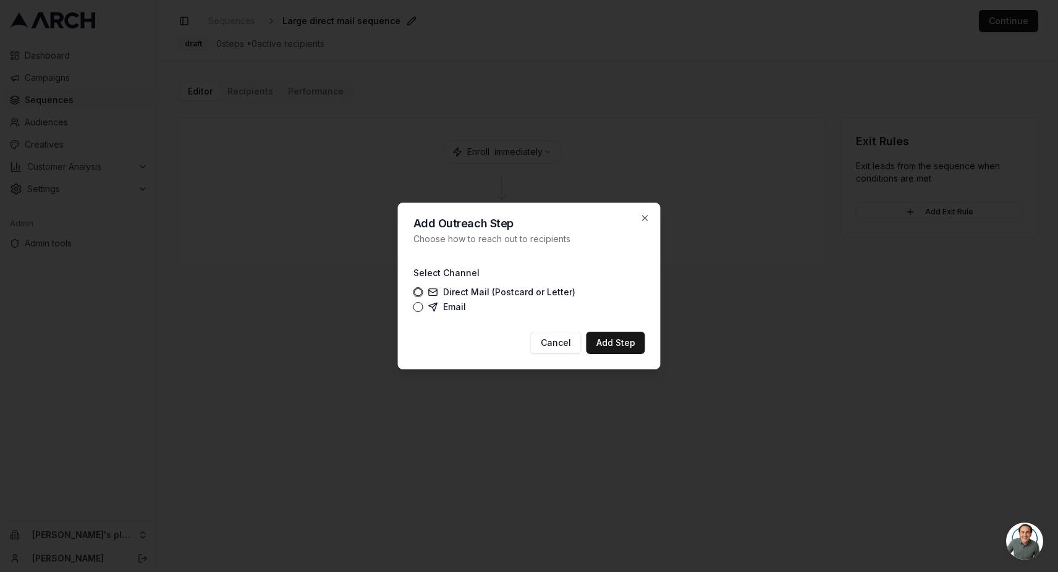
click at [499, 294] on label "Direct Mail (Postcard or Letter)" at bounding box center [501, 292] width 147 height 10
click at [423, 294] on button "Direct Mail (Postcard or Letter)" at bounding box center [418, 292] width 10 height 10
click at [613, 342] on button "Add Step" at bounding box center [615, 343] width 59 height 22
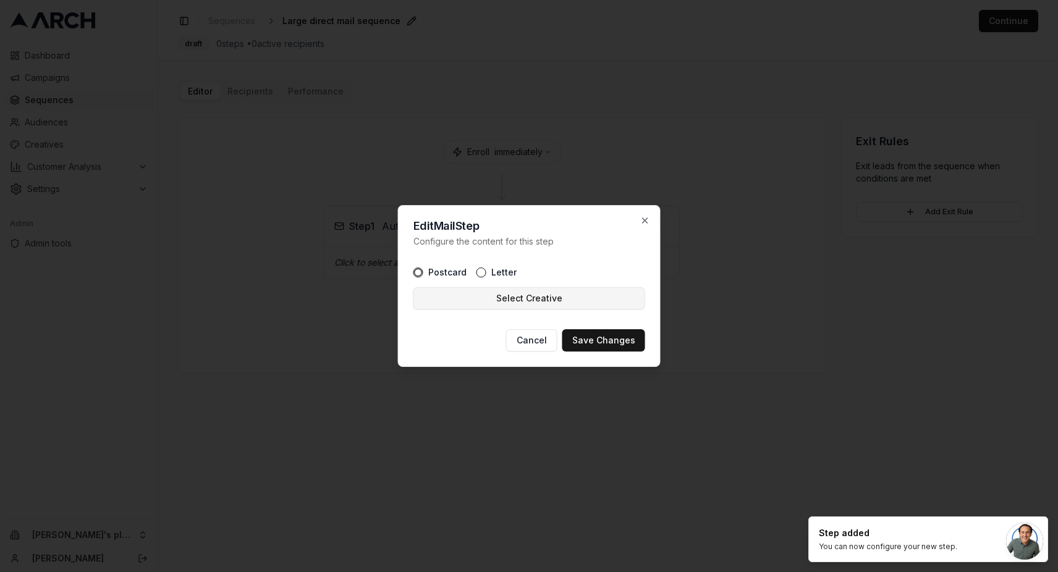
click at [542, 296] on button "Select Creative" at bounding box center [529, 298] width 232 height 22
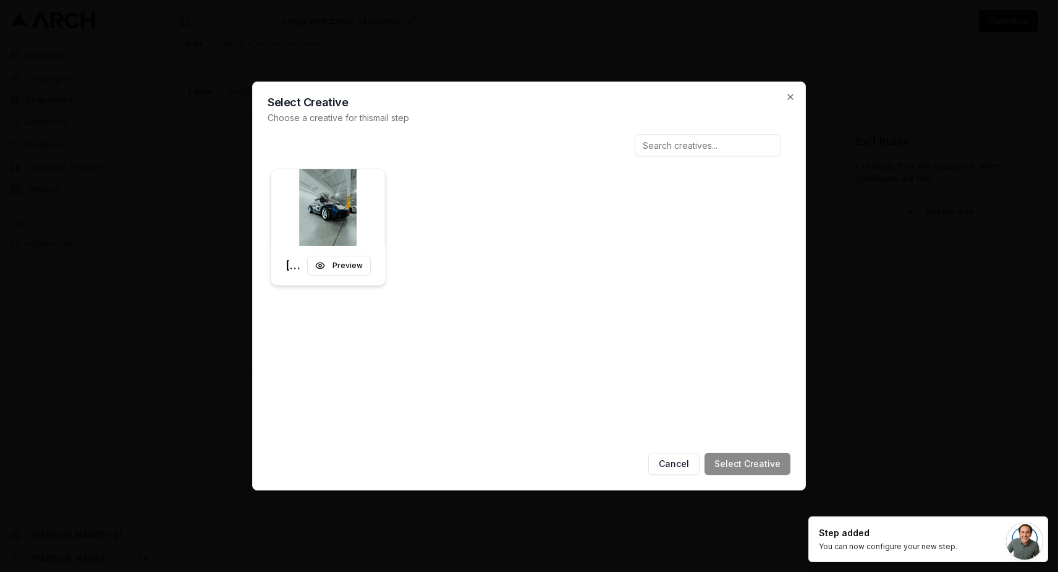
click at [380, 234] on div at bounding box center [328, 207] width 115 height 77
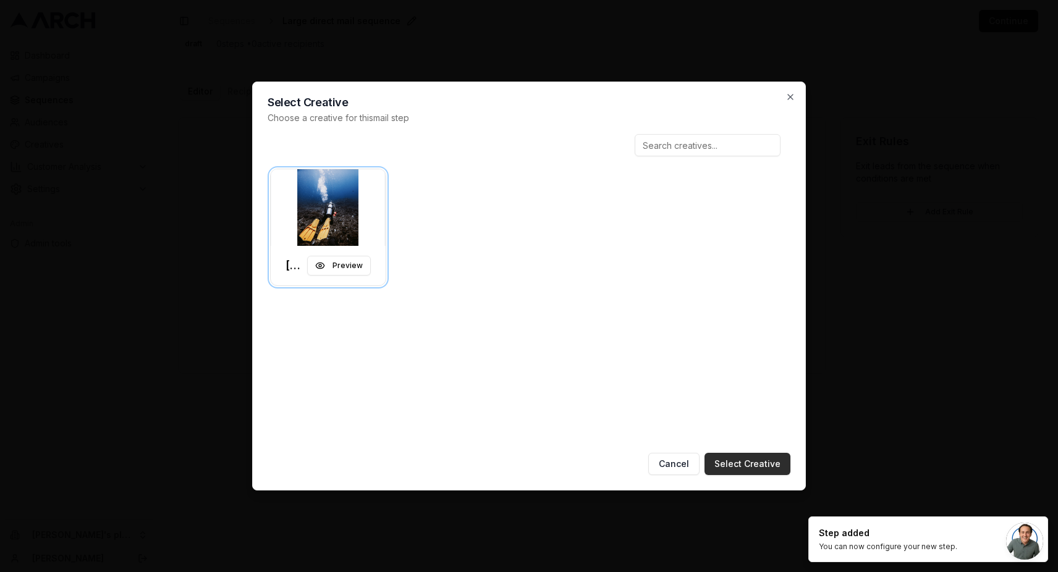
click at [742, 463] on button "Select Creative" at bounding box center [747, 464] width 86 height 22
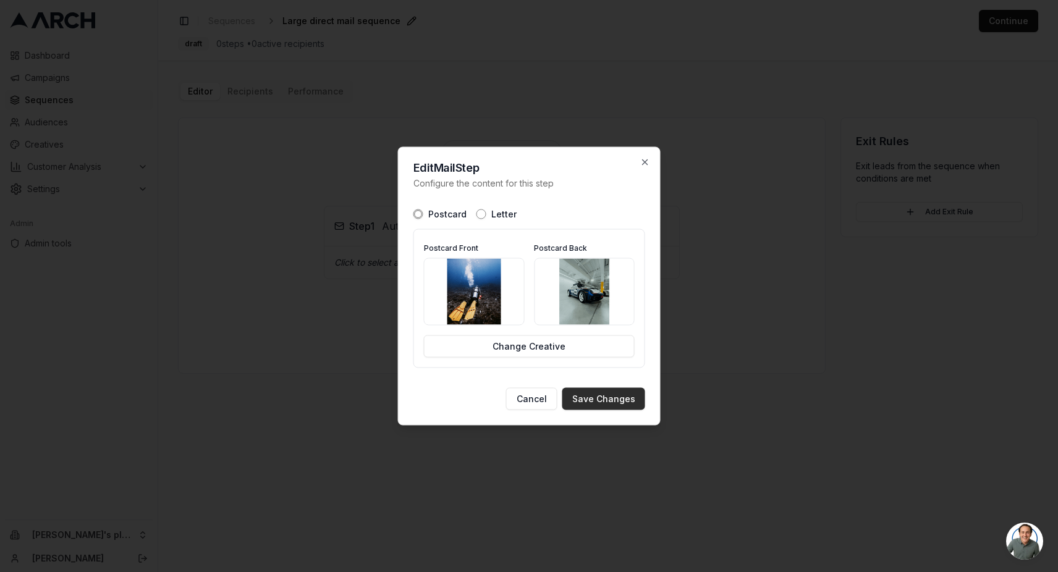
click at [581, 405] on button "Save Changes" at bounding box center [603, 399] width 83 height 22
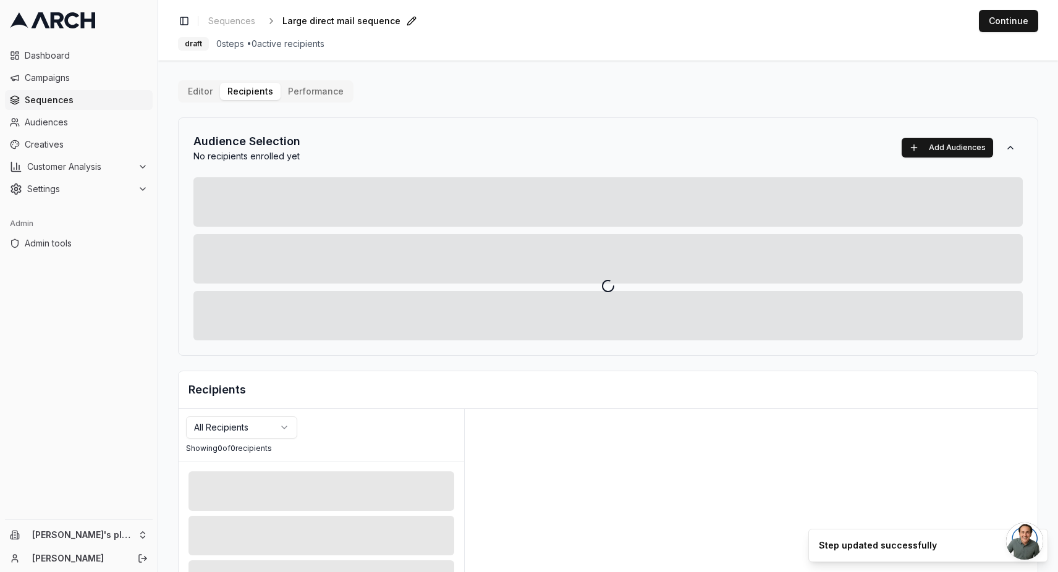
click at [252, 93] on div "Editor Recipients Performance Audience Selection No recipients enrolled yet Add…" at bounding box center [608, 430] width 860 height 700
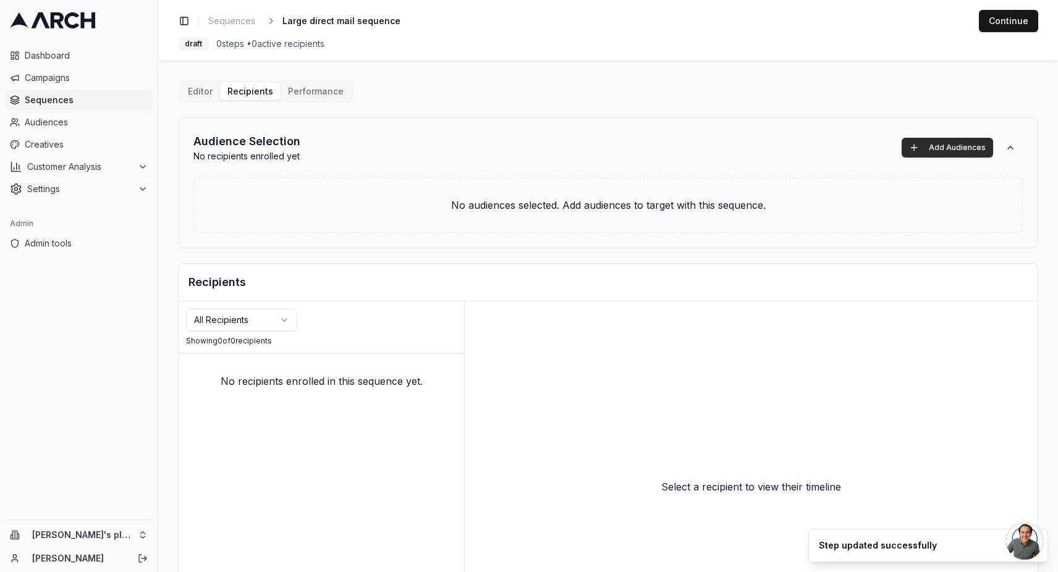
click at [966, 146] on button "Add Audiences" at bounding box center [946, 148] width 91 height 20
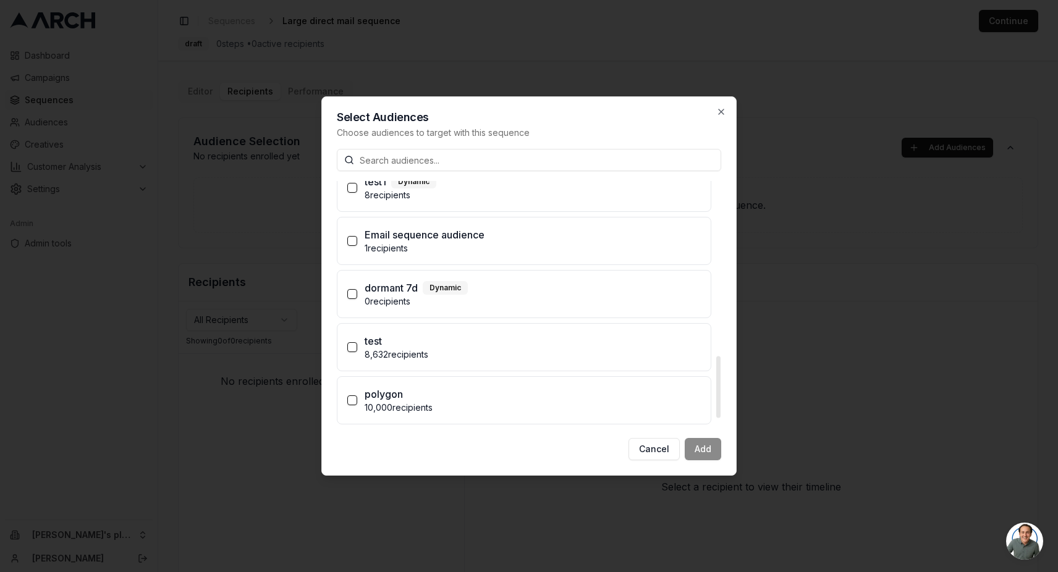
scroll to position [734, 0]
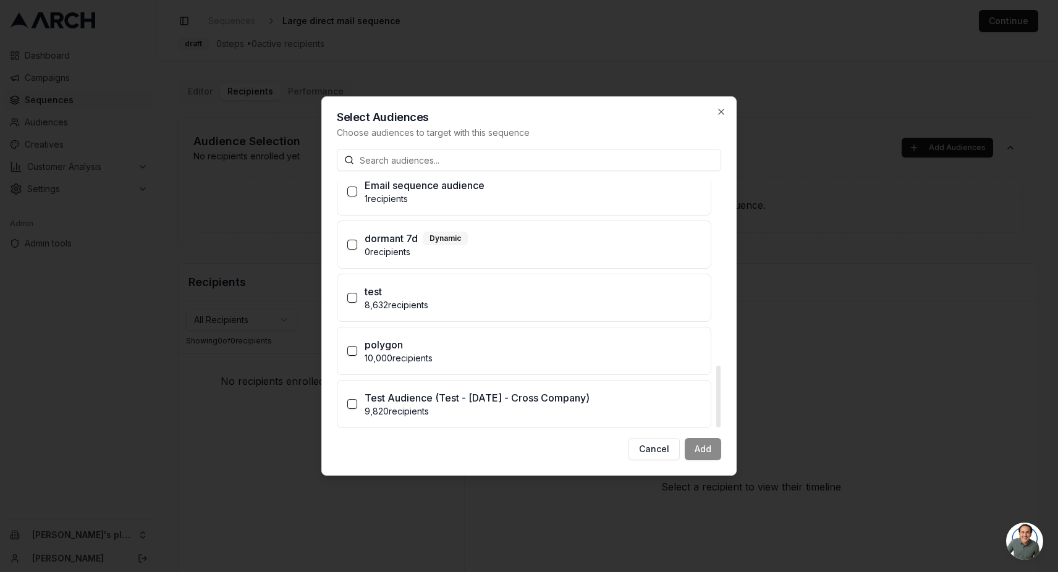
click at [354, 300] on button "test 8,632 recipients" at bounding box center [352, 298] width 10 height 10
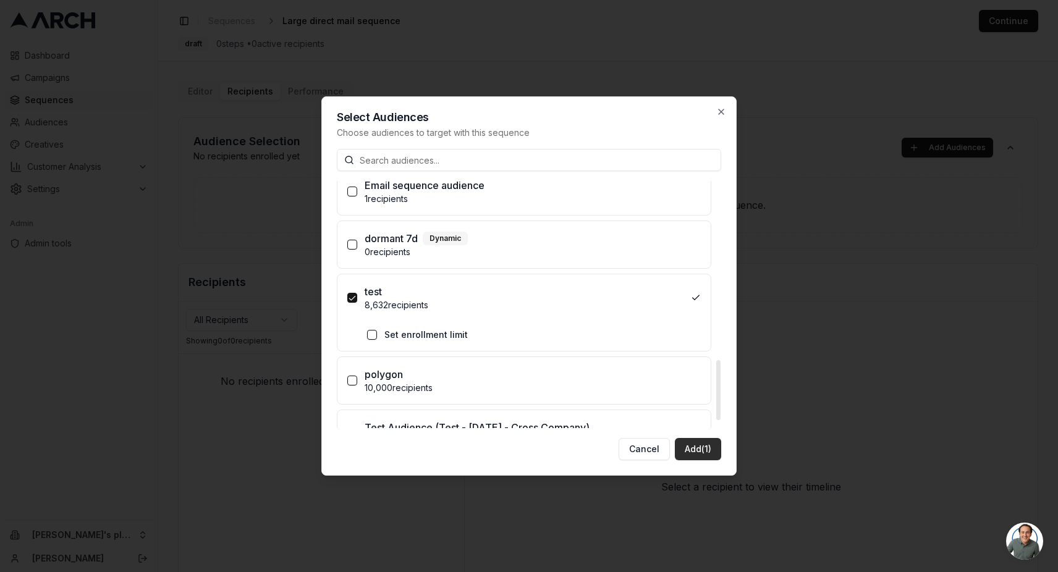
click at [689, 450] on button "Add (1)" at bounding box center [698, 449] width 46 height 22
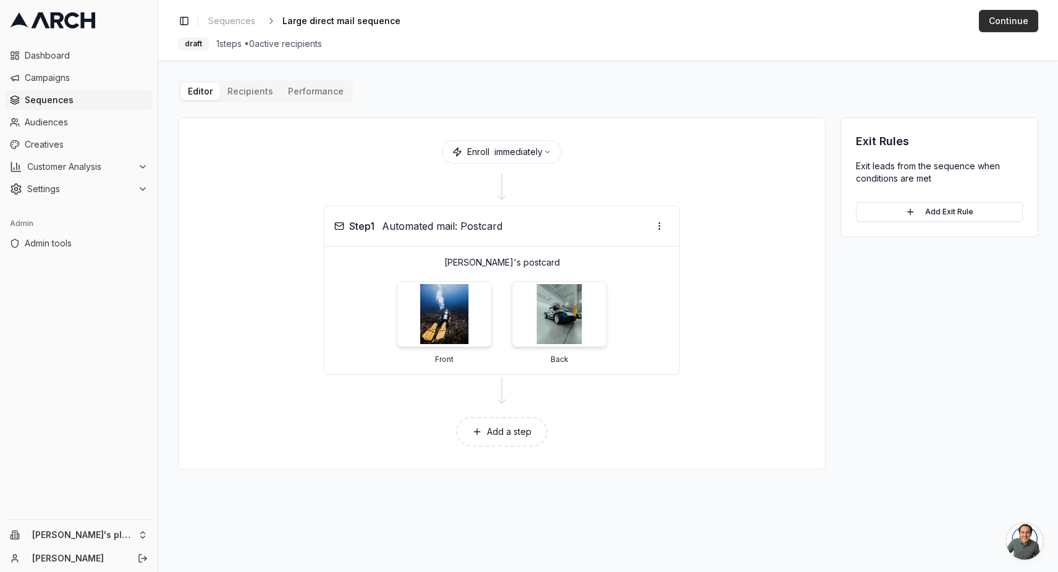
click at [1016, 23] on button "Continue" at bounding box center [1007, 21] width 59 height 22
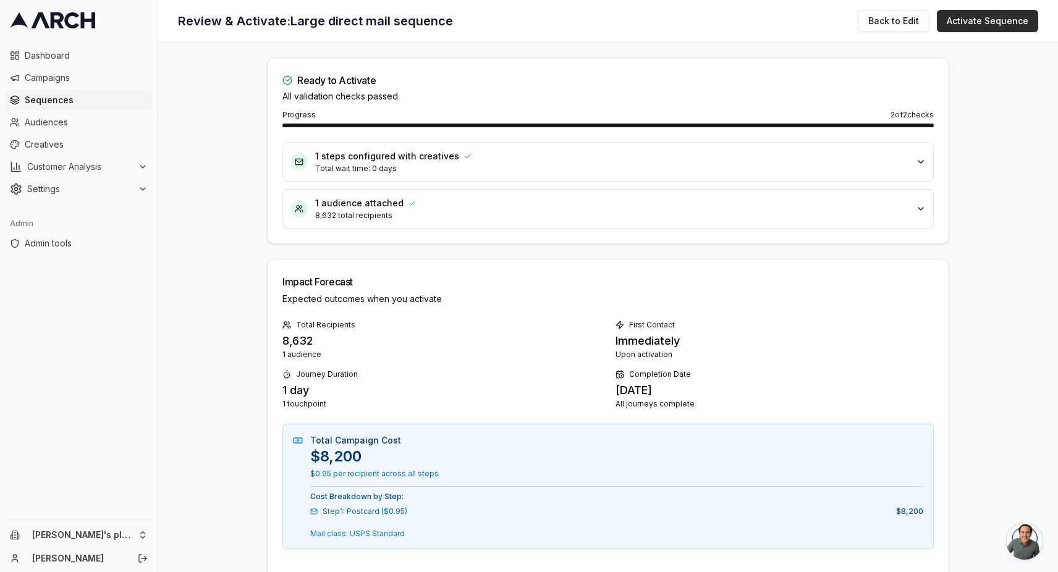
click at [983, 20] on button "Activate Sequence" at bounding box center [986, 21] width 101 height 22
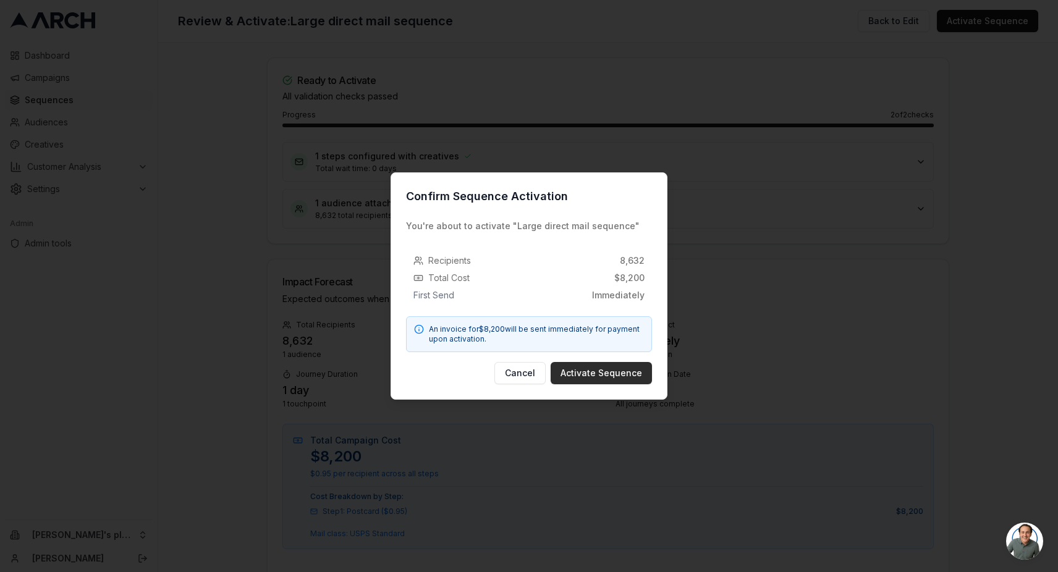
click at [583, 376] on button "Activate Sequence" at bounding box center [600, 373] width 101 height 22
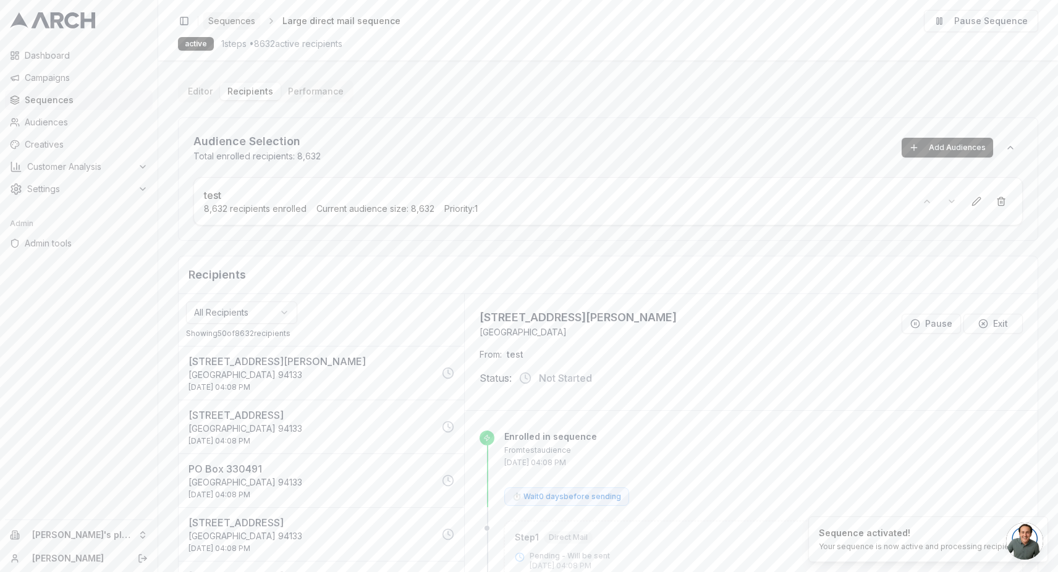
click at [219, 20] on span "Sequences" at bounding box center [231, 21] width 47 height 12
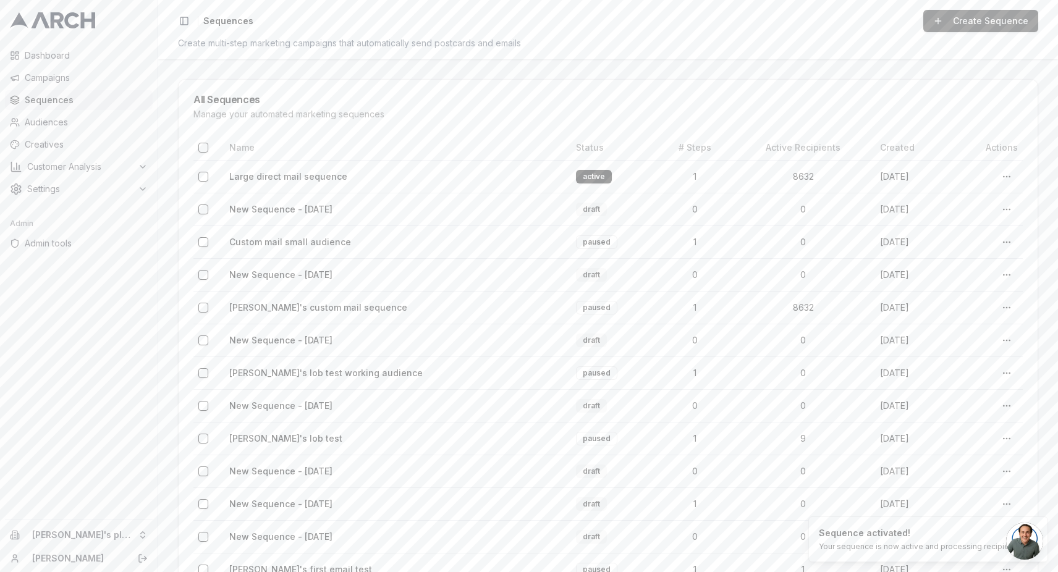
click at [992, 28] on link "Create Sequence" at bounding box center [980, 21] width 115 height 22
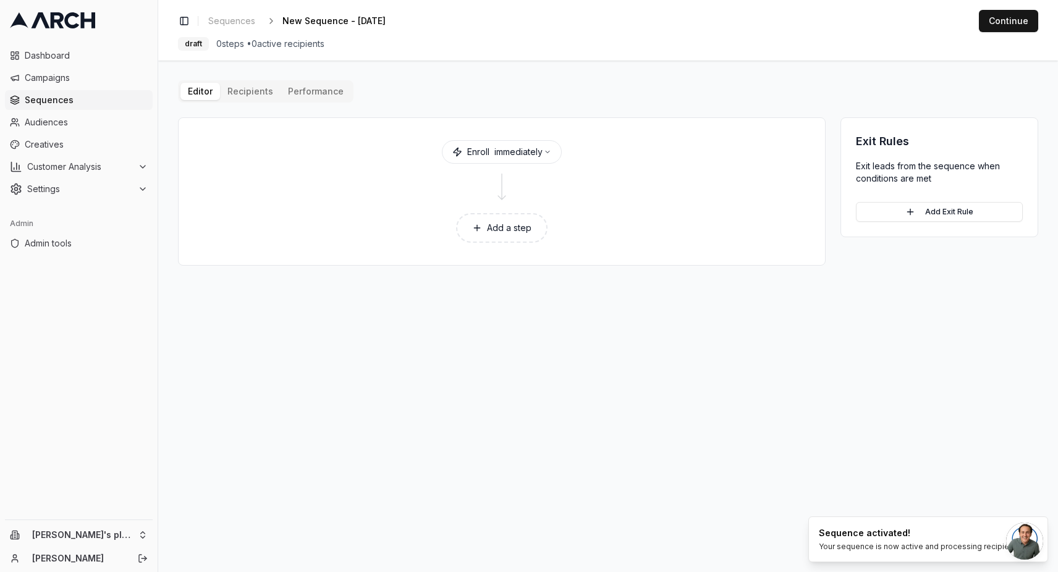
click at [495, 228] on button "Add a step" at bounding box center [501, 228] width 91 height 30
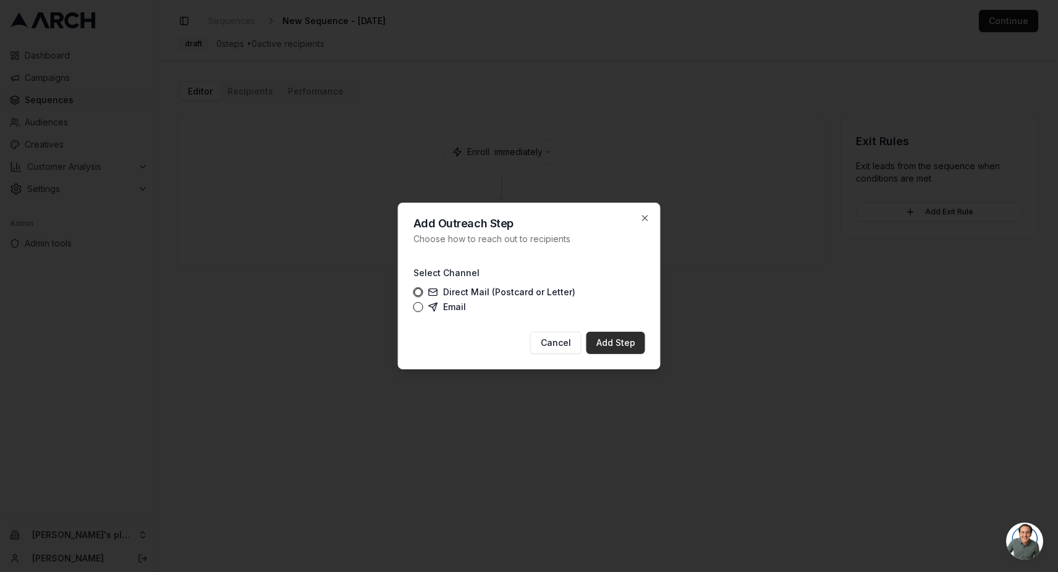
click at [620, 337] on button "Add Step" at bounding box center [615, 343] width 59 height 22
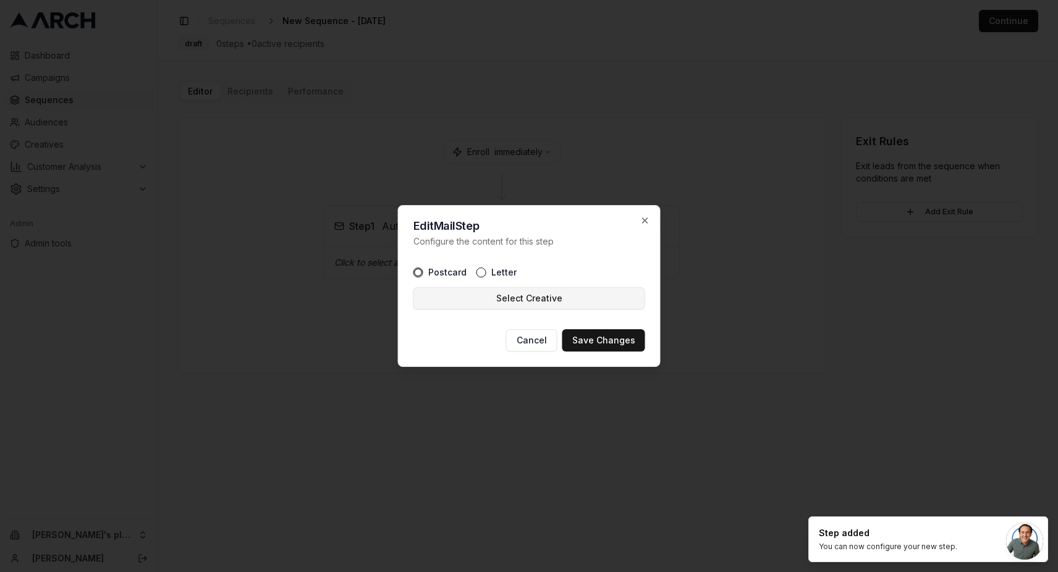
click at [537, 303] on button "Select Creative" at bounding box center [529, 298] width 232 height 22
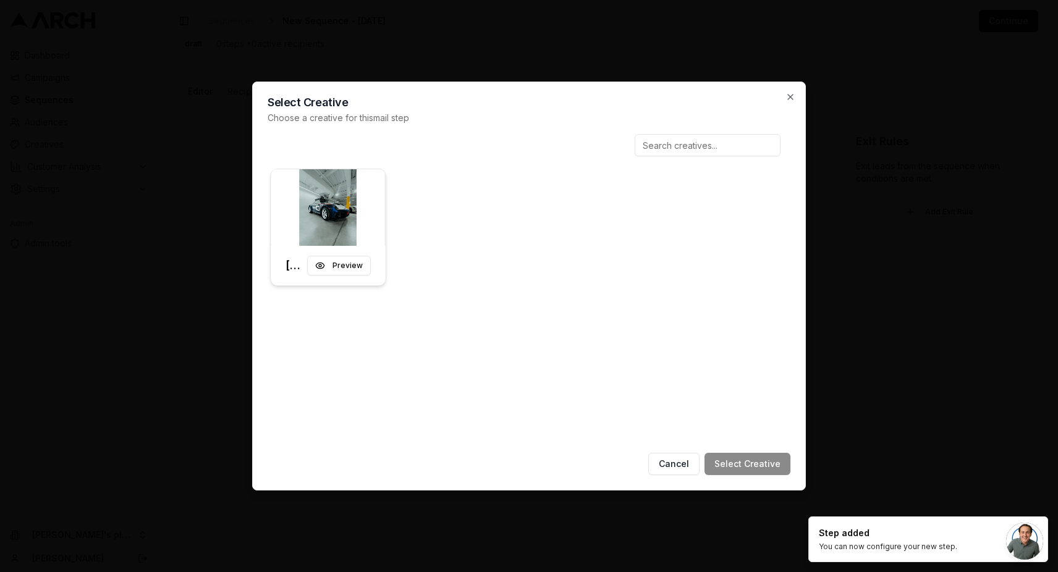
click at [355, 225] on div at bounding box center [328, 207] width 115 height 77
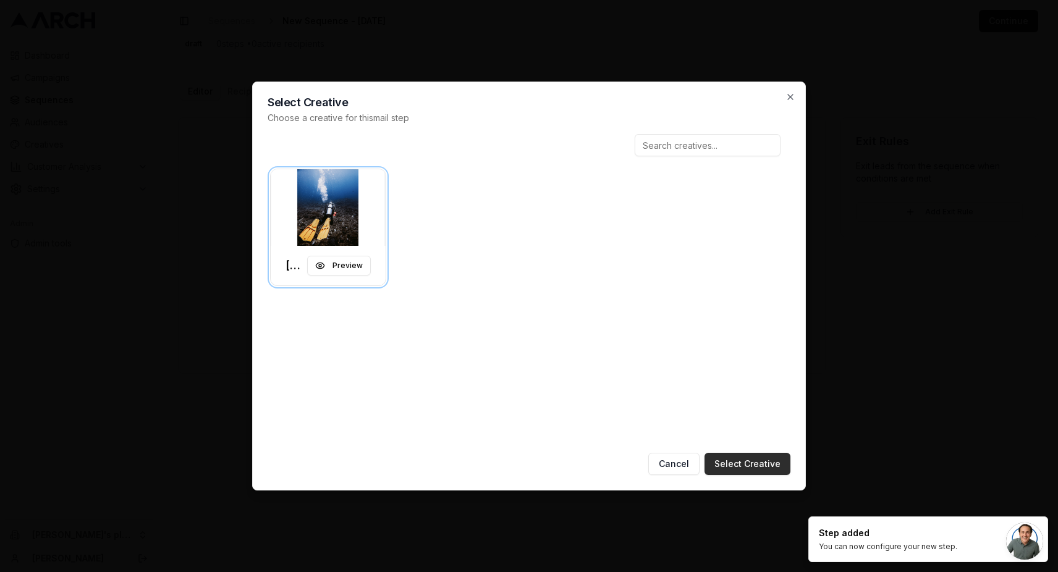
click at [726, 457] on button "Select Creative" at bounding box center [747, 464] width 86 height 22
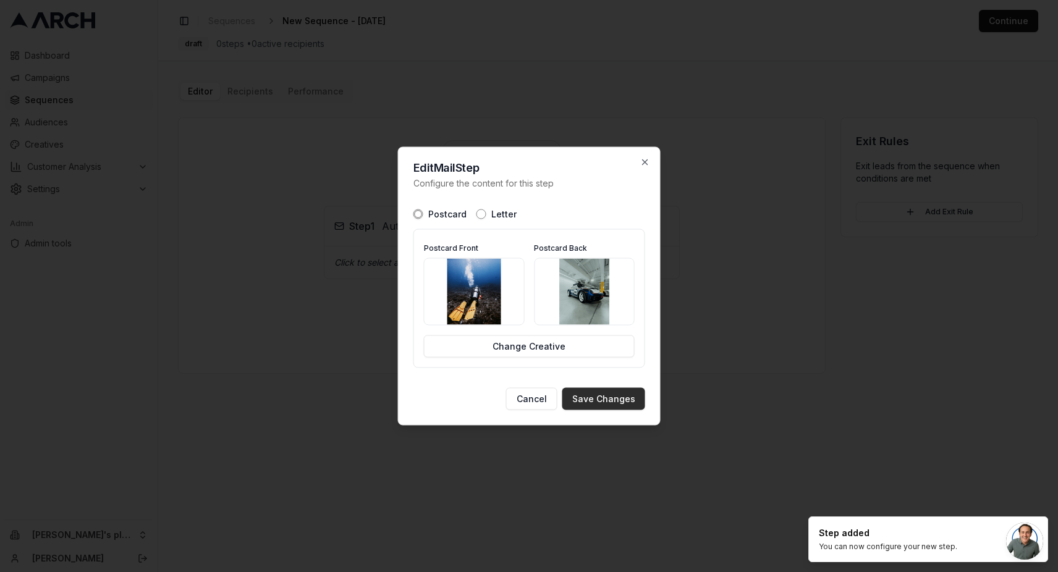
click at [590, 402] on button "Save Changes" at bounding box center [603, 399] width 83 height 22
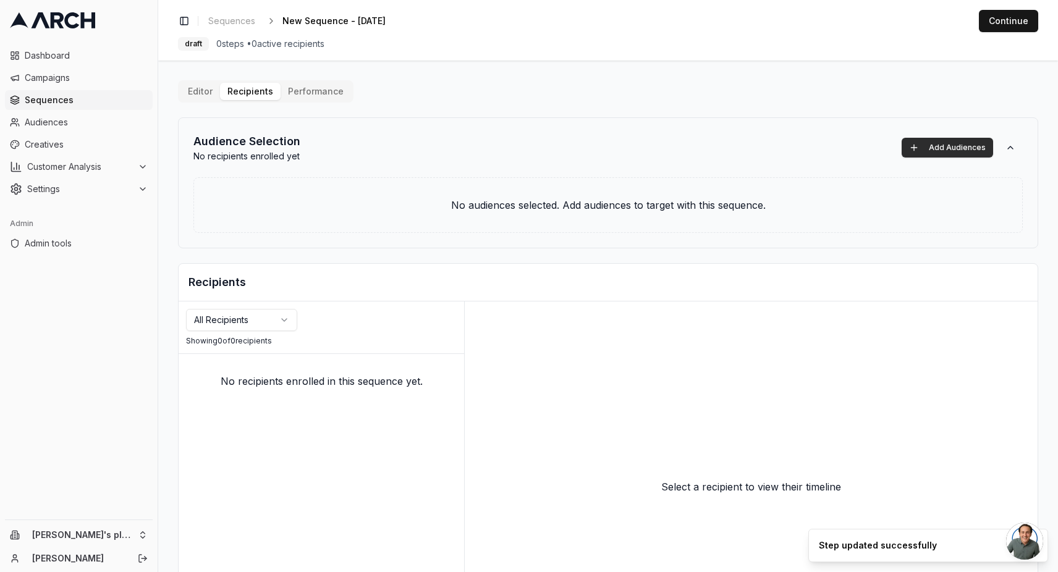
click at [931, 145] on button "Add Audiences" at bounding box center [946, 148] width 91 height 20
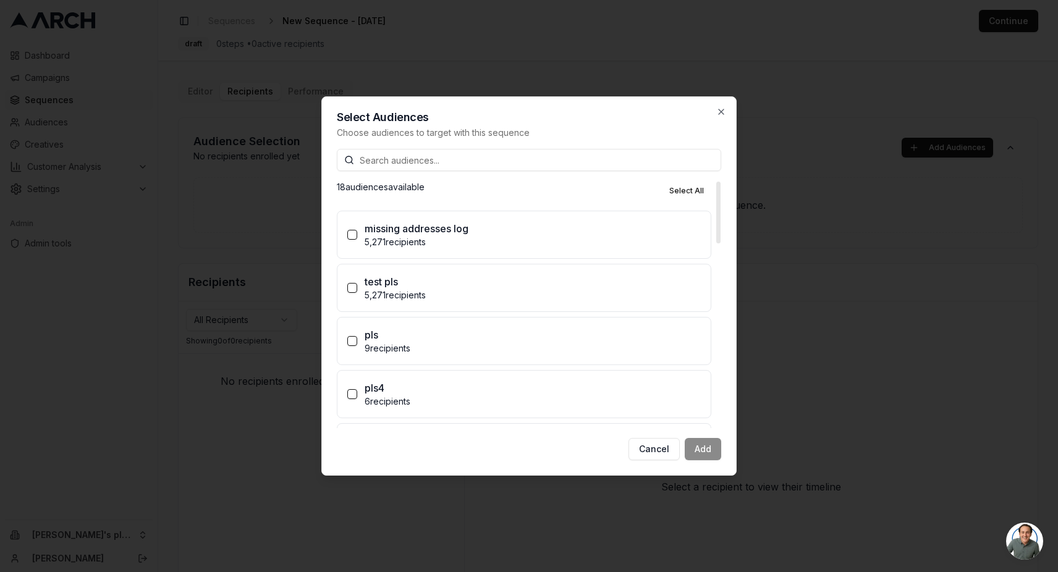
click at [413, 169] on input at bounding box center [529, 160] width 384 height 22
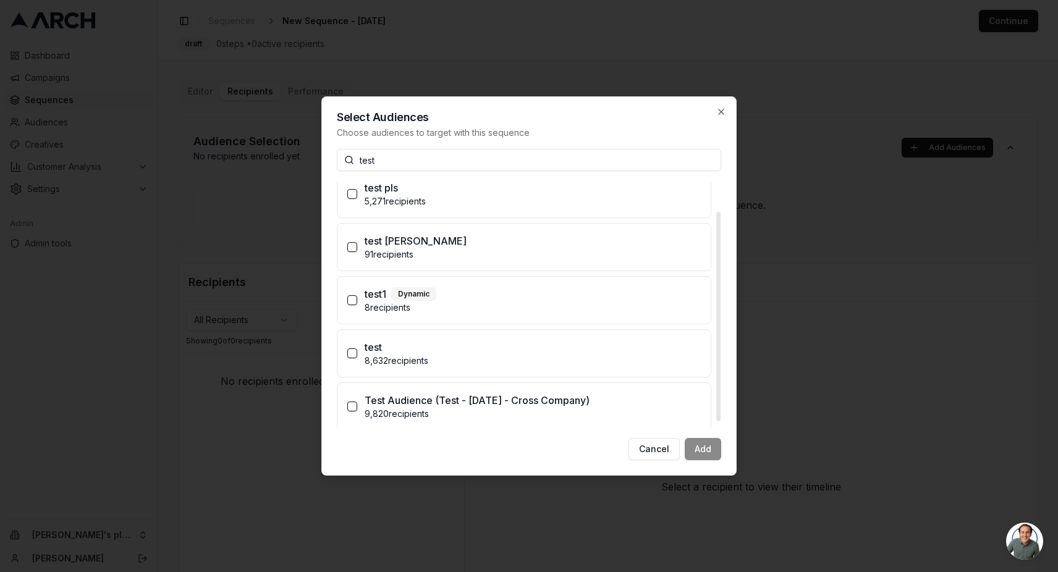
scroll to position [43, 0]
type input "test"
click at [352, 344] on label "test 8,632 recipients" at bounding box center [523, 350] width 373 height 47
click at [352, 346] on button "test 8,632 recipients" at bounding box center [352, 351] width 10 height 10
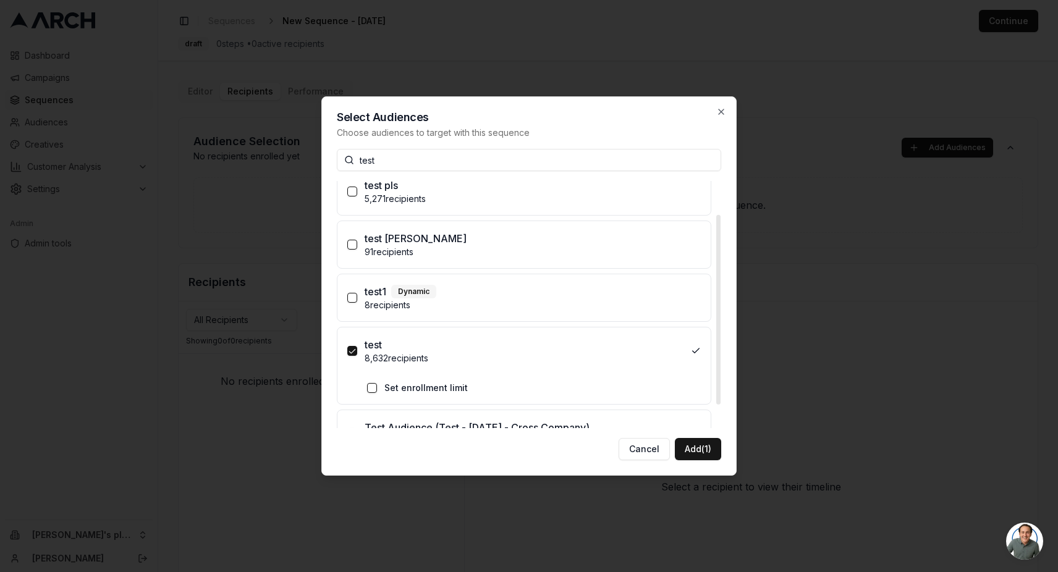
click at [373, 389] on button "Set enrollment limit" at bounding box center [372, 388] width 10 height 10
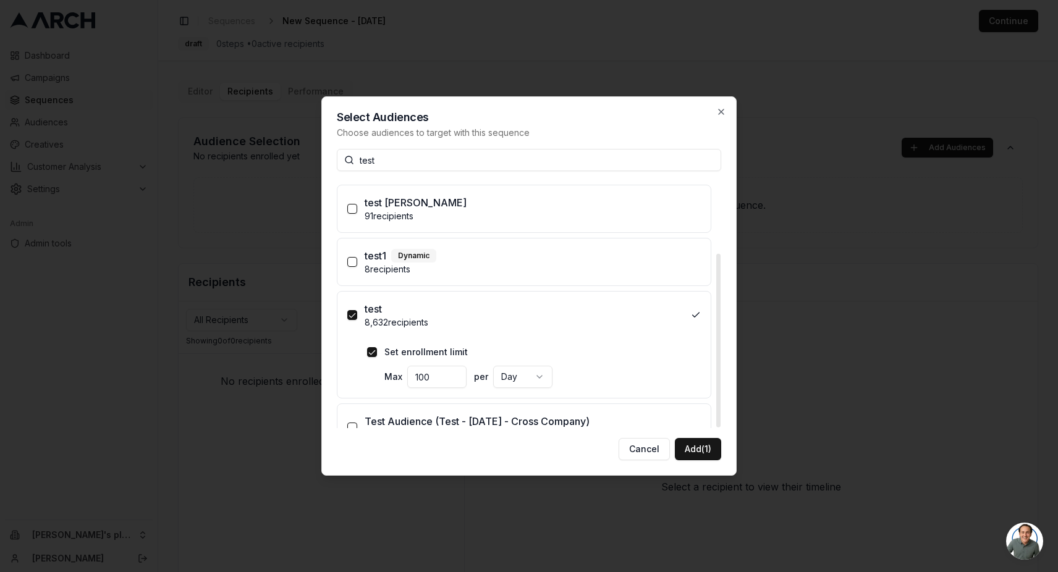
scroll to position [103, 0]
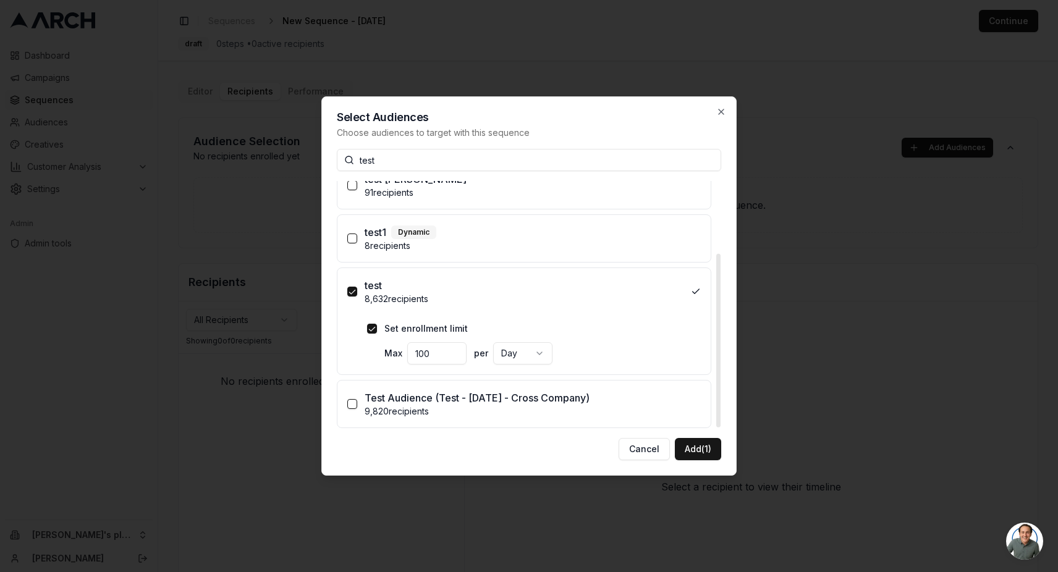
click at [445, 360] on input "100" at bounding box center [436, 353] width 59 height 22
type input "1000"
click at [696, 450] on button "Add (1)" at bounding box center [698, 449] width 46 height 22
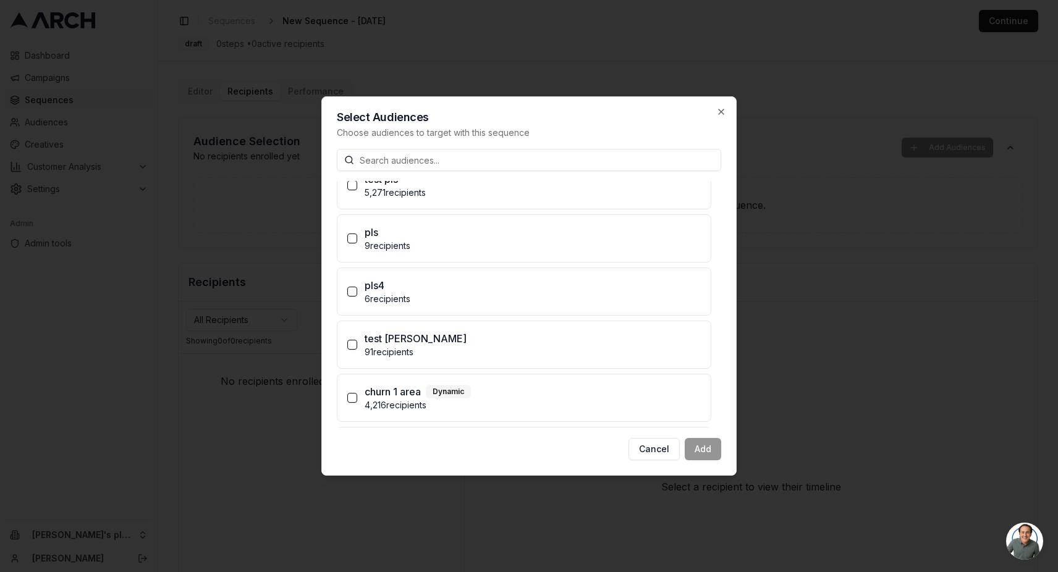
scroll to position [262, 0]
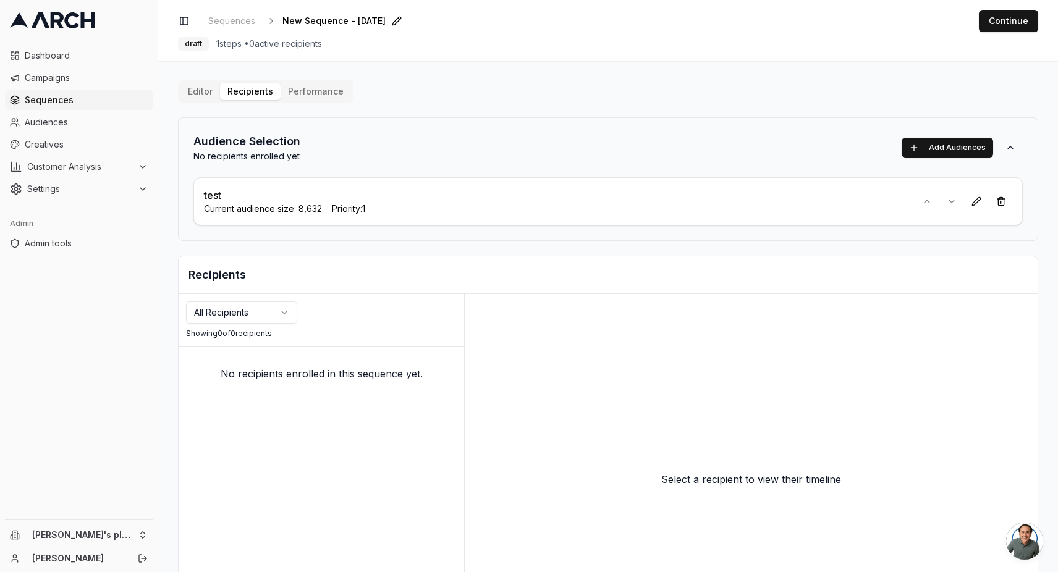
click at [382, 26] on span "New Sequence - Oct 2, 2025" at bounding box center [333, 21] width 103 height 12
type input "Med sized sequence"
click at [994, 30] on button "Continue" at bounding box center [1007, 21] width 59 height 22
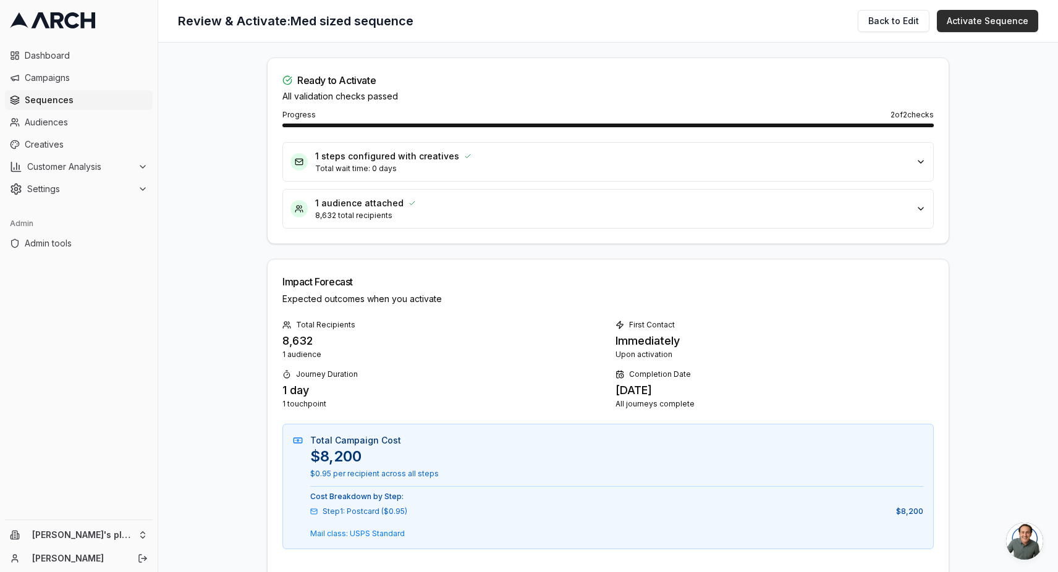
click at [990, 27] on button "Activate Sequence" at bounding box center [986, 21] width 101 height 22
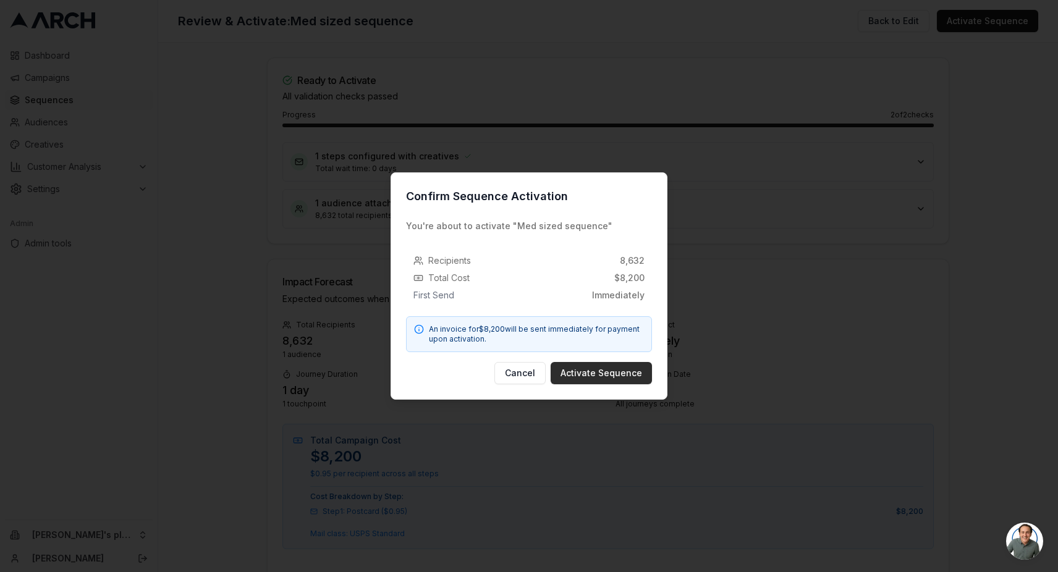
click at [616, 374] on button "Activate Sequence" at bounding box center [600, 373] width 101 height 22
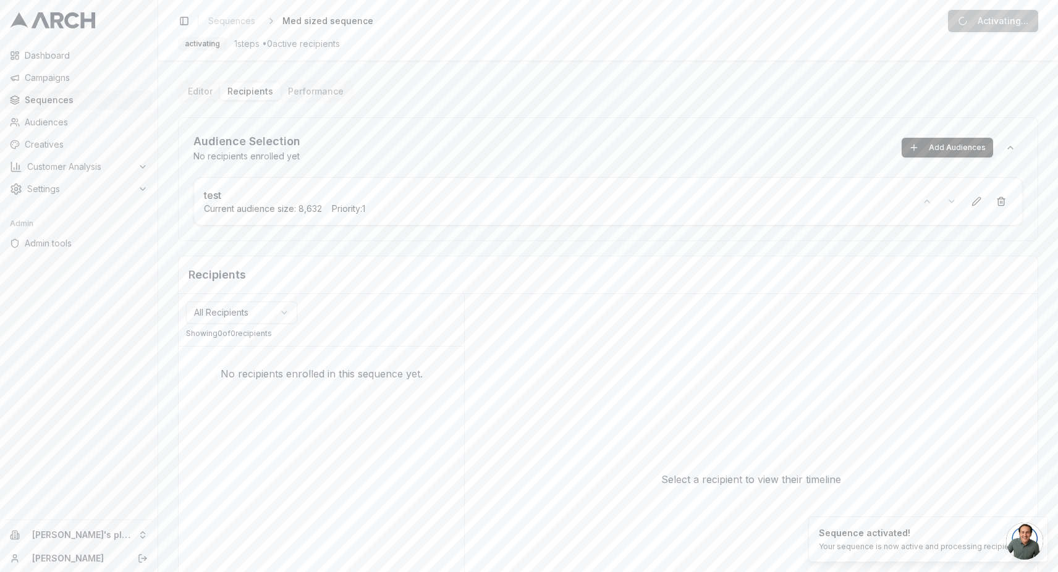
click at [616, 374] on div "Select a recipient to view their timeline" at bounding box center [751, 479] width 573 height 371
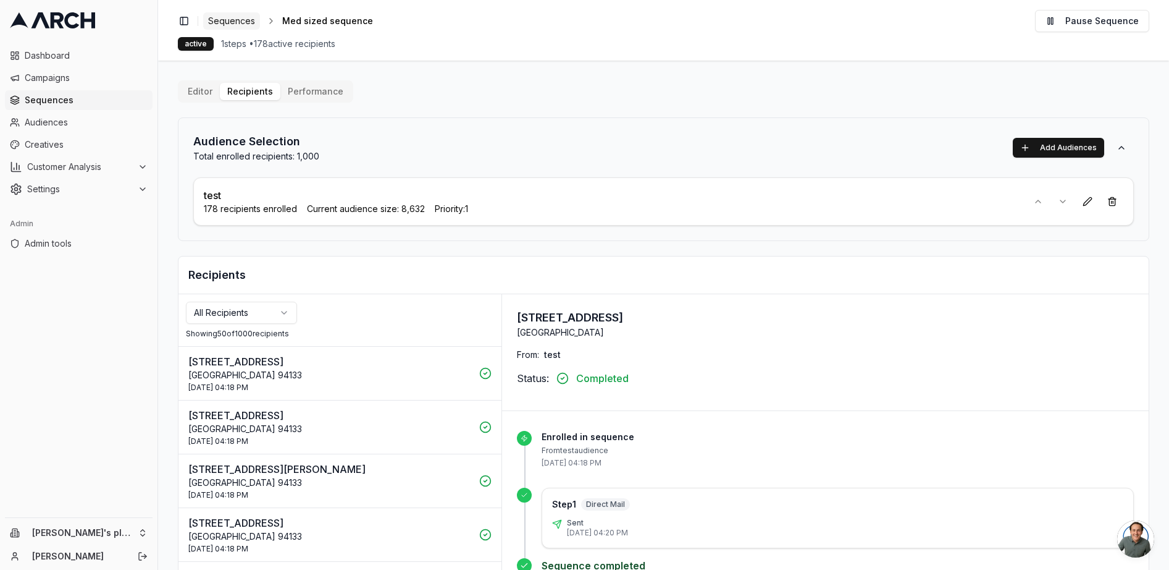
click at [225, 20] on span "Sequences" at bounding box center [231, 21] width 47 height 12
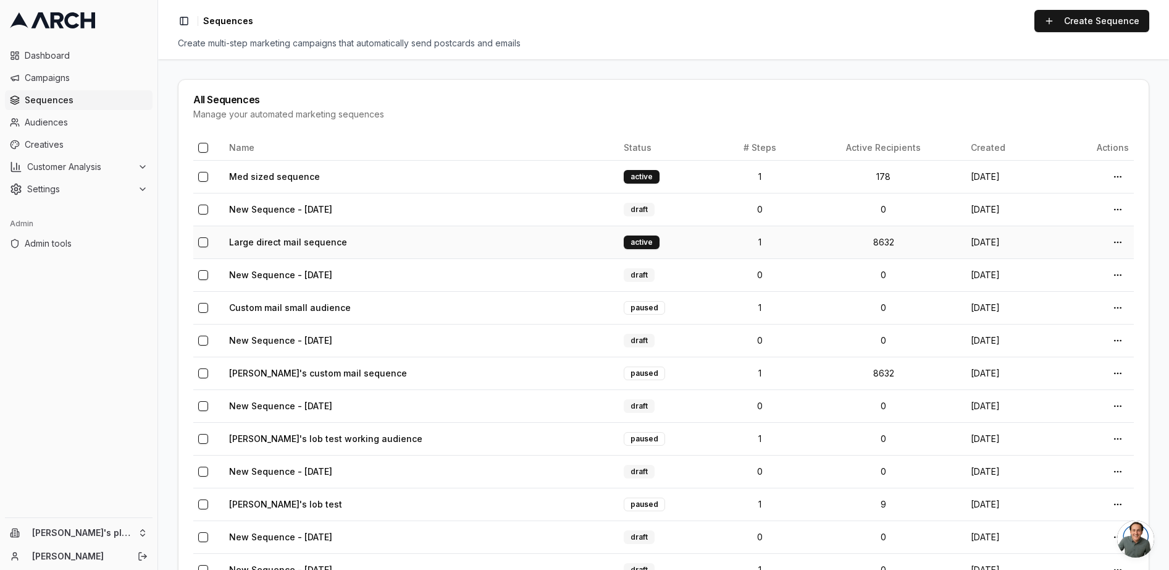
click at [904, 237] on td "8632" at bounding box center [884, 241] width 164 height 33
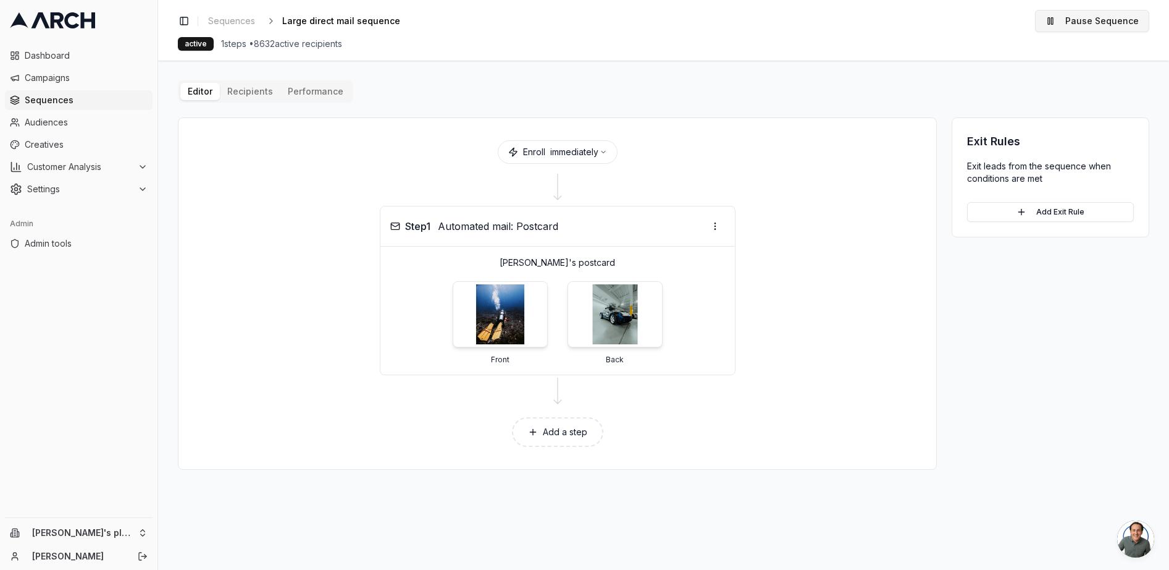
click at [1057, 23] on button "Pause Sequence" at bounding box center [1092, 21] width 114 height 22
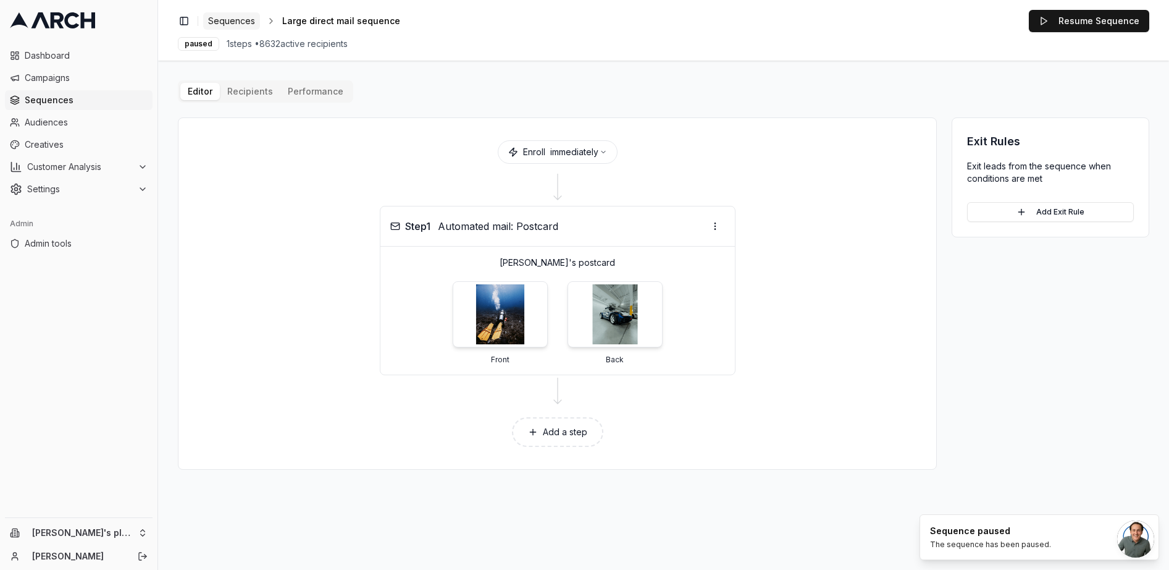
click at [247, 19] on span "Sequences" at bounding box center [231, 21] width 47 height 12
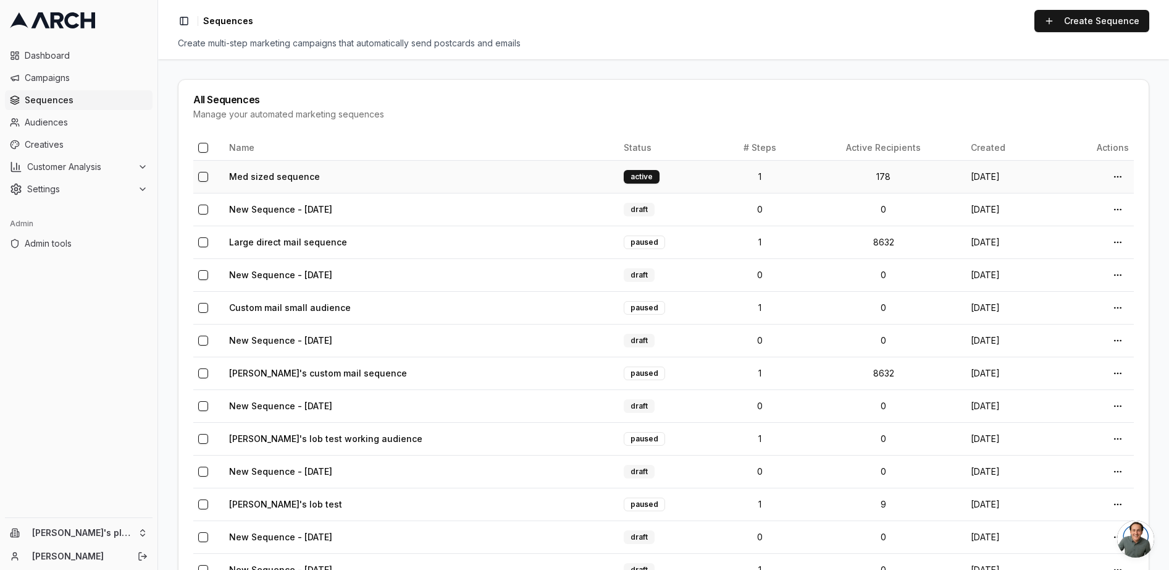
click at [802, 180] on td "178" at bounding box center [884, 176] width 164 height 33
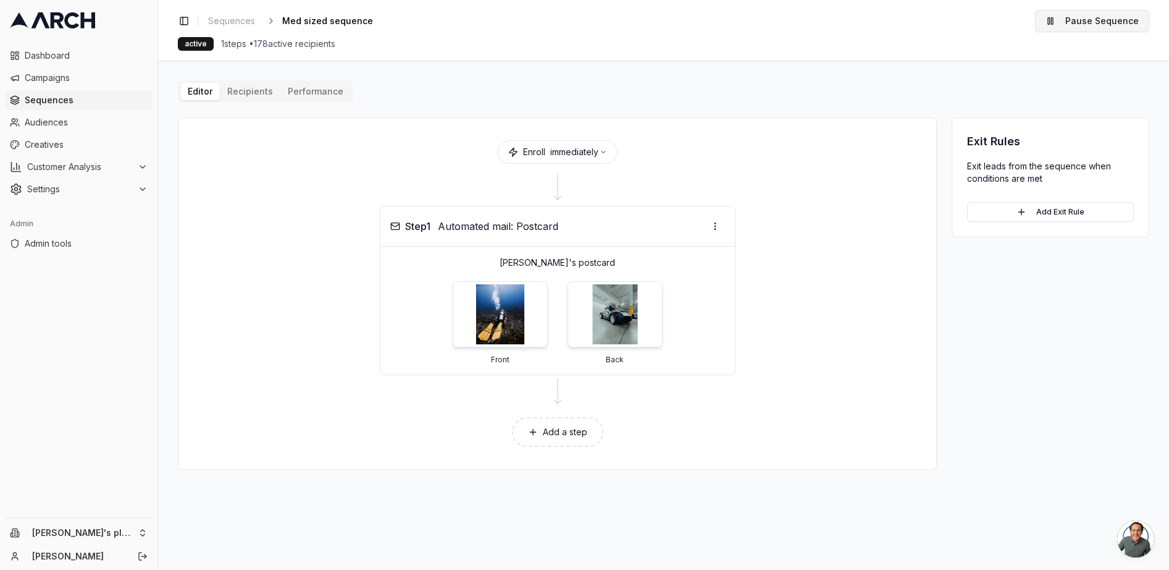
click at [1082, 25] on button "Pause Sequence" at bounding box center [1092, 21] width 114 height 22
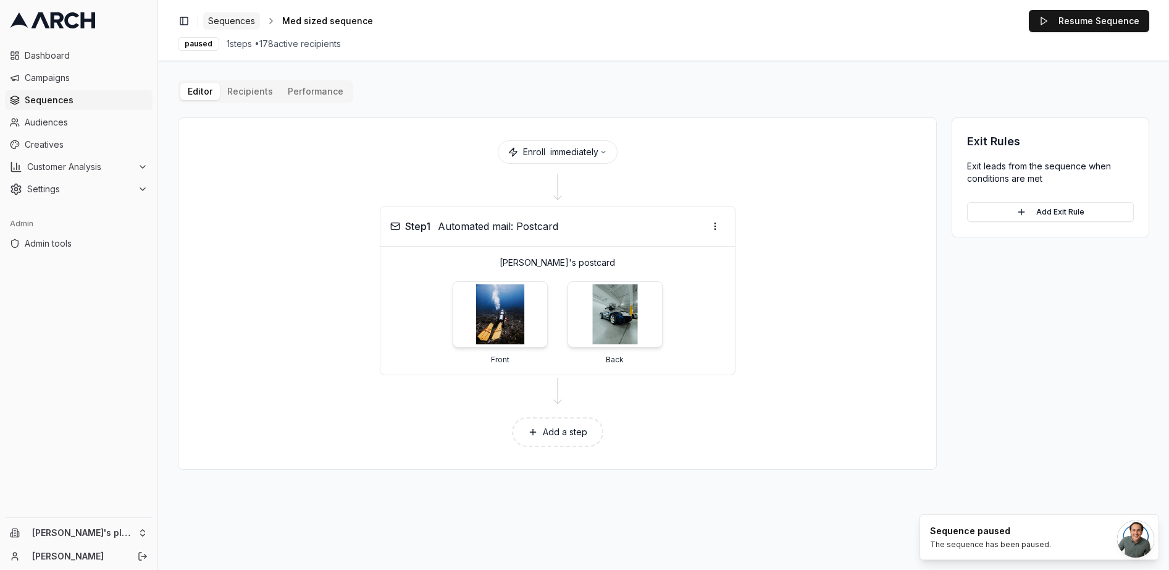
click at [234, 23] on span "Sequences" at bounding box center [231, 21] width 47 height 12
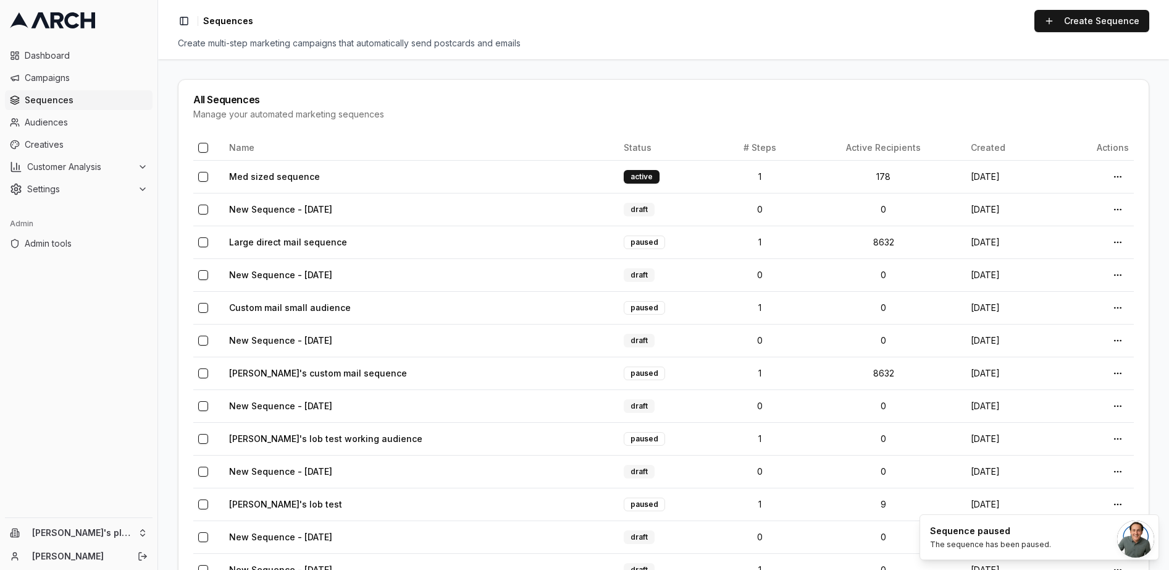
click at [612, 117] on div "Manage your automated marketing sequences" at bounding box center [663, 114] width 941 height 12
click at [309, 238] on link "Large direct mail sequence" at bounding box center [288, 242] width 118 height 11
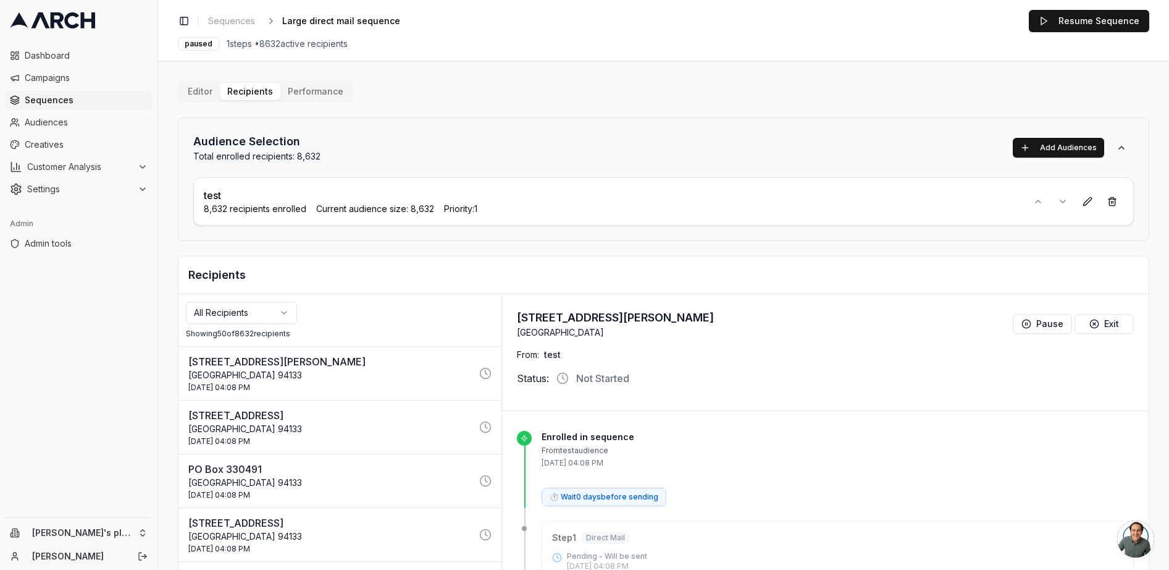
click at [393, 209] on span "Current audience size: 8,632" at bounding box center [375, 209] width 118 height 12
drag, startPoint x: 412, startPoint y: 212, endPoint x: 435, endPoint y: 211, distance: 22.9
click at [435, 211] on div "8,632 recipients enrolled Current audience size: 8,632 Priority: 1" at bounding box center [611, 209] width 814 height 12
copy span "8,632"
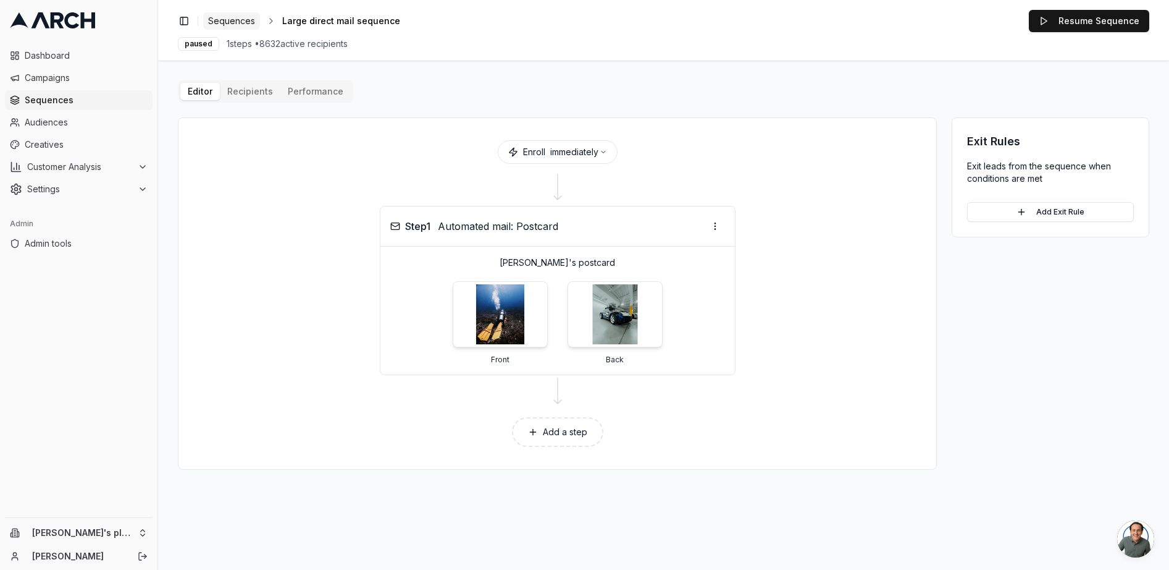
click at [227, 18] on span "Sequences" at bounding box center [231, 21] width 47 height 12
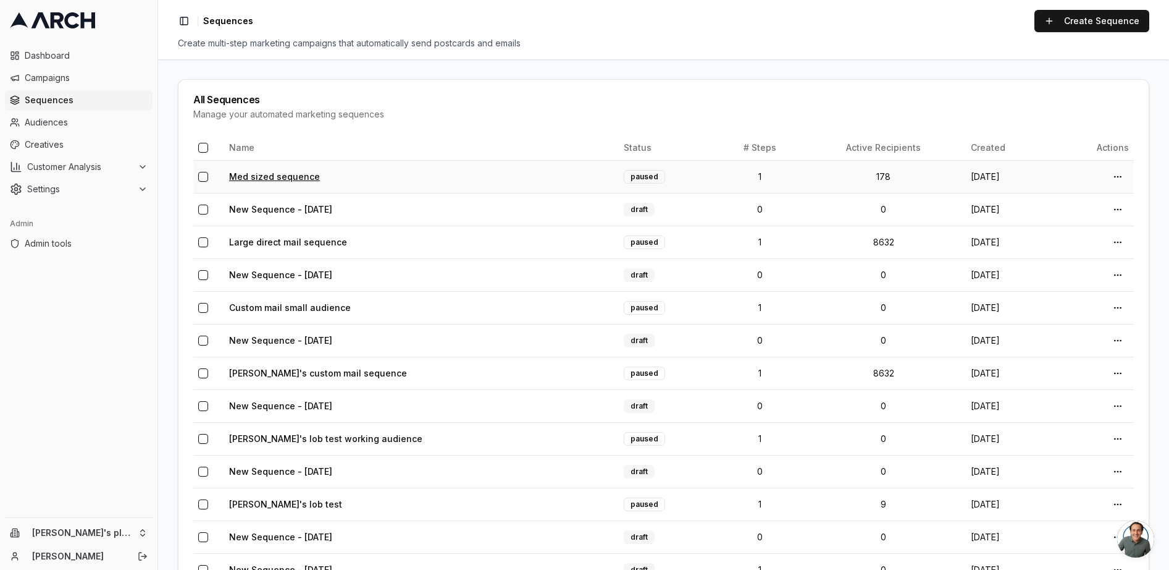
click at [288, 171] on link "Med sized sequence" at bounding box center [274, 176] width 91 height 11
